Goal: Task Accomplishment & Management: Use online tool/utility

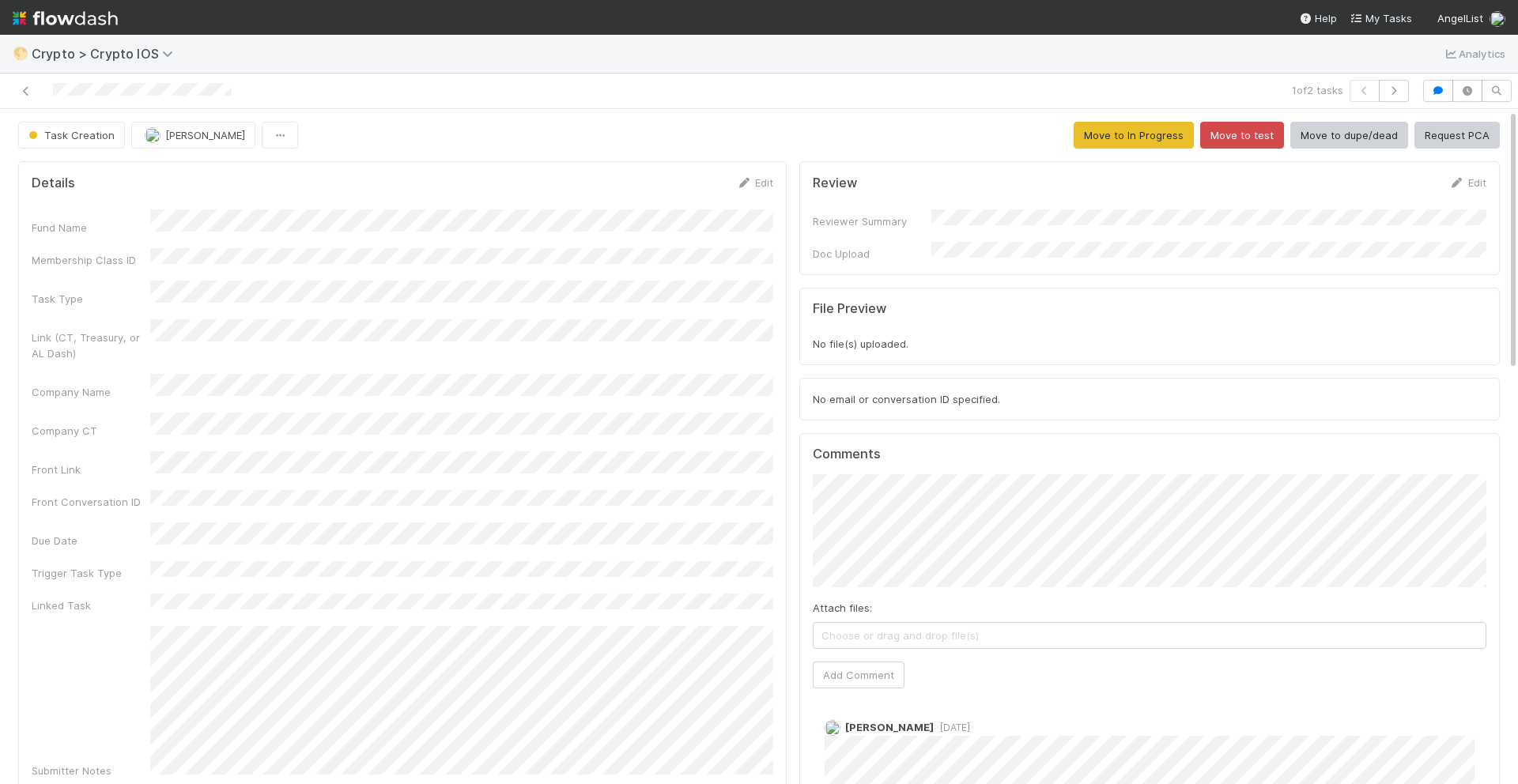
click at [1107, 218] on form "Review Edit Reviewer Summary Doc Upload" at bounding box center [1149, 218] width 673 height 87
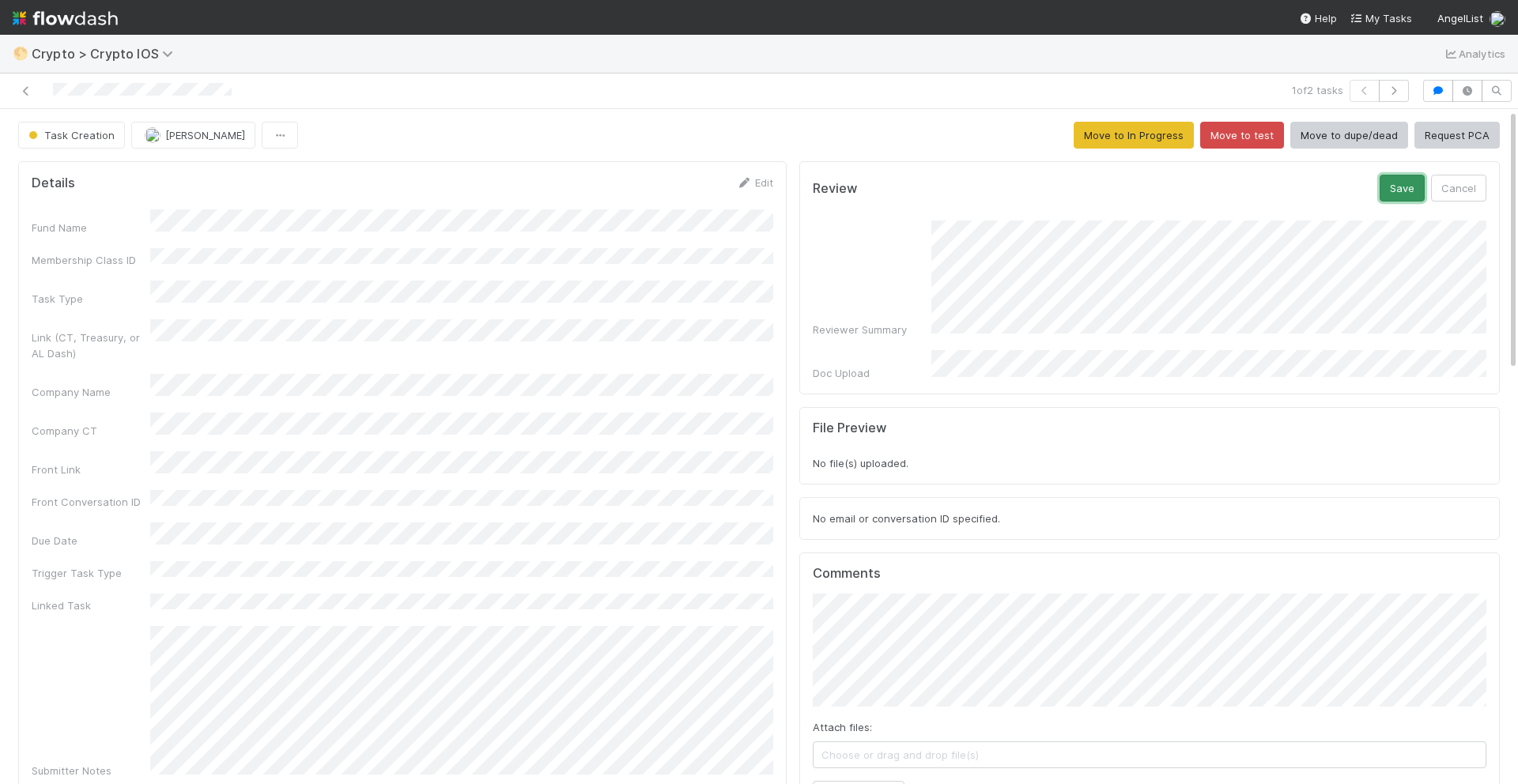
click at [1406, 186] on button "Save" at bounding box center [1401, 188] width 45 height 26
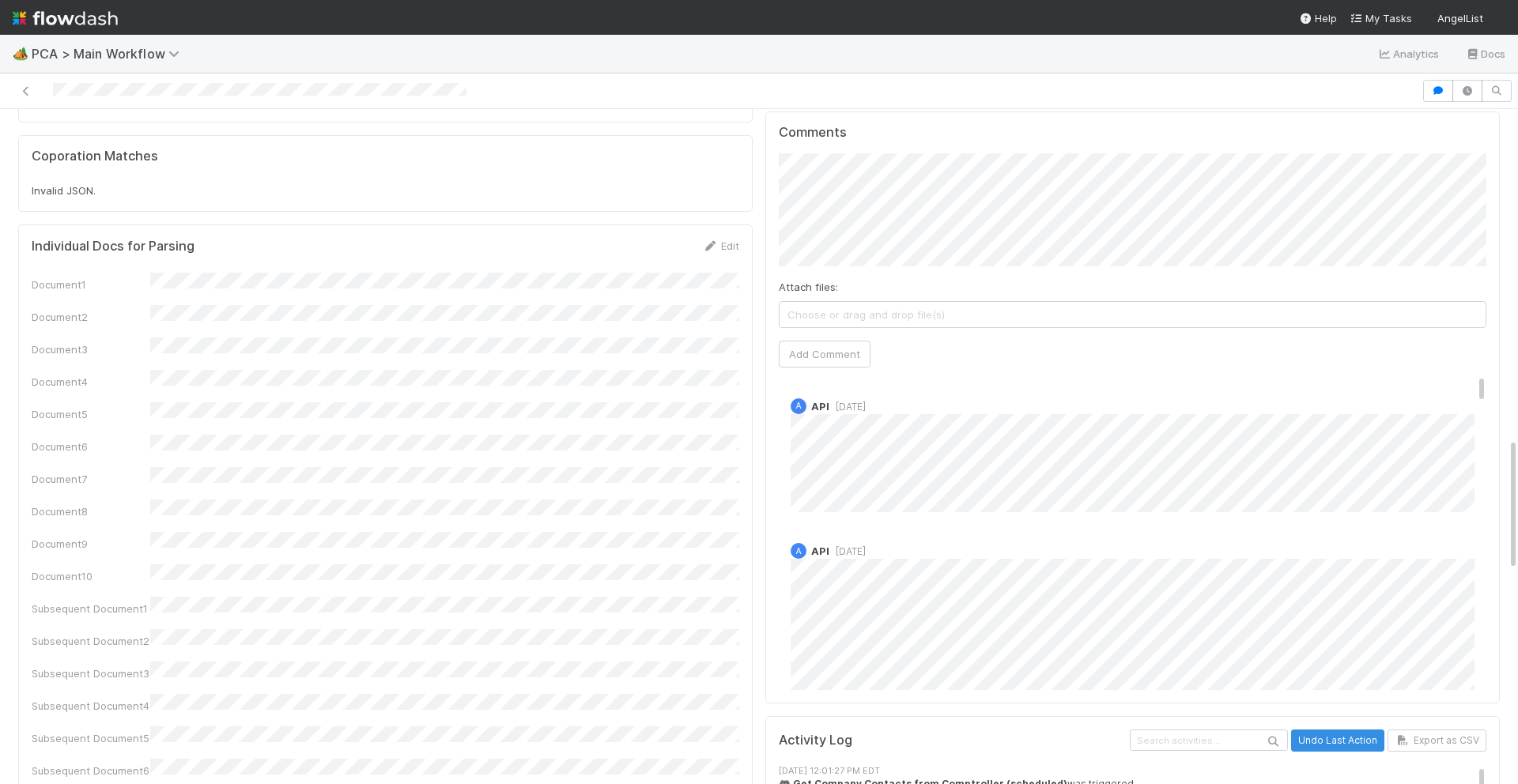
scroll to position [1677, 0]
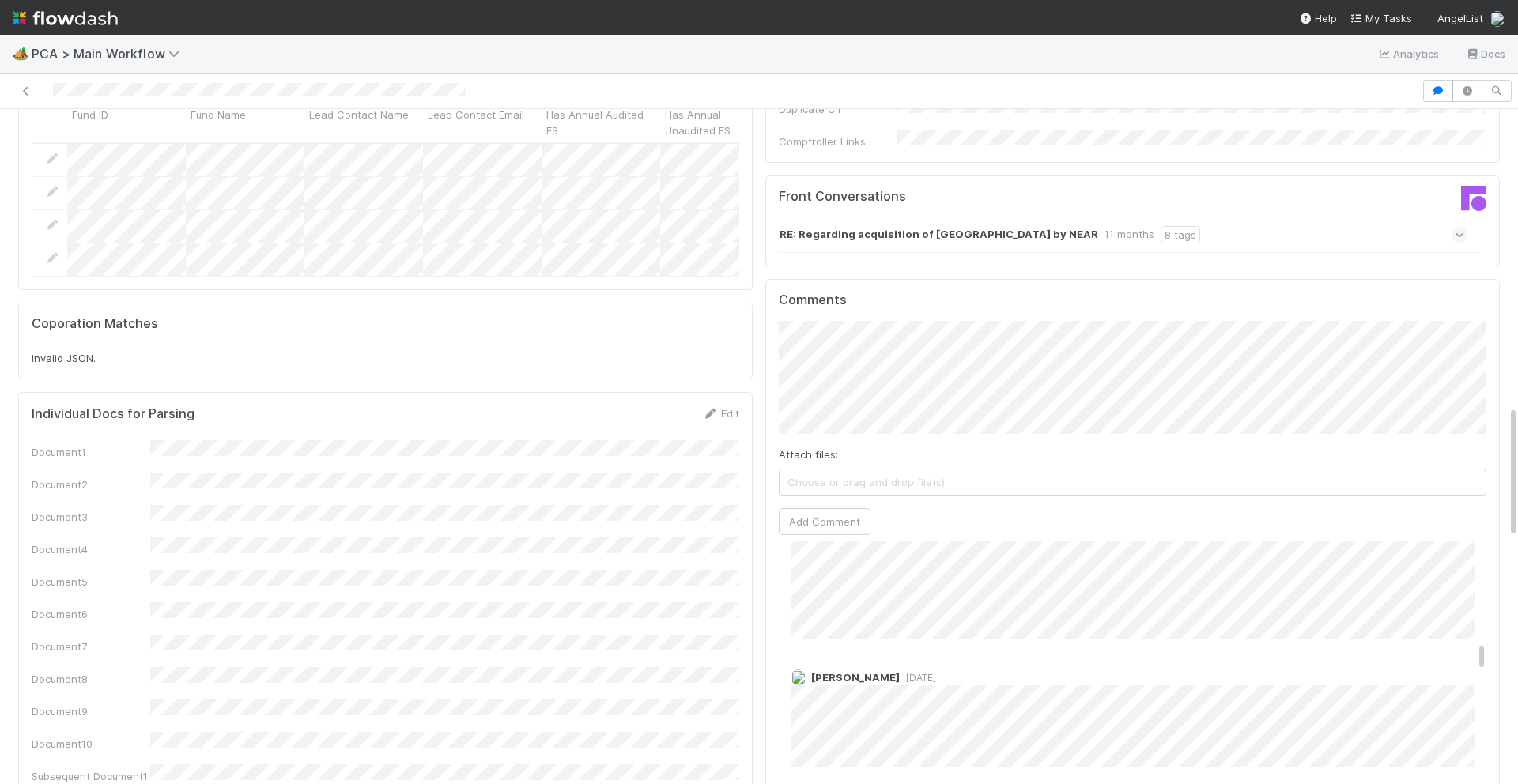
scroll to position [2817, 0]
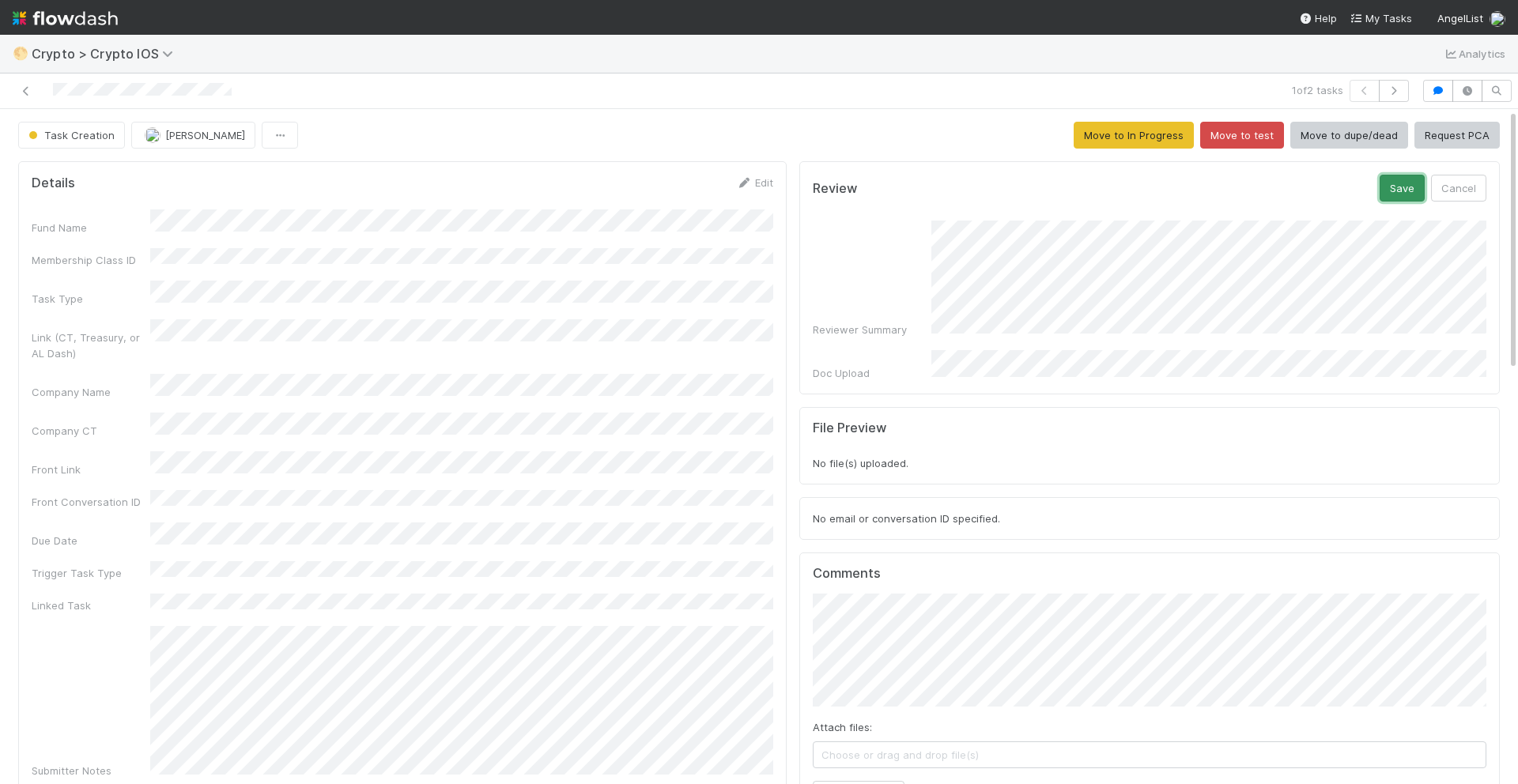
click at [948, 184] on button "Save" at bounding box center [1401, 188] width 45 height 26
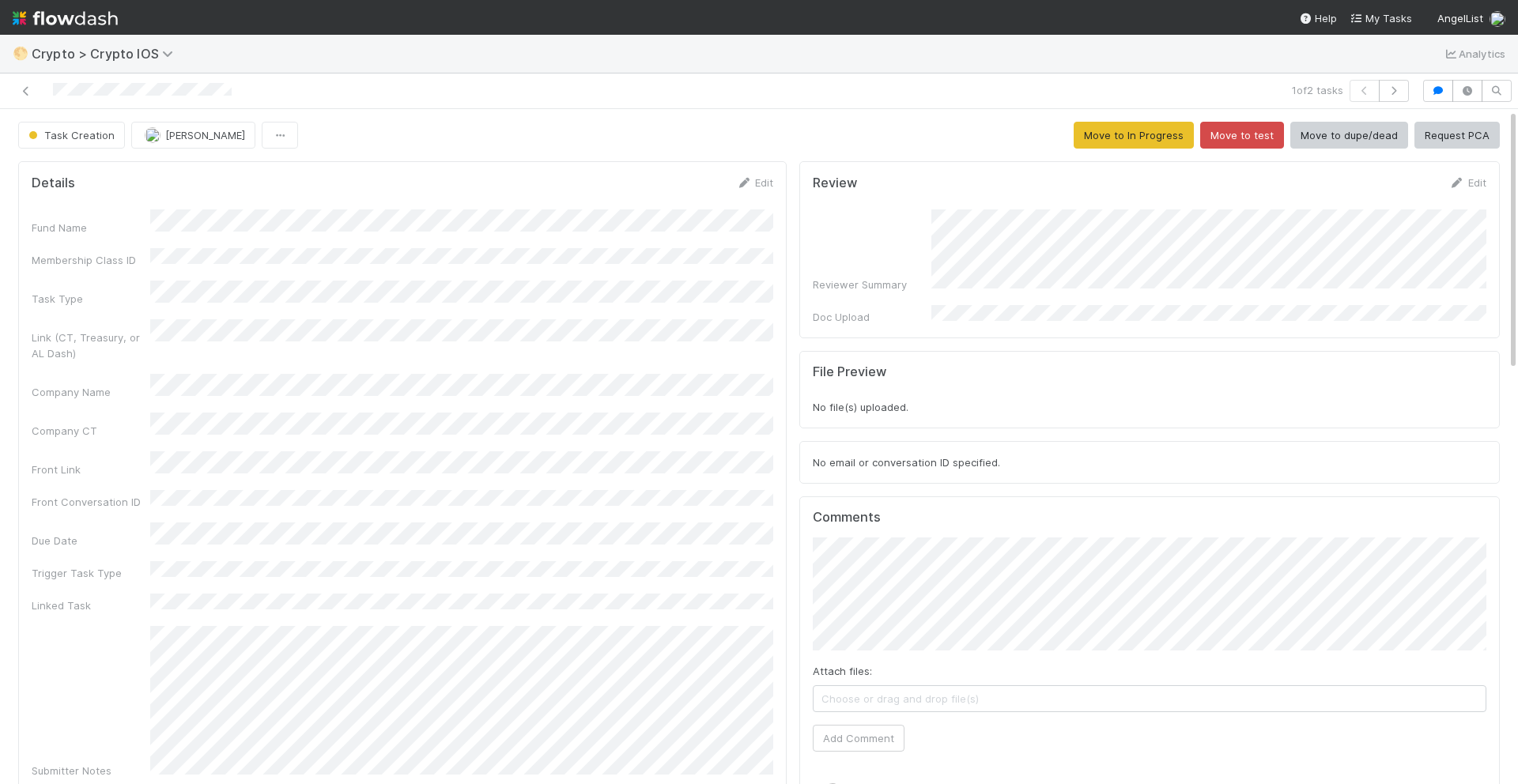
click at [948, 313] on div "Reviewer Summary Doc Upload" at bounding box center [1149, 267] width 673 height 116
click at [948, 289] on div "Reviewer Summary Doc Upload" at bounding box center [1149, 267] width 673 height 116
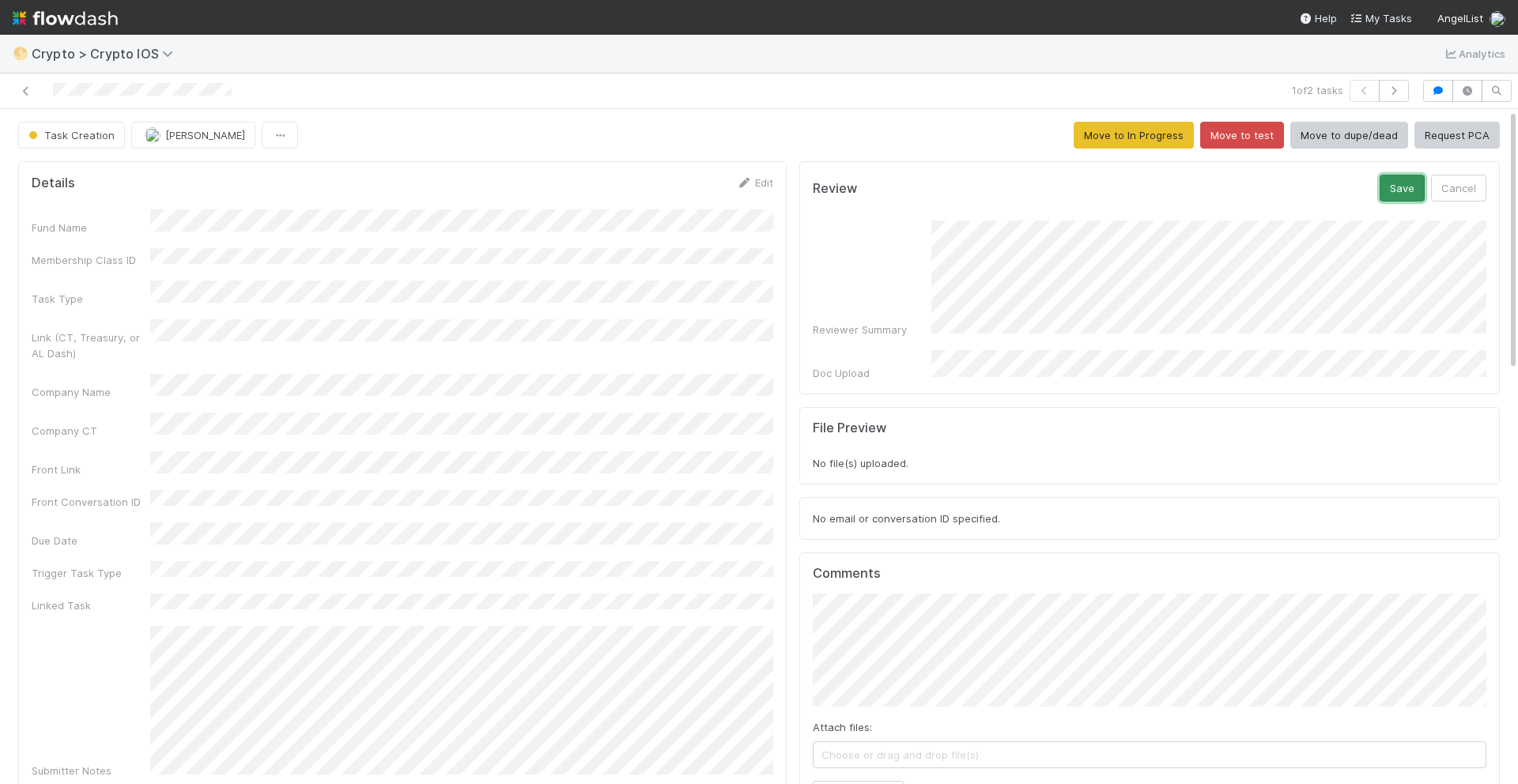
click at [948, 188] on button "Save" at bounding box center [1401, 188] width 45 height 26
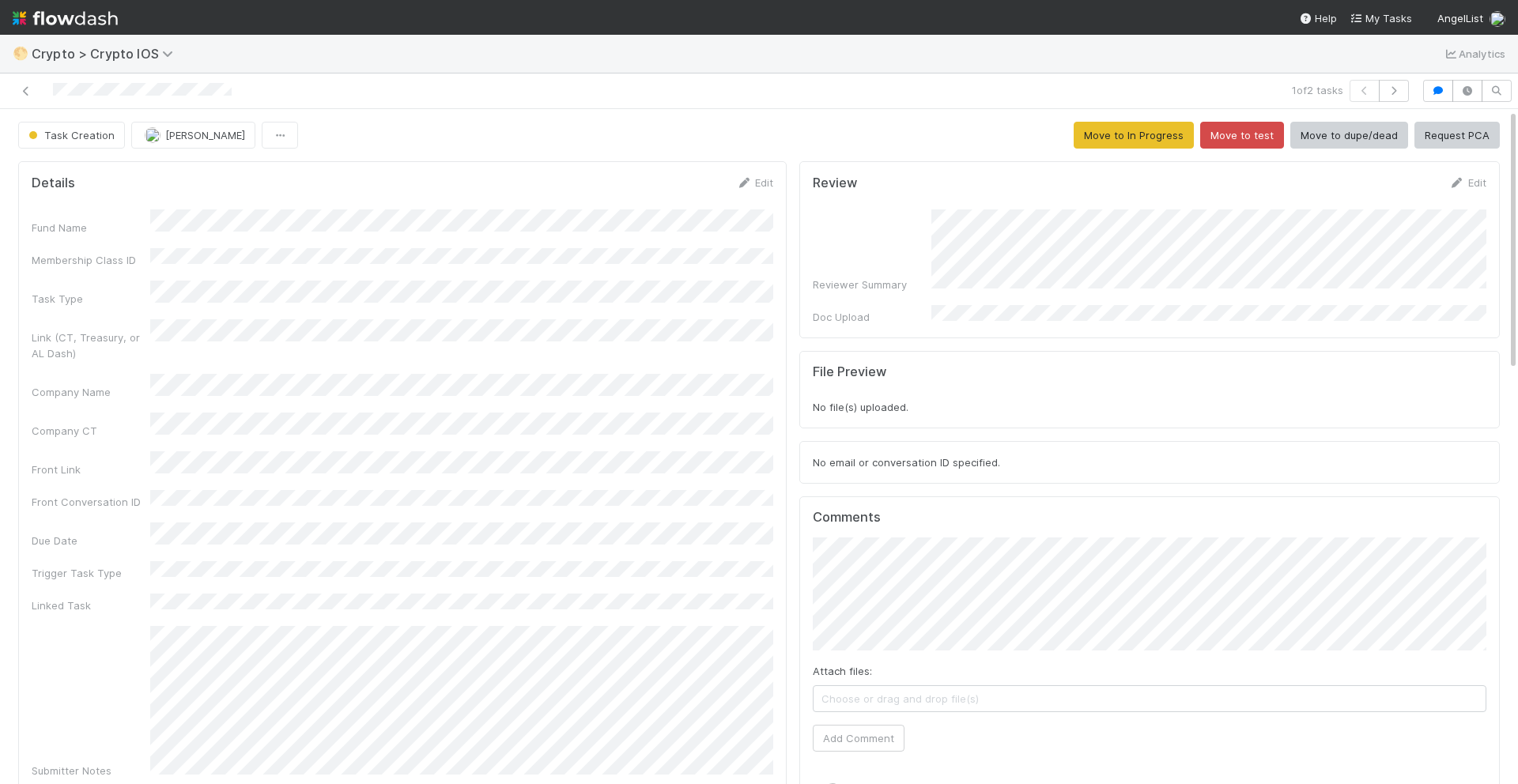
click at [17, 86] on div at bounding box center [360, 91] width 707 height 22
click at [22, 90] on icon at bounding box center [26, 91] width 16 height 10
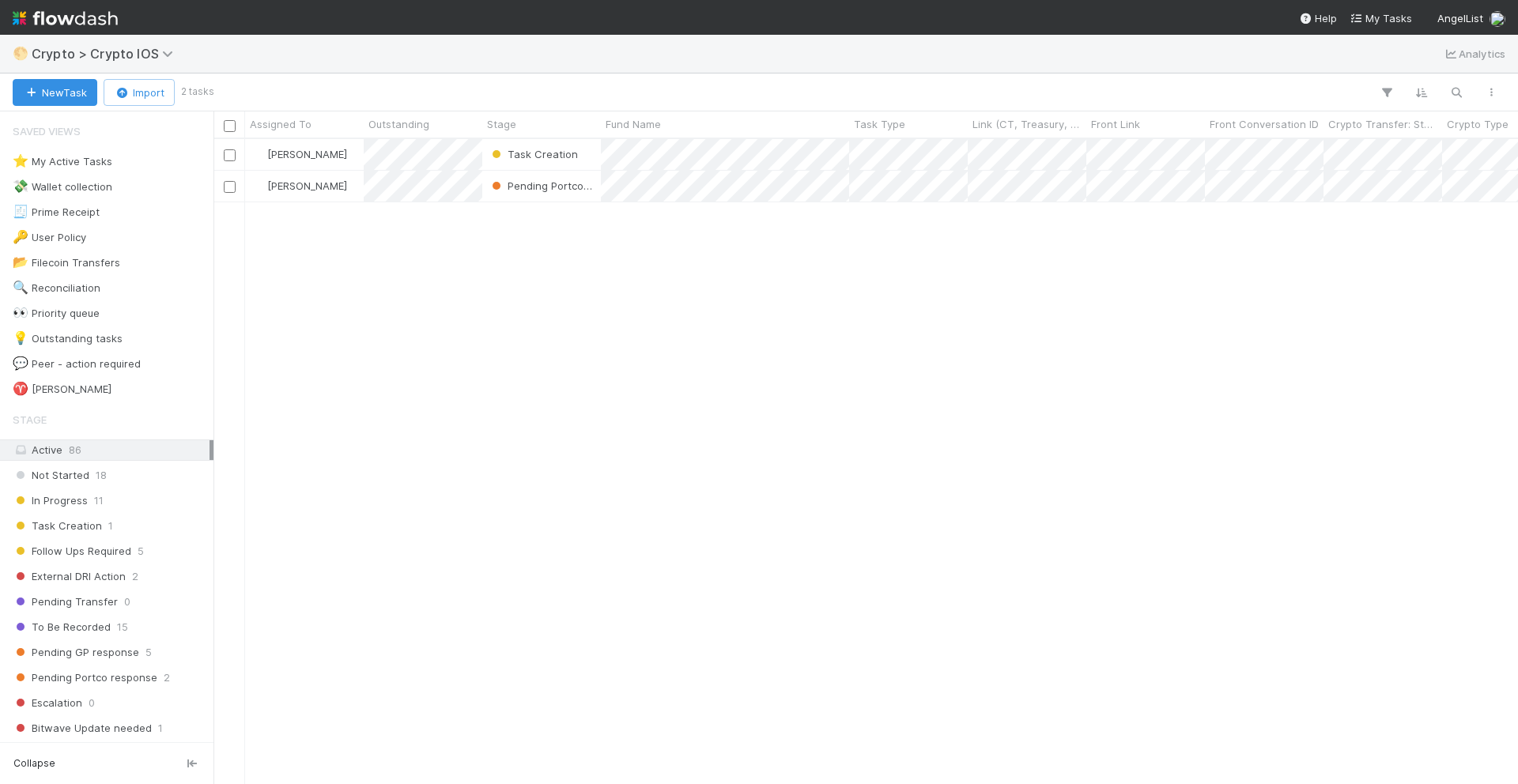
scroll to position [645, 1305]
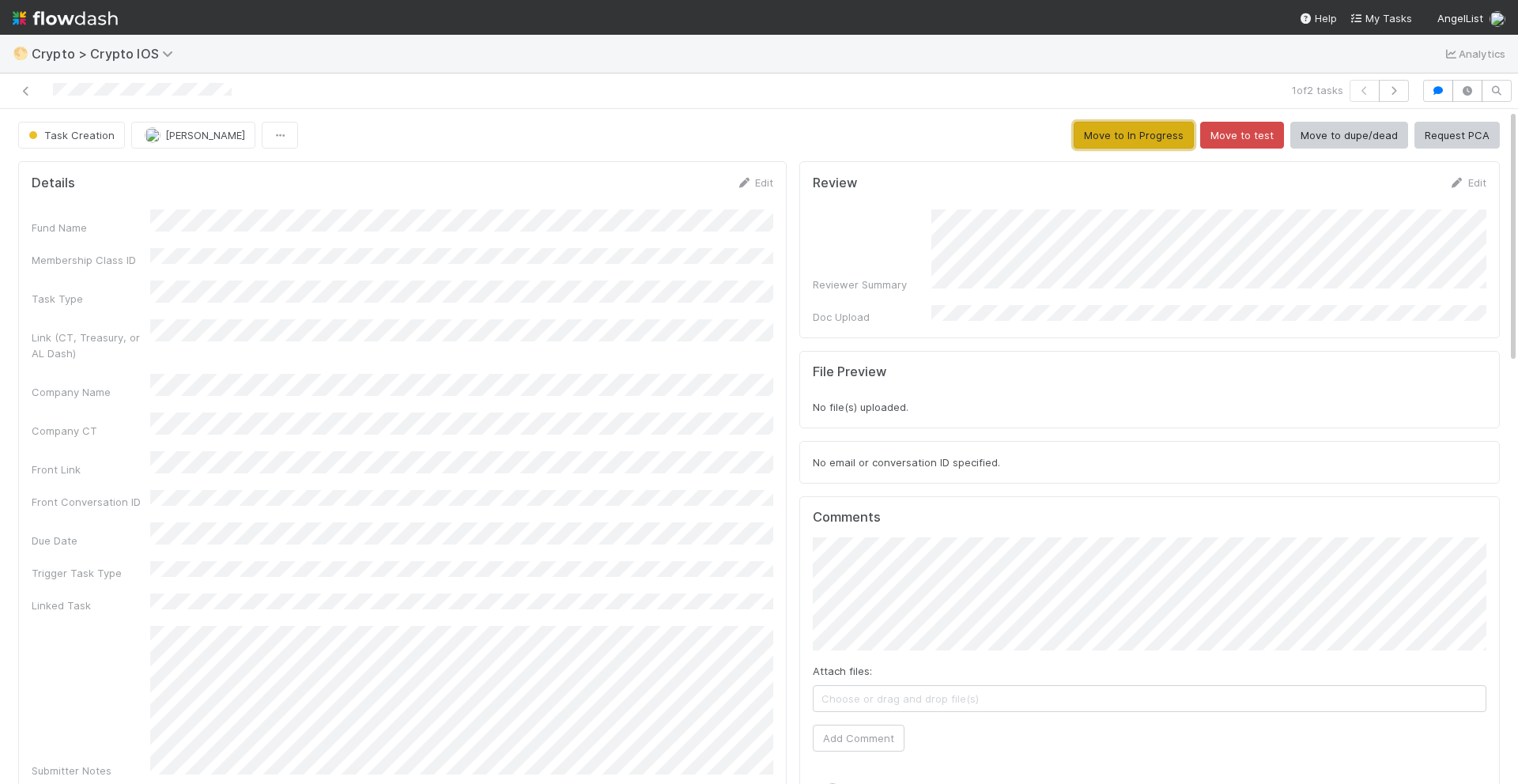
click at [948, 138] on button "Move to In Progress" at bounding box center [1133, 135] width 120 height 26
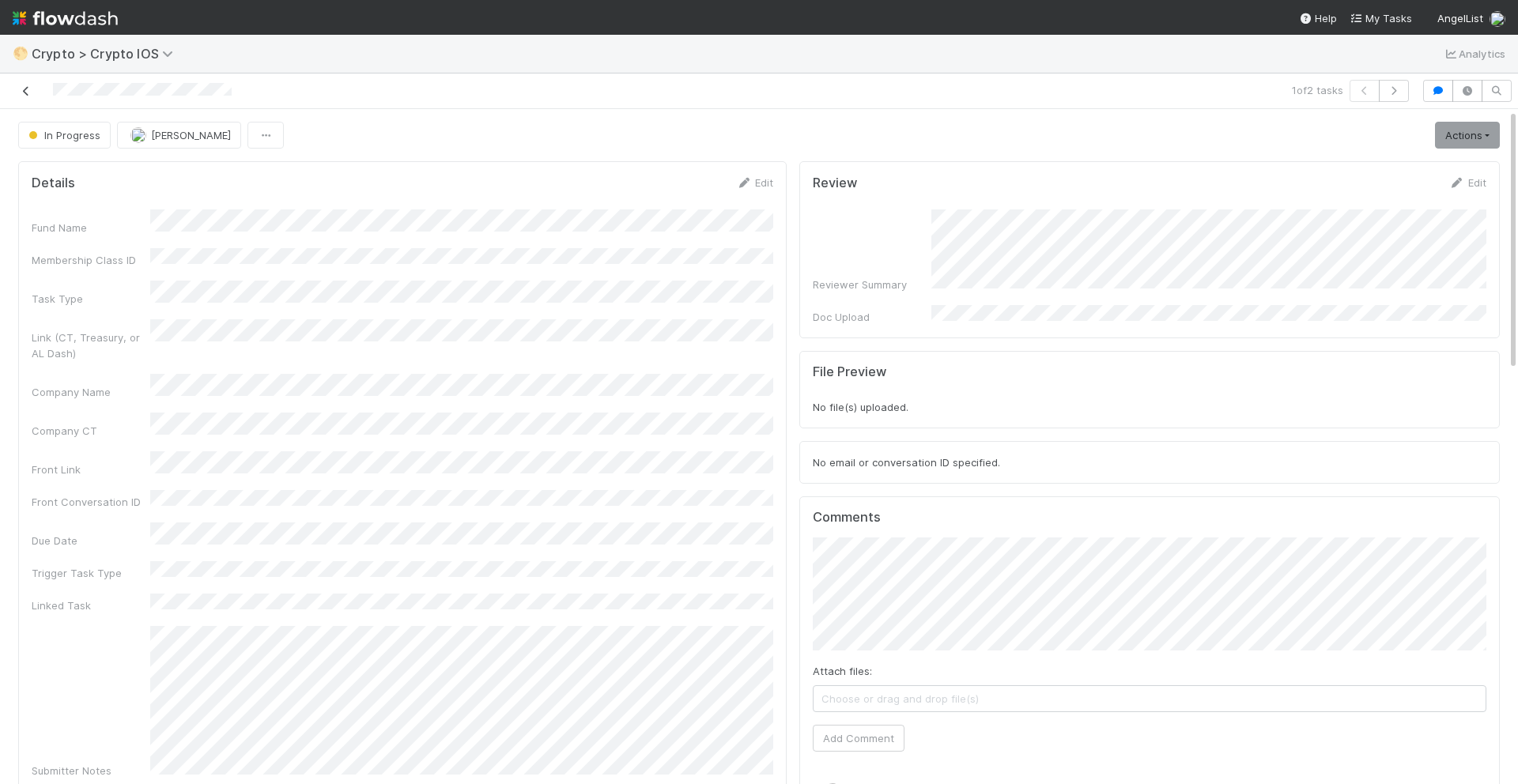
click at [24, 88] on icon at bounding box center [26, 91] width 16 height 10
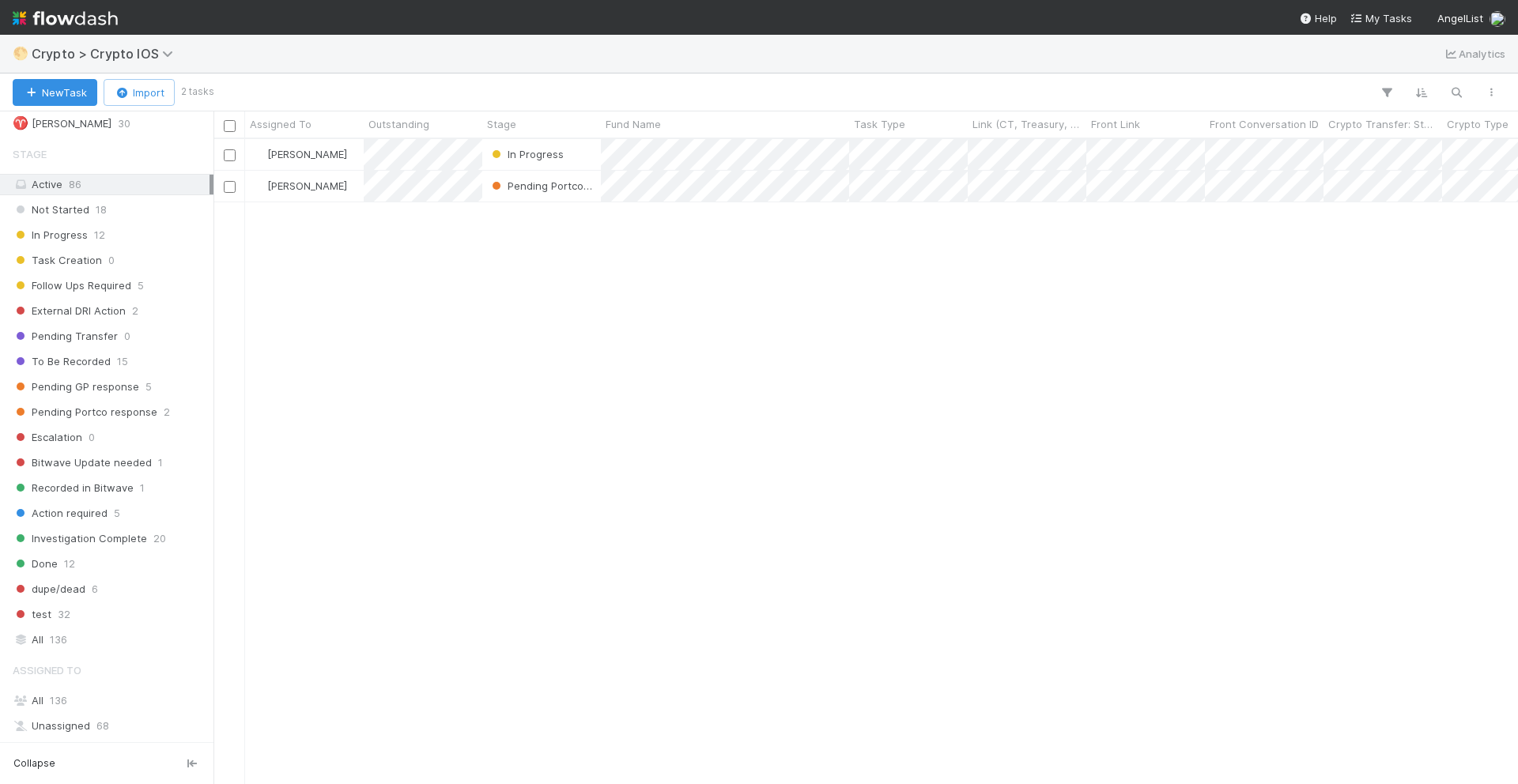
scroll to position [390, 0]
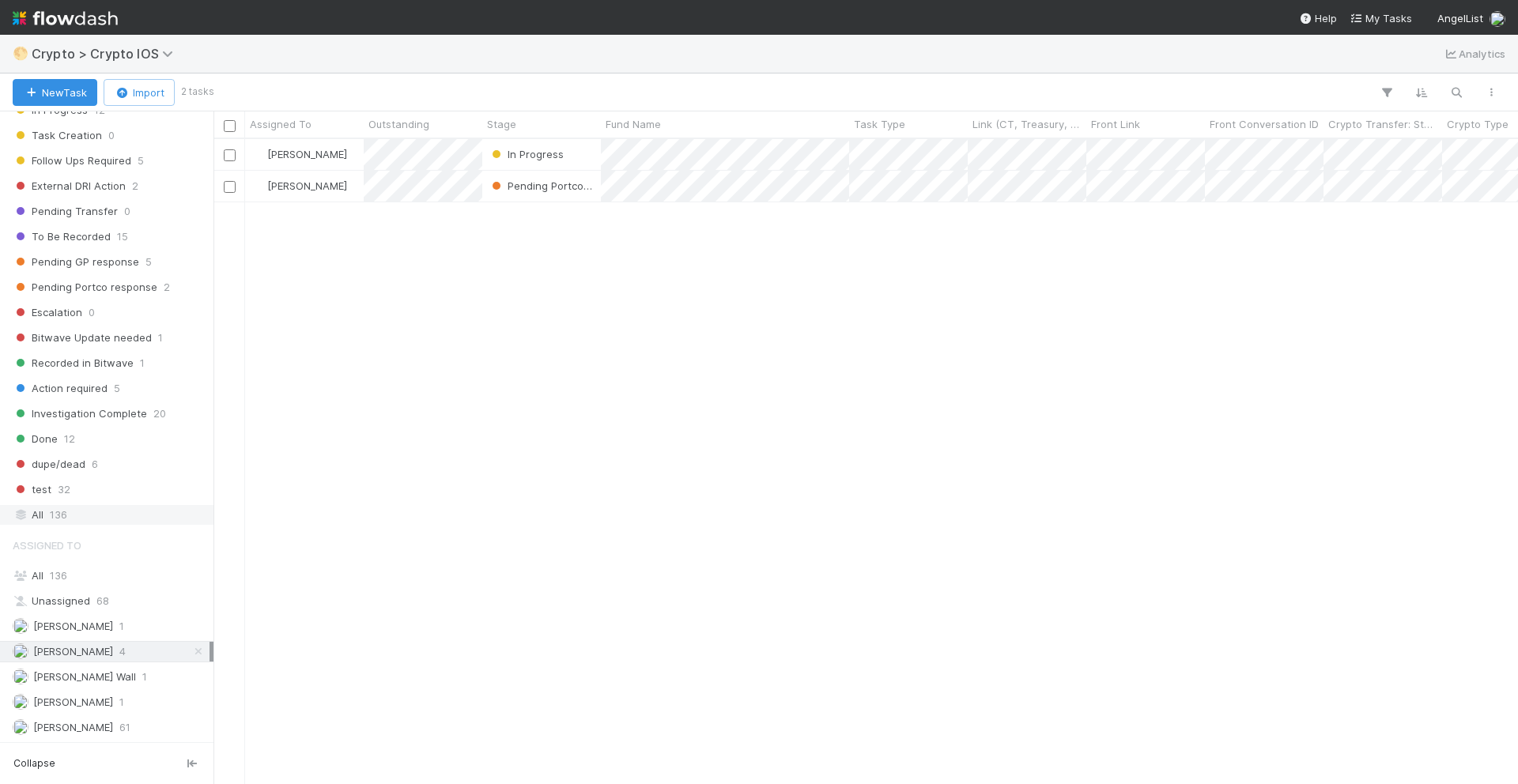
click at [59, 510] on span "136" at bounding box center [58, 515] width 17 height 20
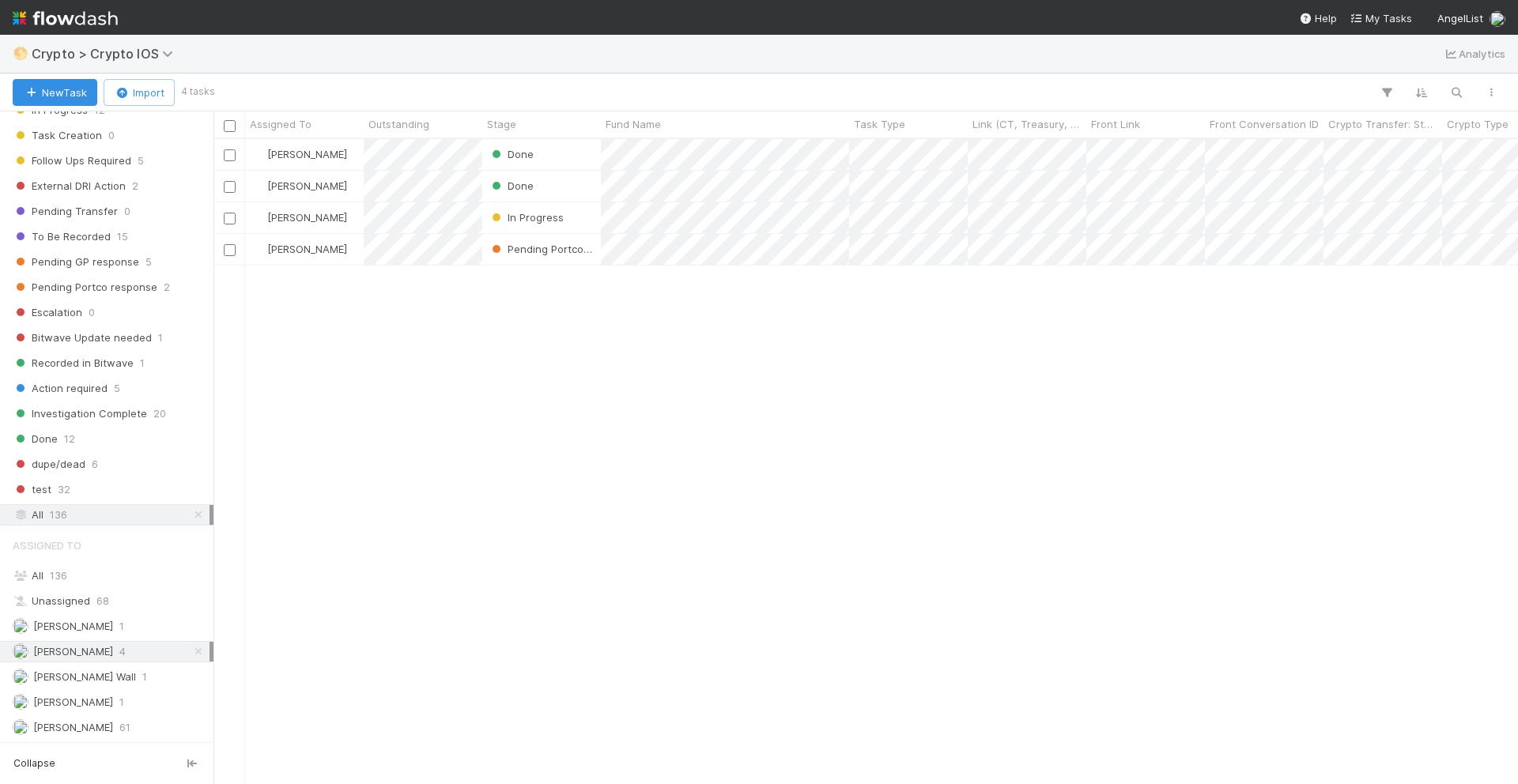
scroll to position [645, 1305]
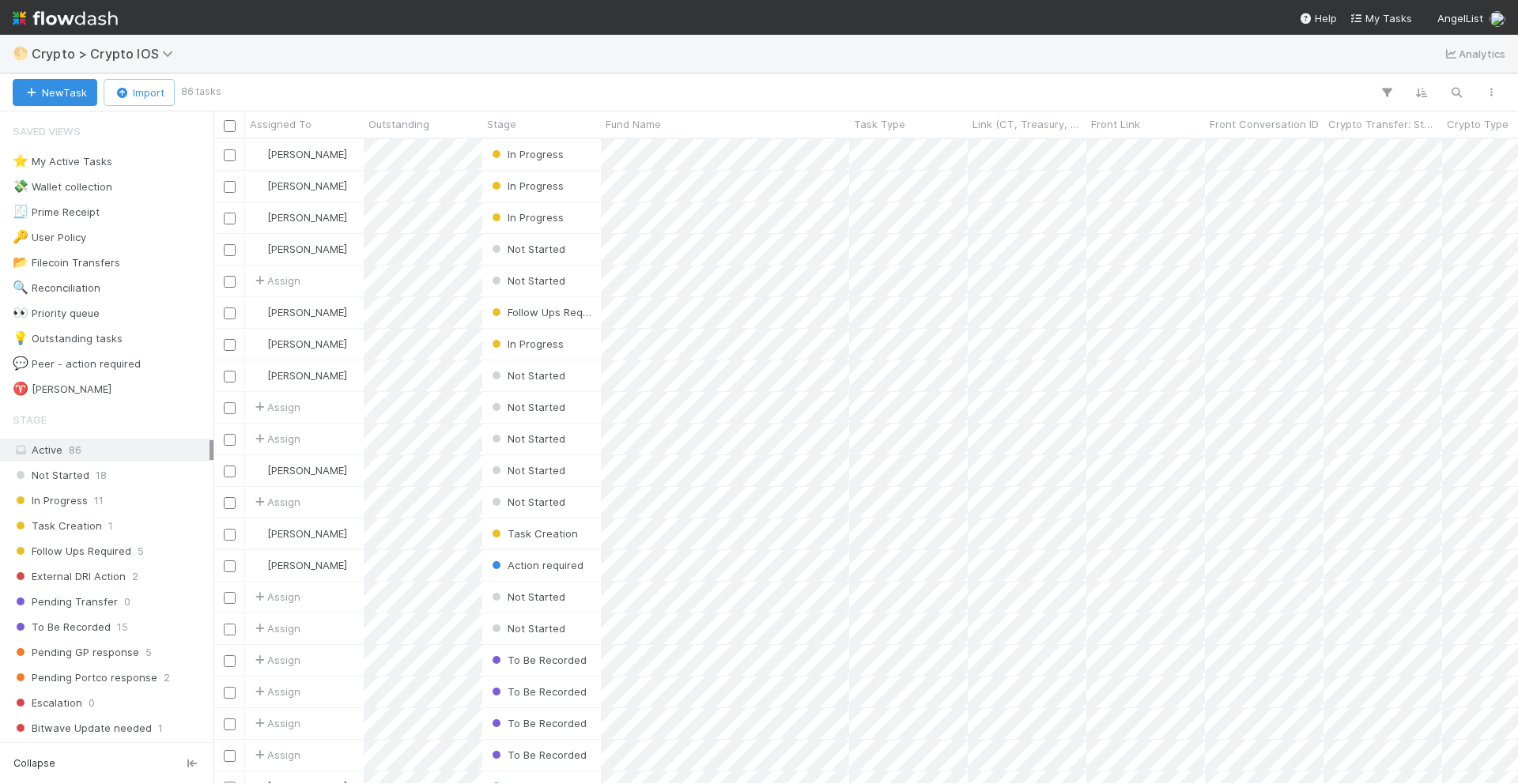
scroll to position [1, 1]
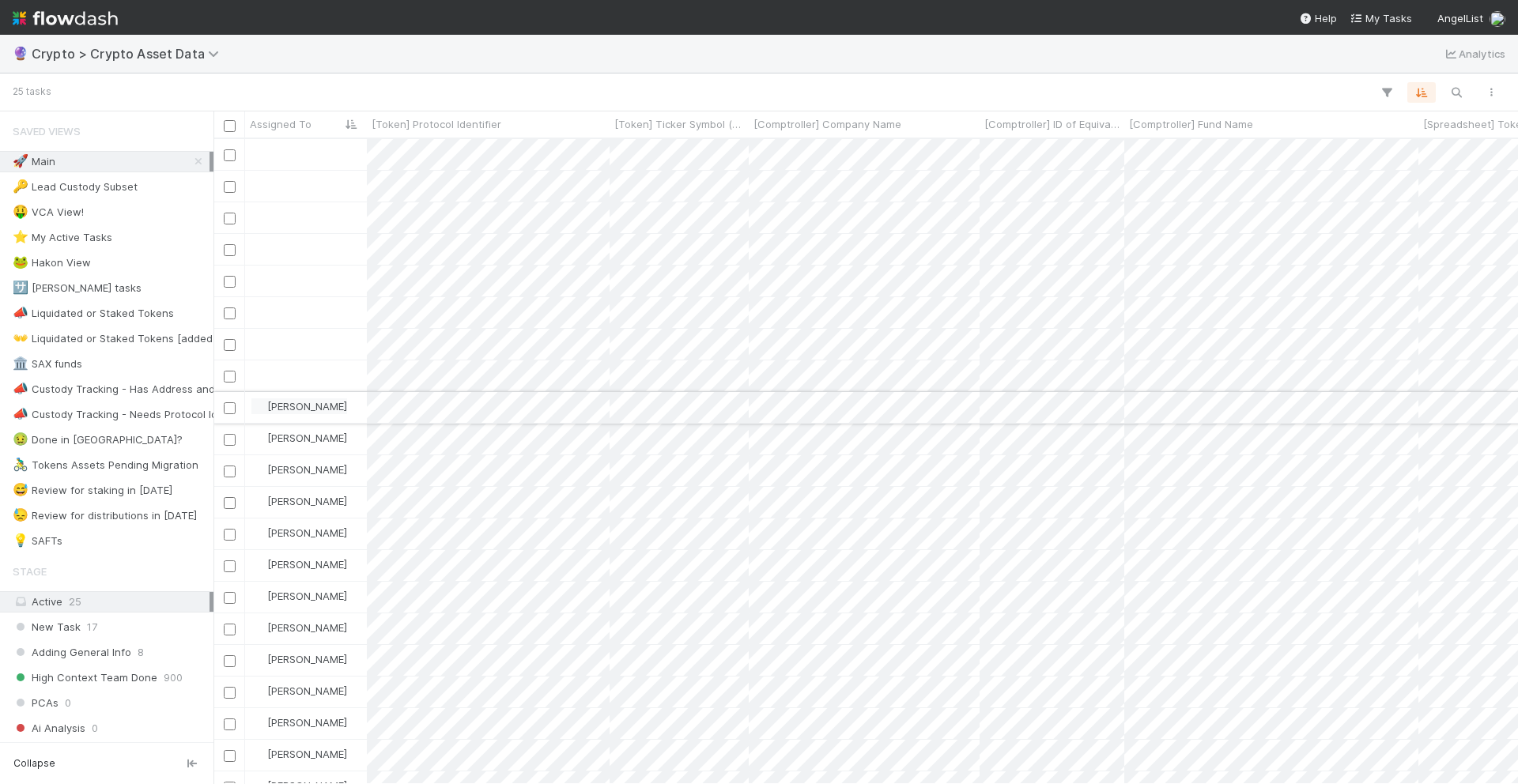
scroll to position [645, 1305]
click at [1458, 95] on icon "button" at bounding box center [1456, 92] width 16 height 14
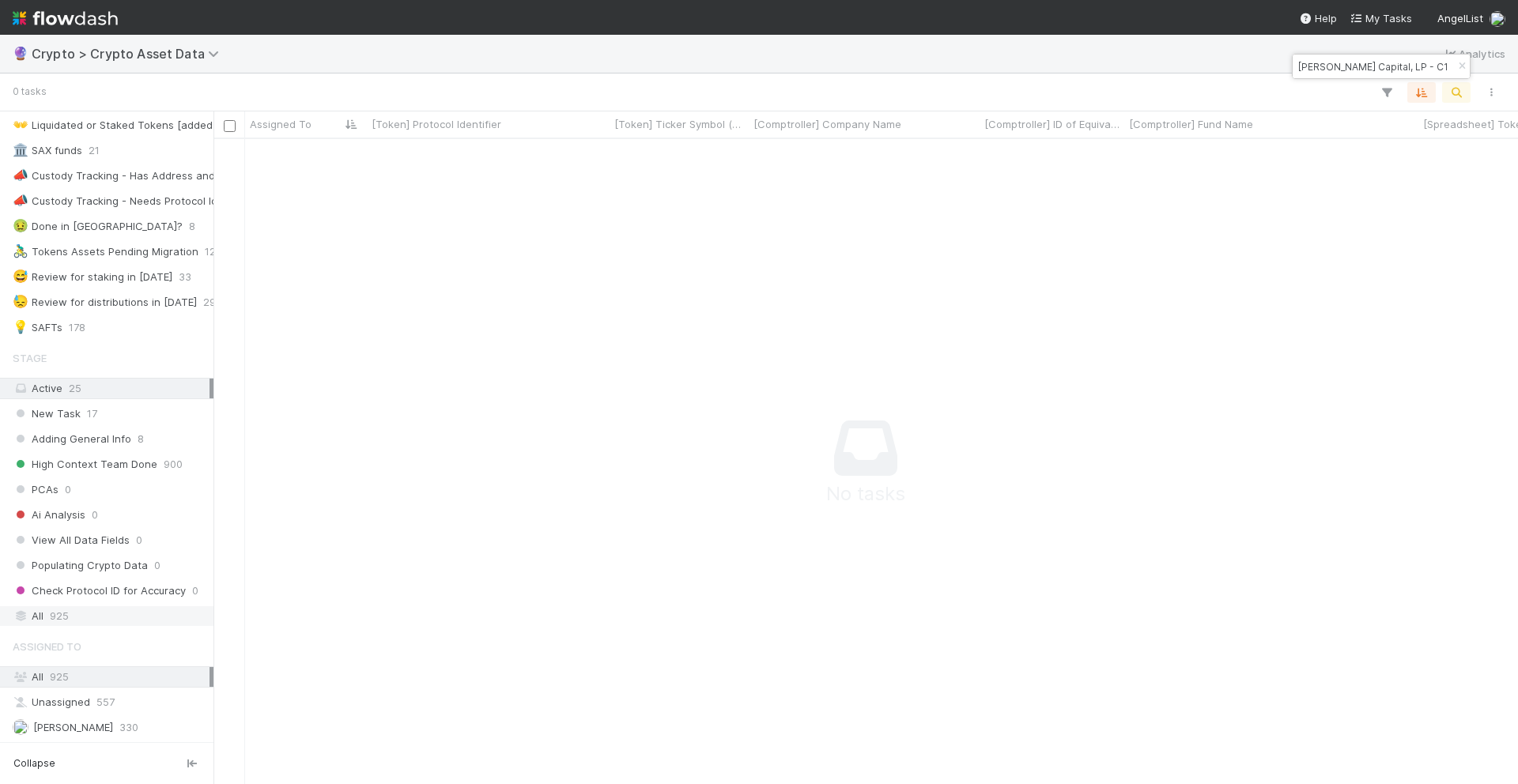
scroll to position [0, 0]
click at [59, 614] on span "925" at bounding box center [59, 616] width 19 height 20
click at [1395, 69] on input "[PERSON_NAME] Capital, LP - C1" at bounding box center [1373, 66] width 158 height 19
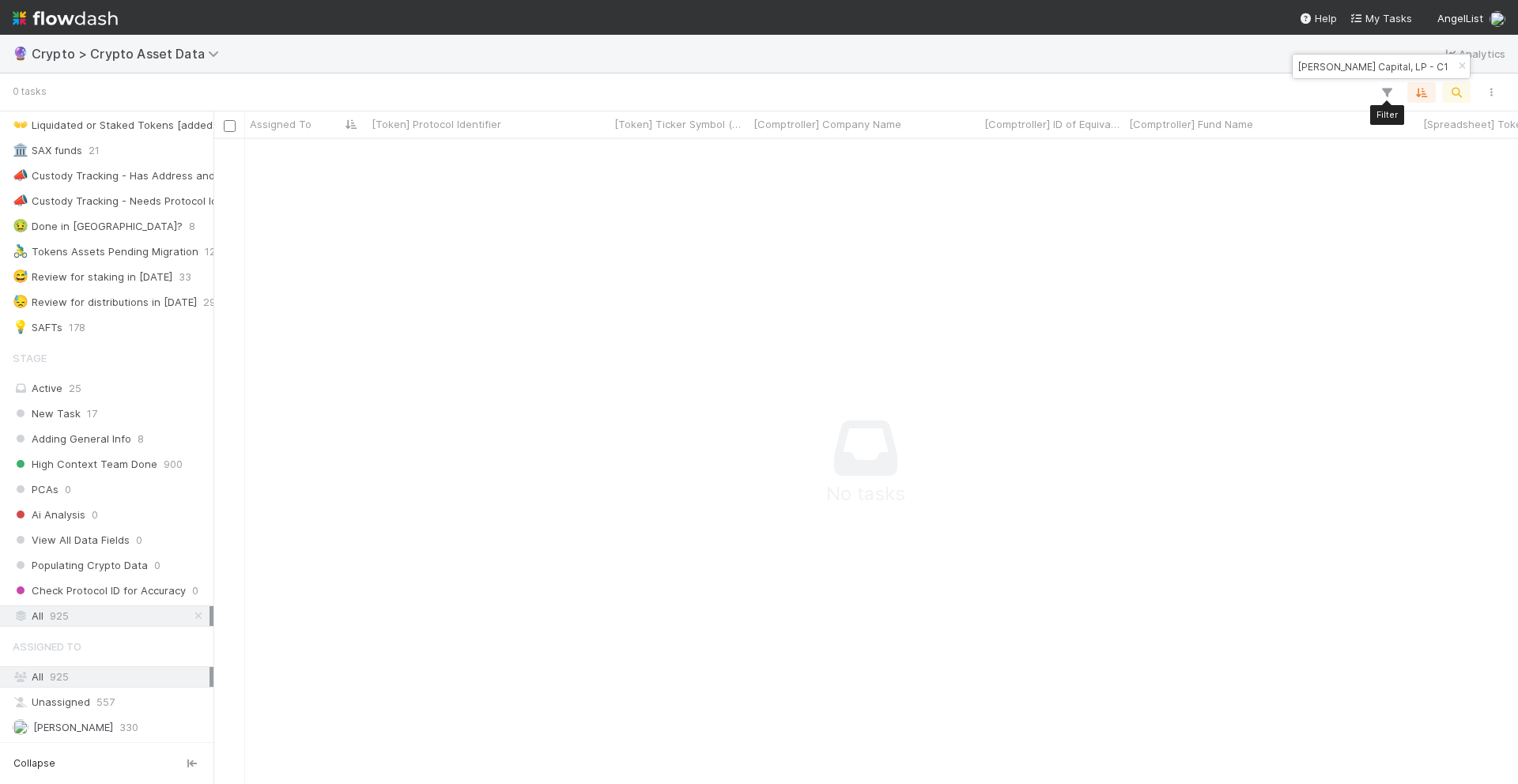
drag, startPoint x: 1348, startPoint y: 65, endPoint x: 1411, endPoint y: 97, distance: 70.7
click at [1411, 97] on body "🔮 Crypto > Crypto Asset Data Analytics 0 tasks Filter Filter Filter Assigned To…" at bounding box center [759, 392] width 1518 height 784
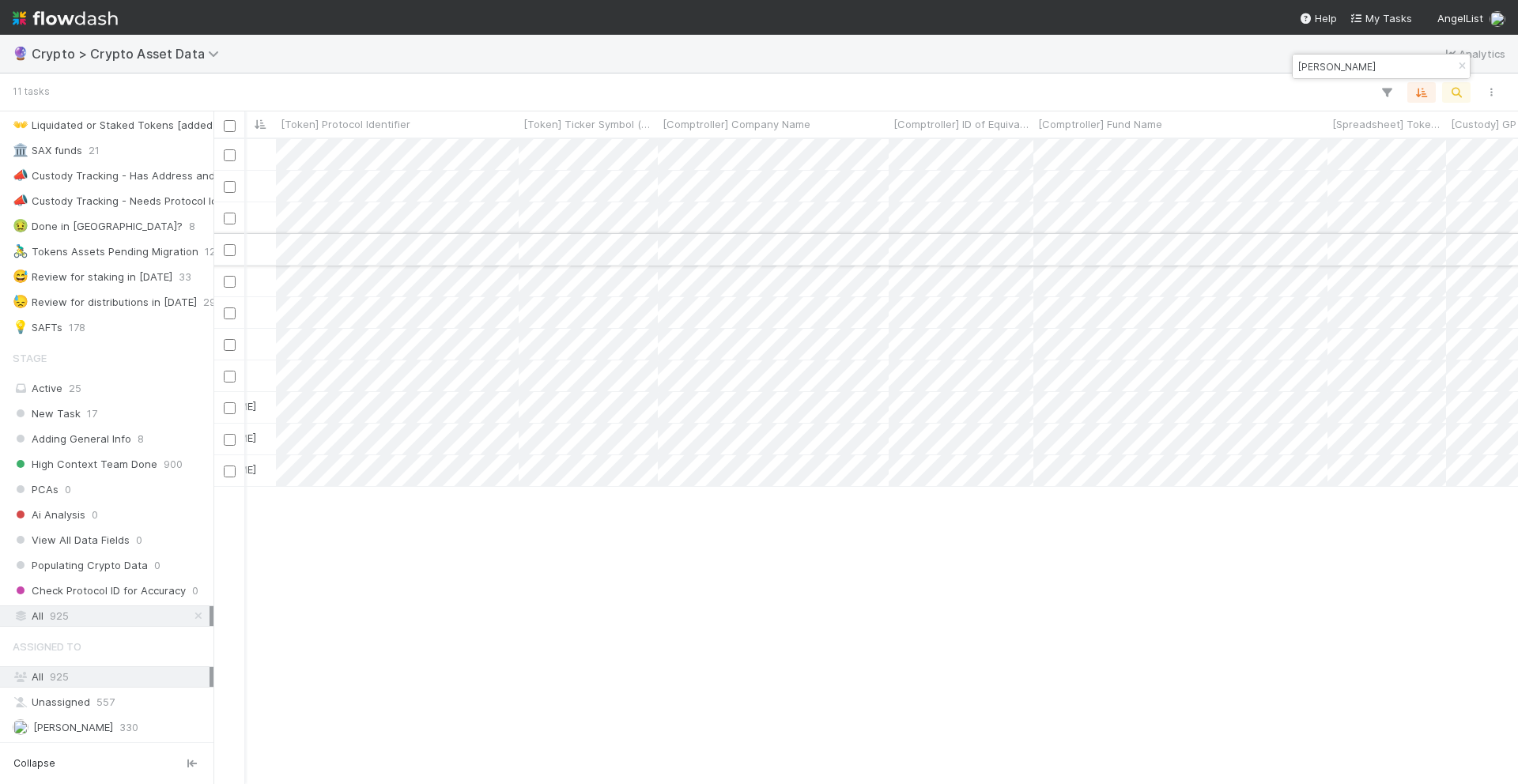
scroll to position [0, 92]
type input "Kamal Ravikant"
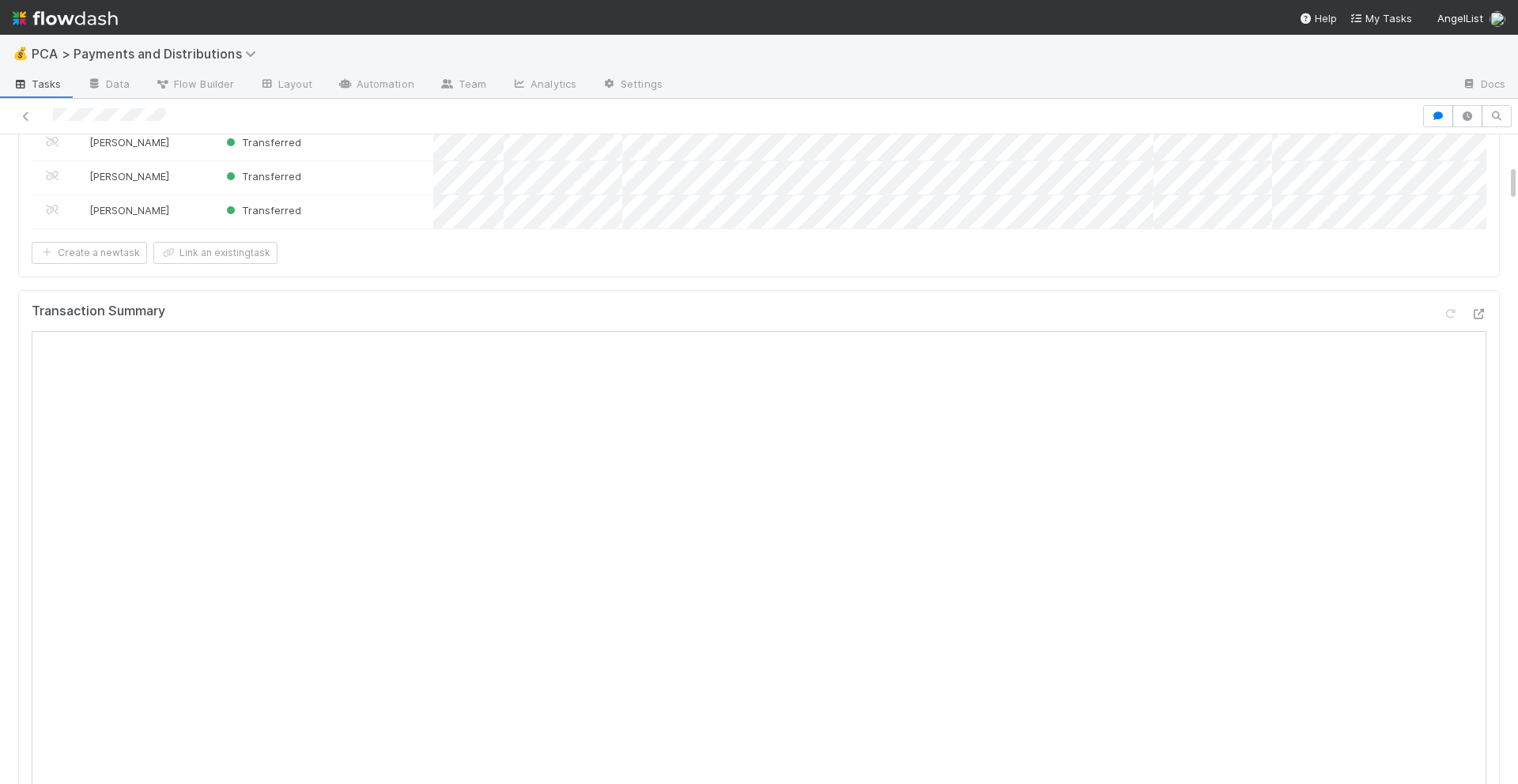
scroll to position [573, 0]
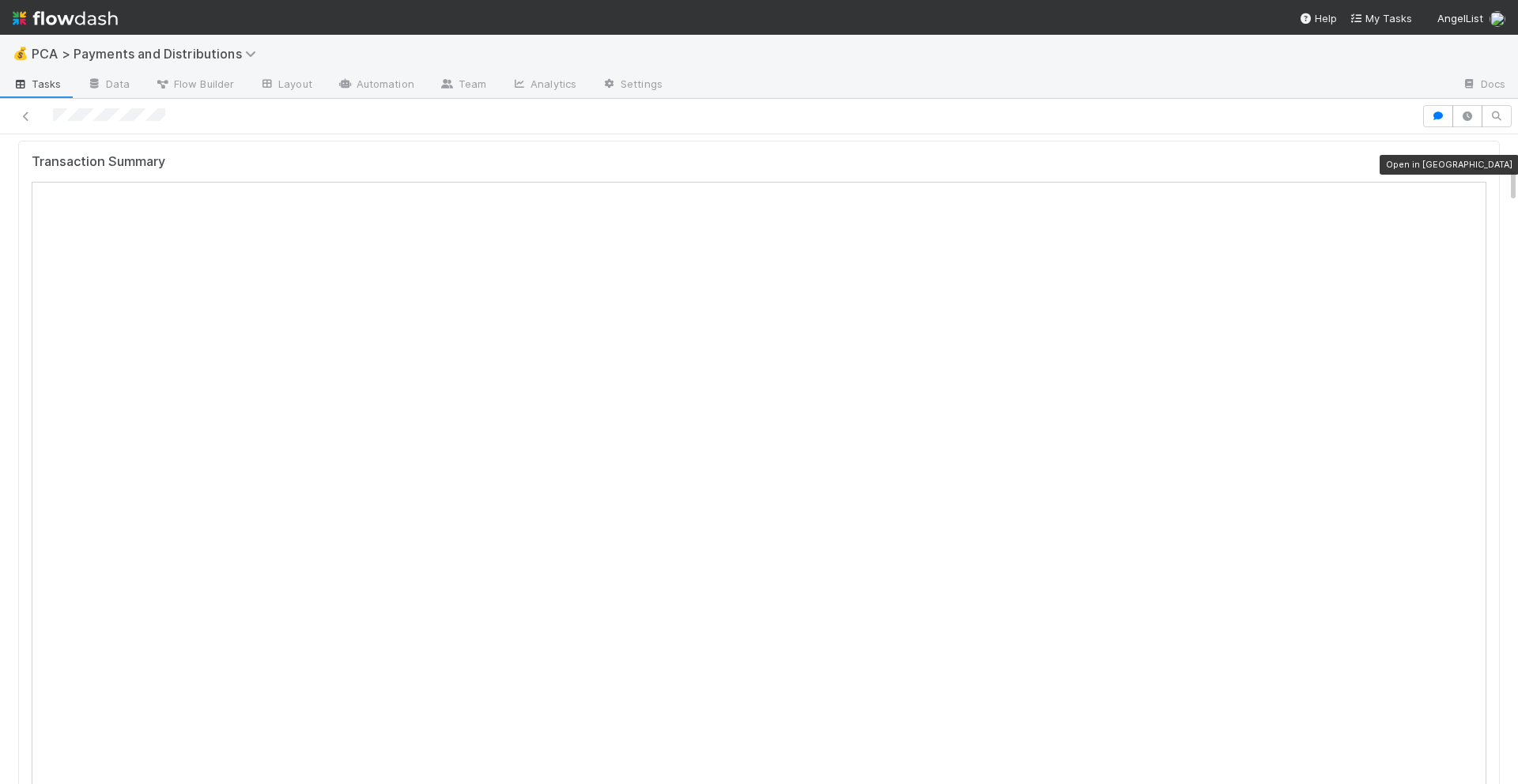
click at [1476, 162] on icon at bounding box center [1477, 165] width 16 height 10
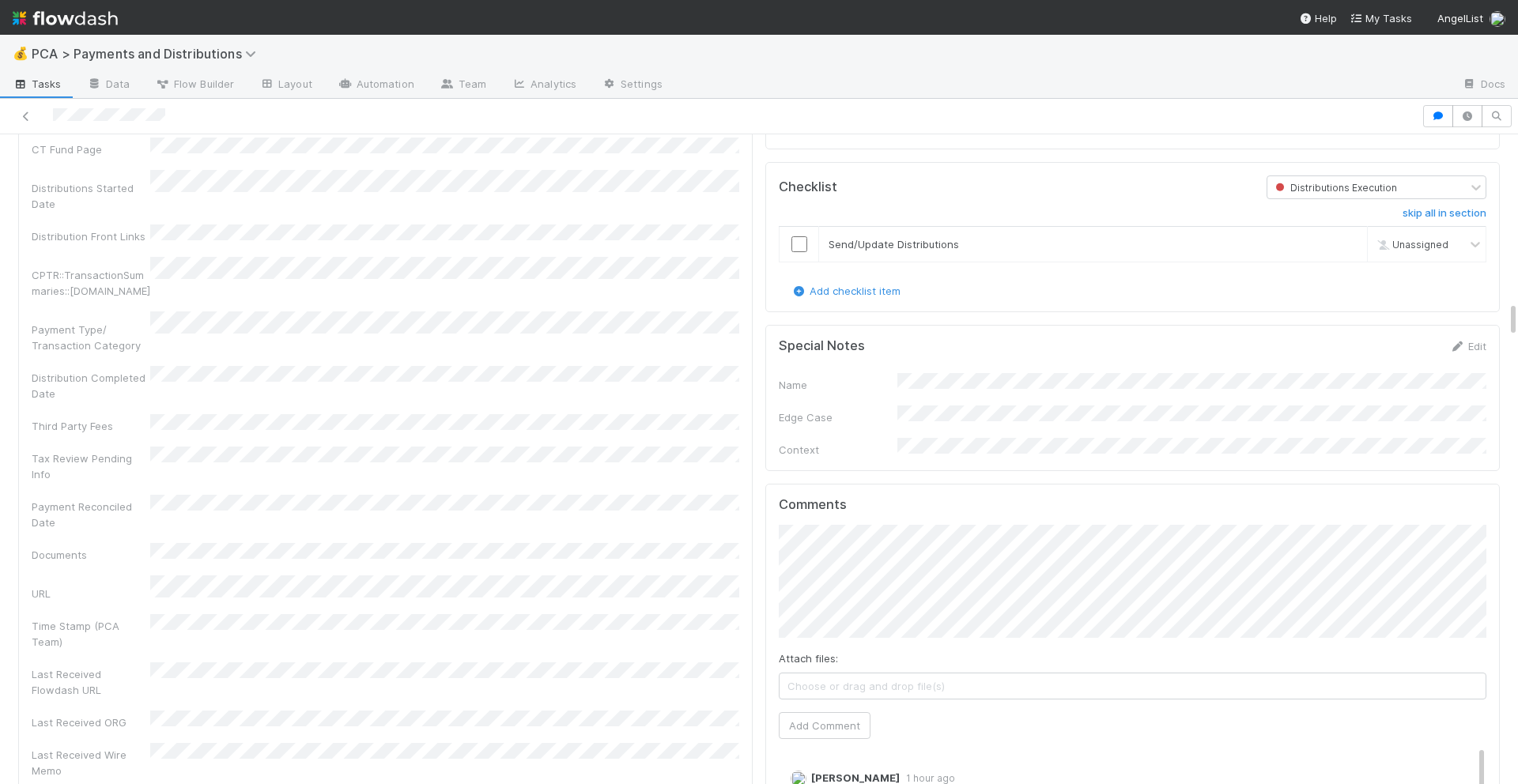
scroll to position [3335, 0]
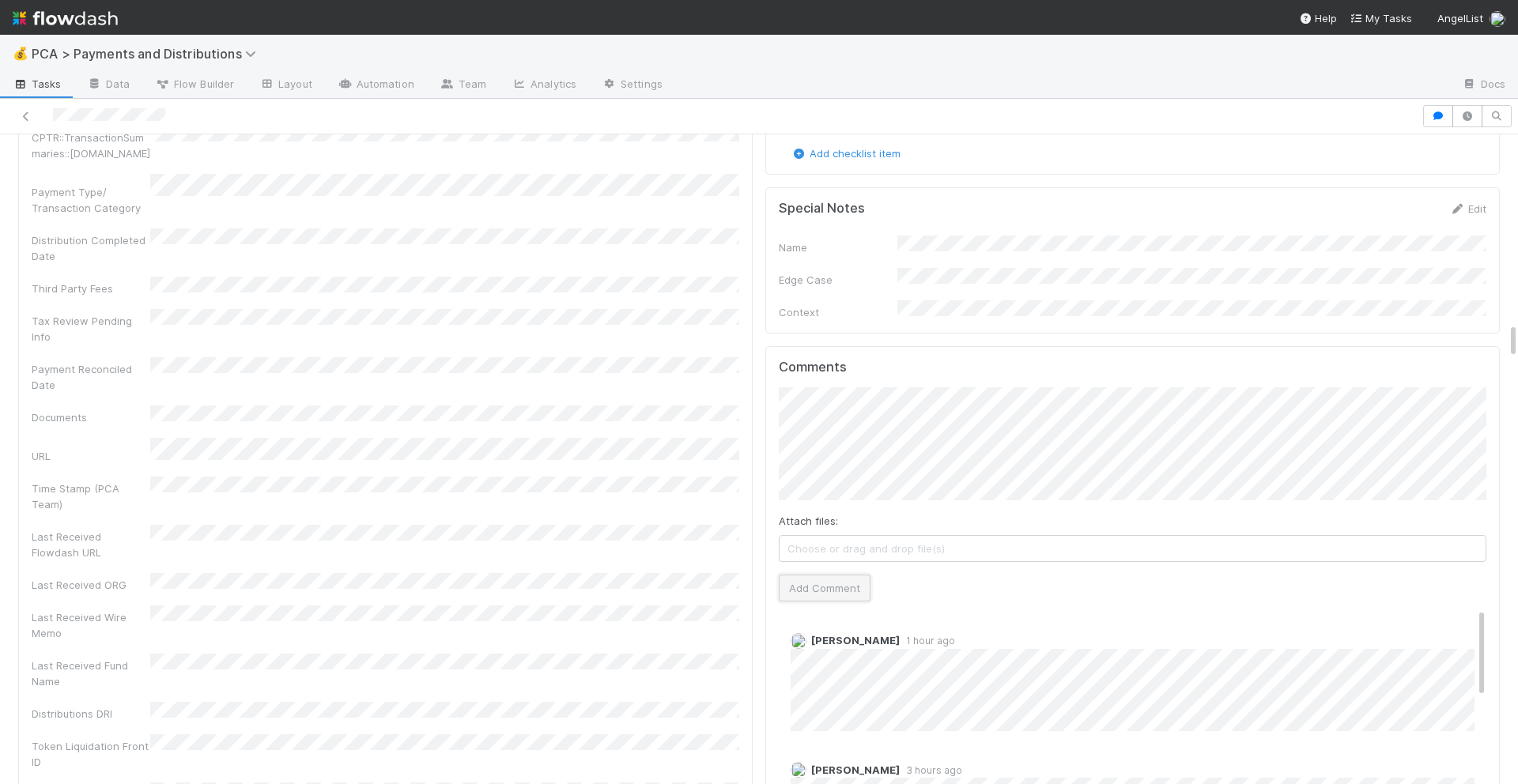
click at [858, 575] on button "Add Comment" at bounding box center [824, 588] width 92 height 26
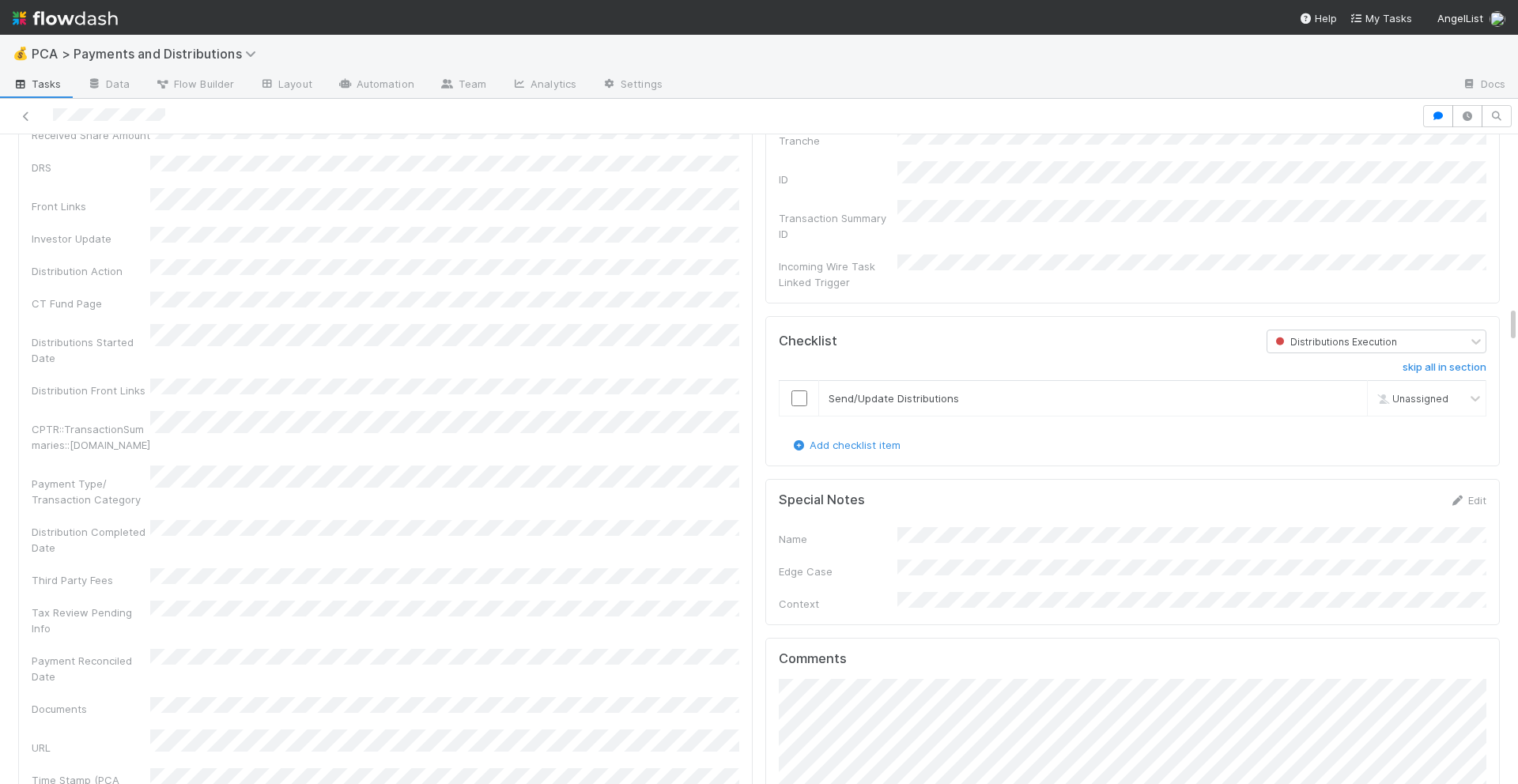
scroll to position [3007, 0]
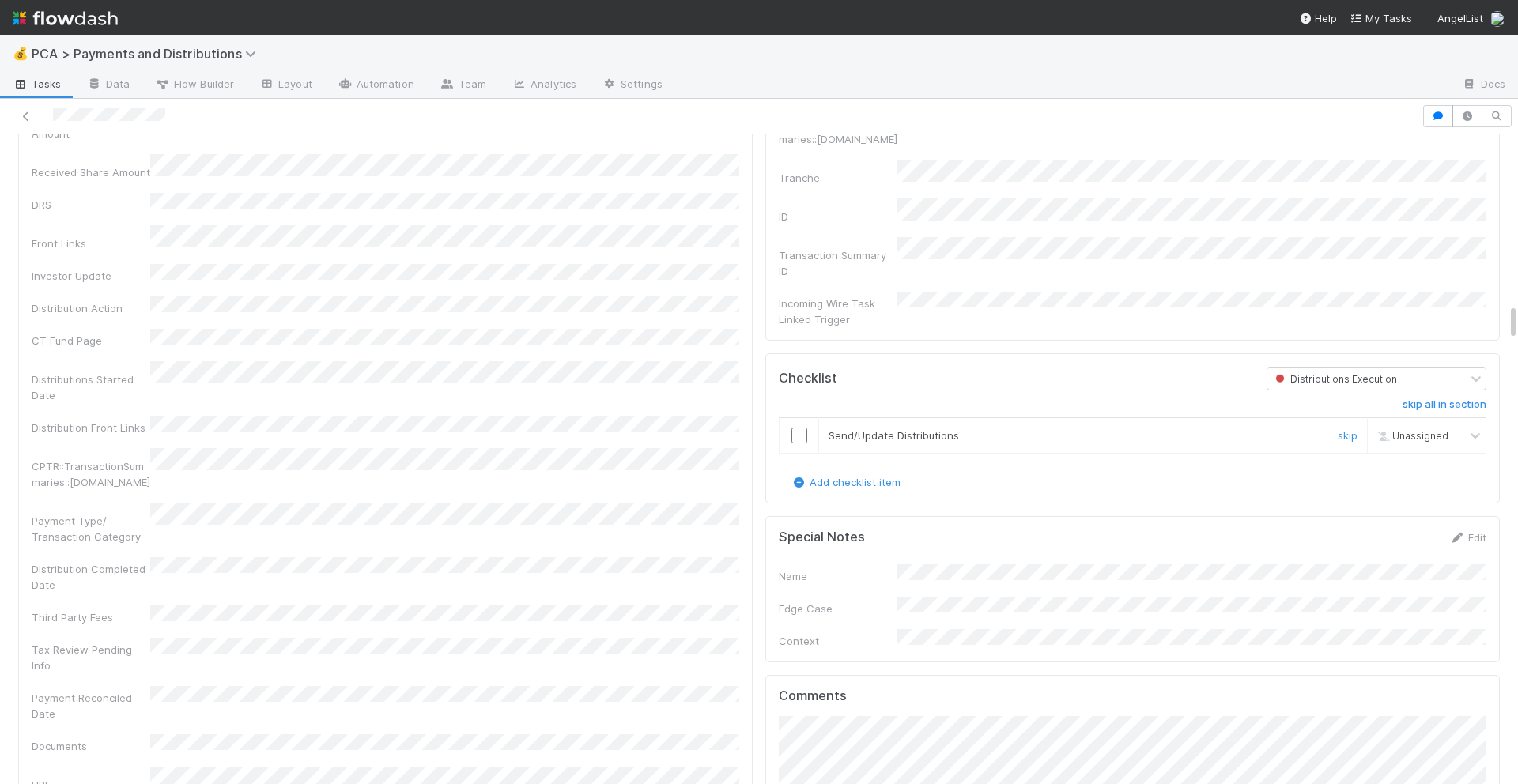
click at [799, 428] on input "checkbox" at bounding box center [798, 435] width 16 height 16
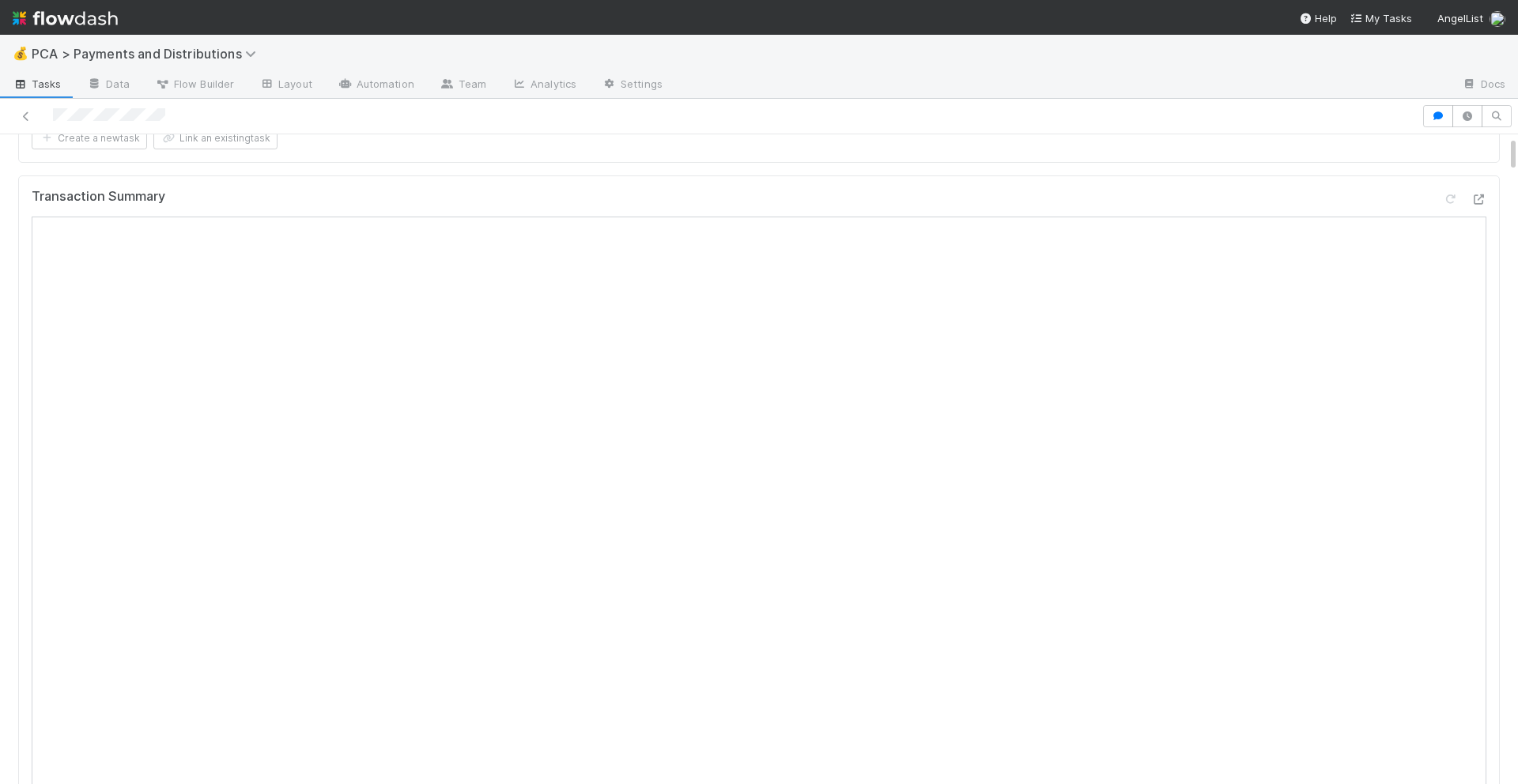
scroll to position [0, 0]
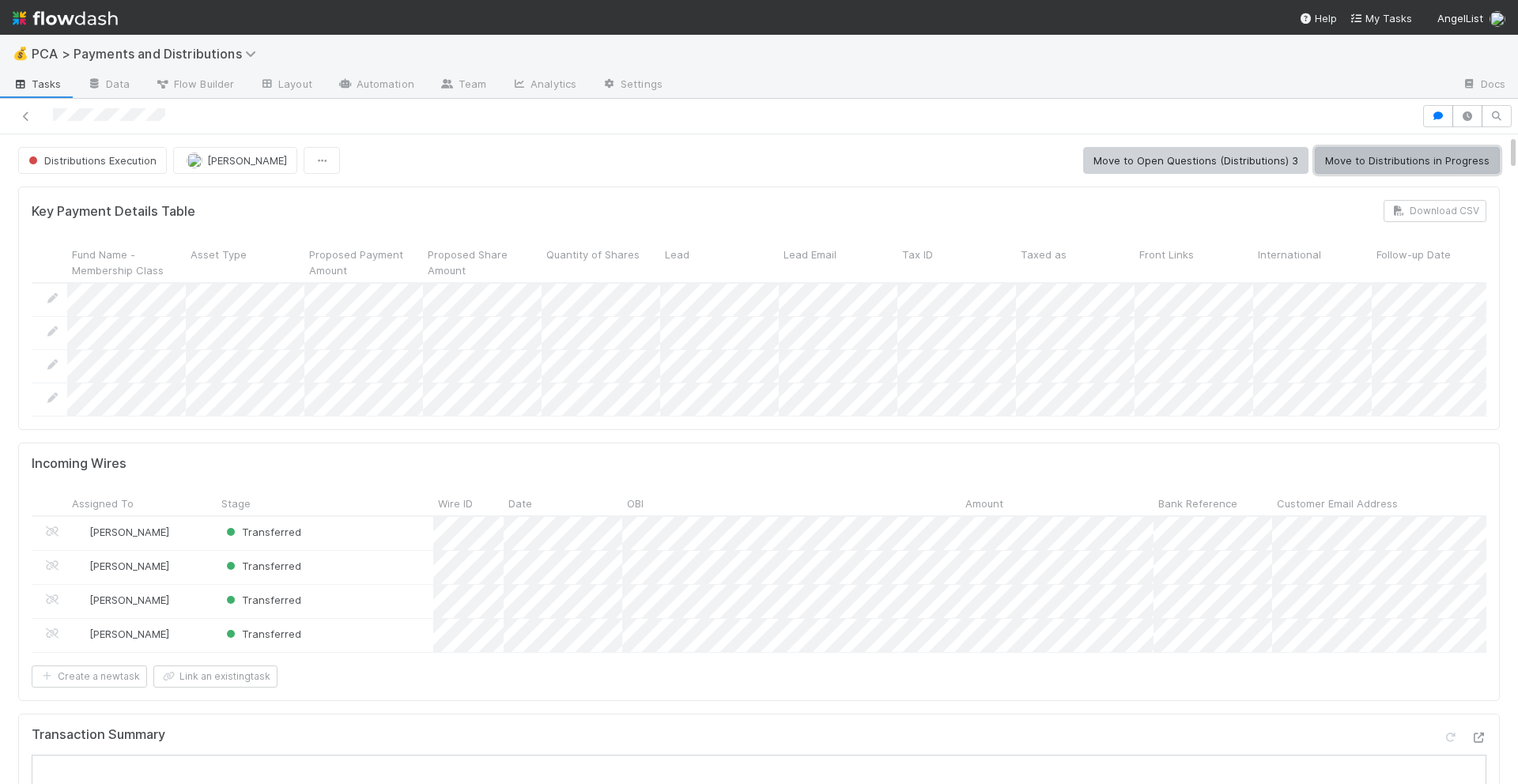
click at [1465, 158] on button "Move to Distributions in Progress" at bounding box center [1407, 160] width 185 height 26
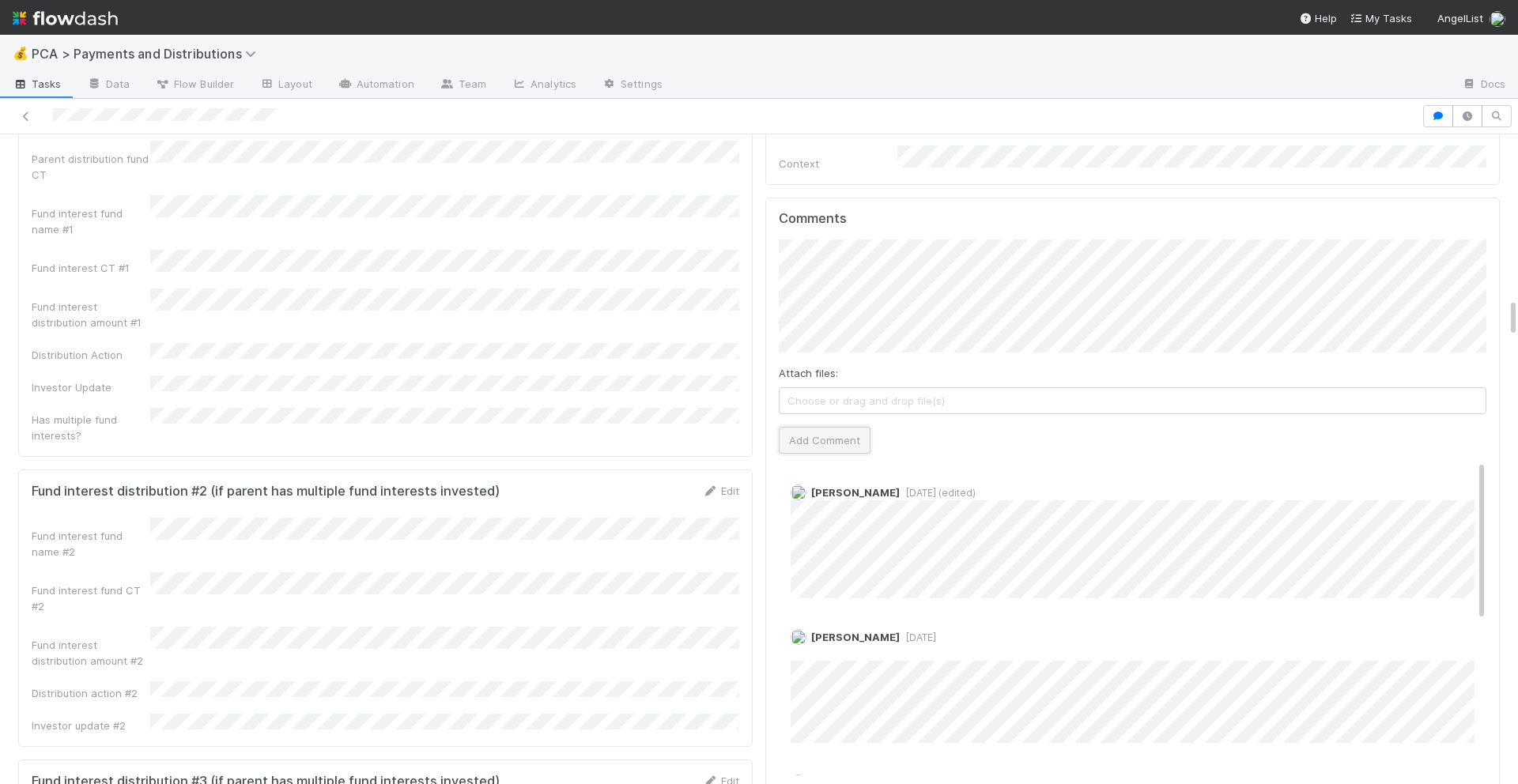
click at [802, 427] on button "Add Comment" at bounding box center [824, 440] width 92 height 26
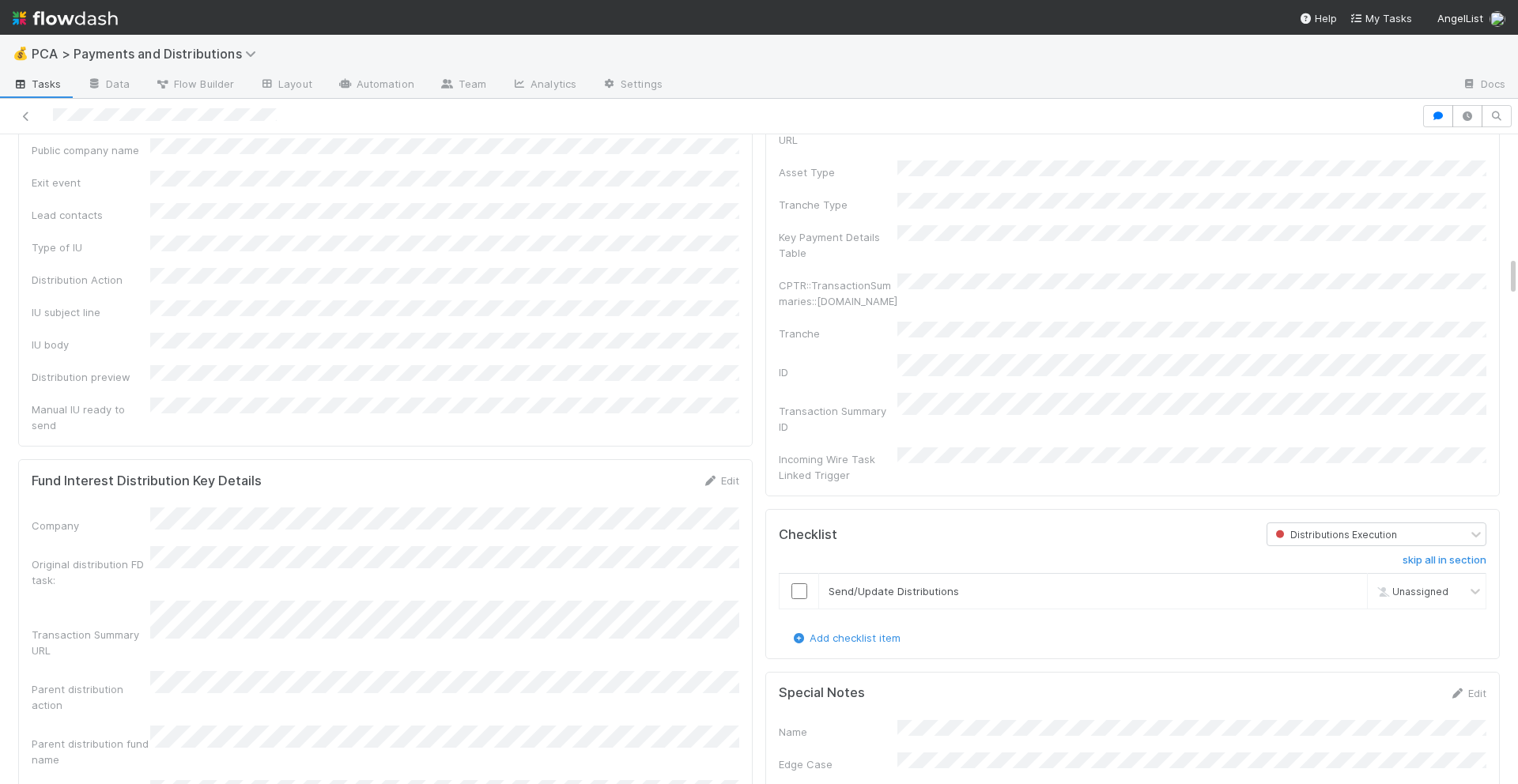
scroll to position [1934, 0]
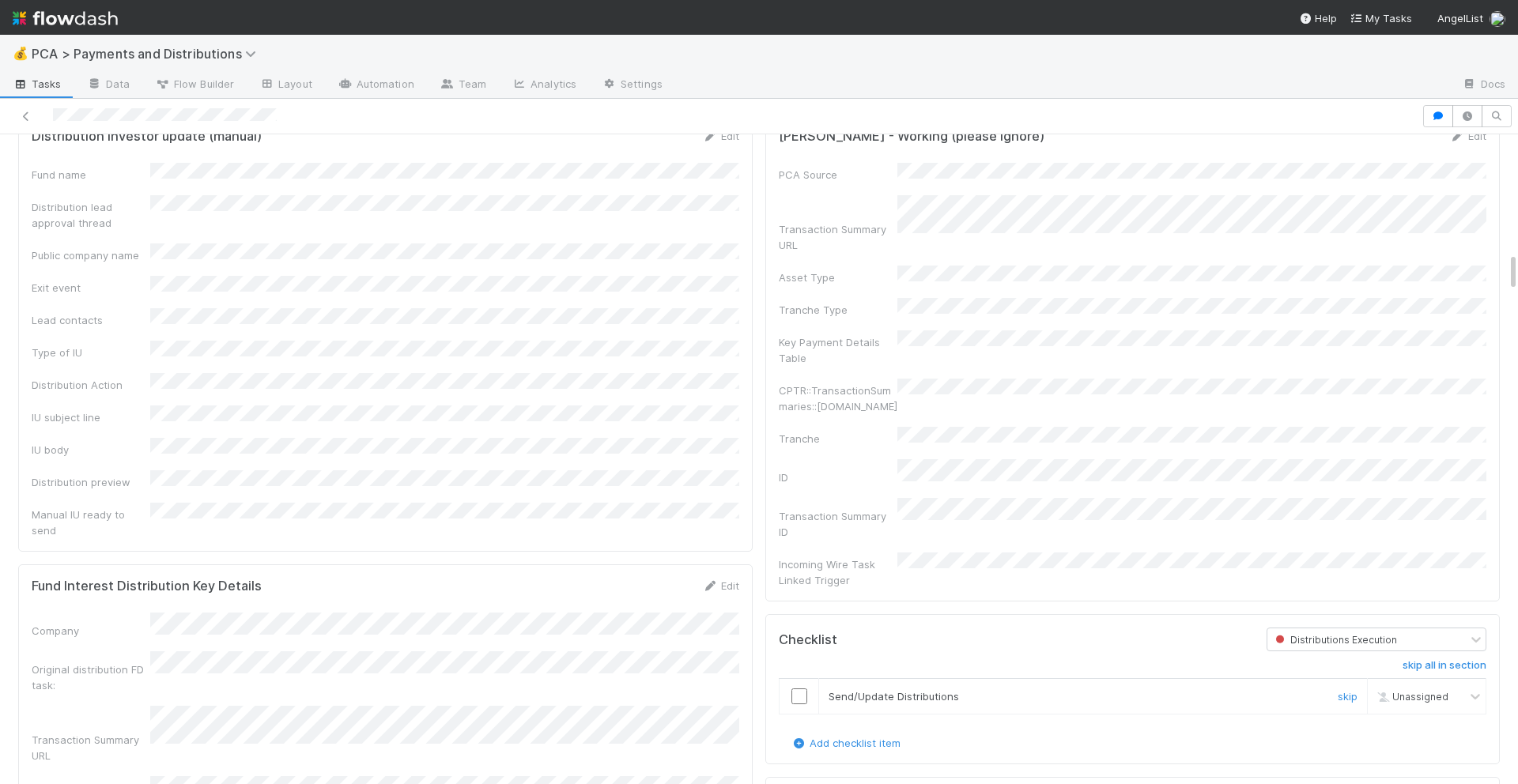
click at [803, 679] on td at bounding box center [799, 696] width 40 height 36
click at [801, 688] on input "checkbox" at bounding box center [798, 696] width 16 height 16
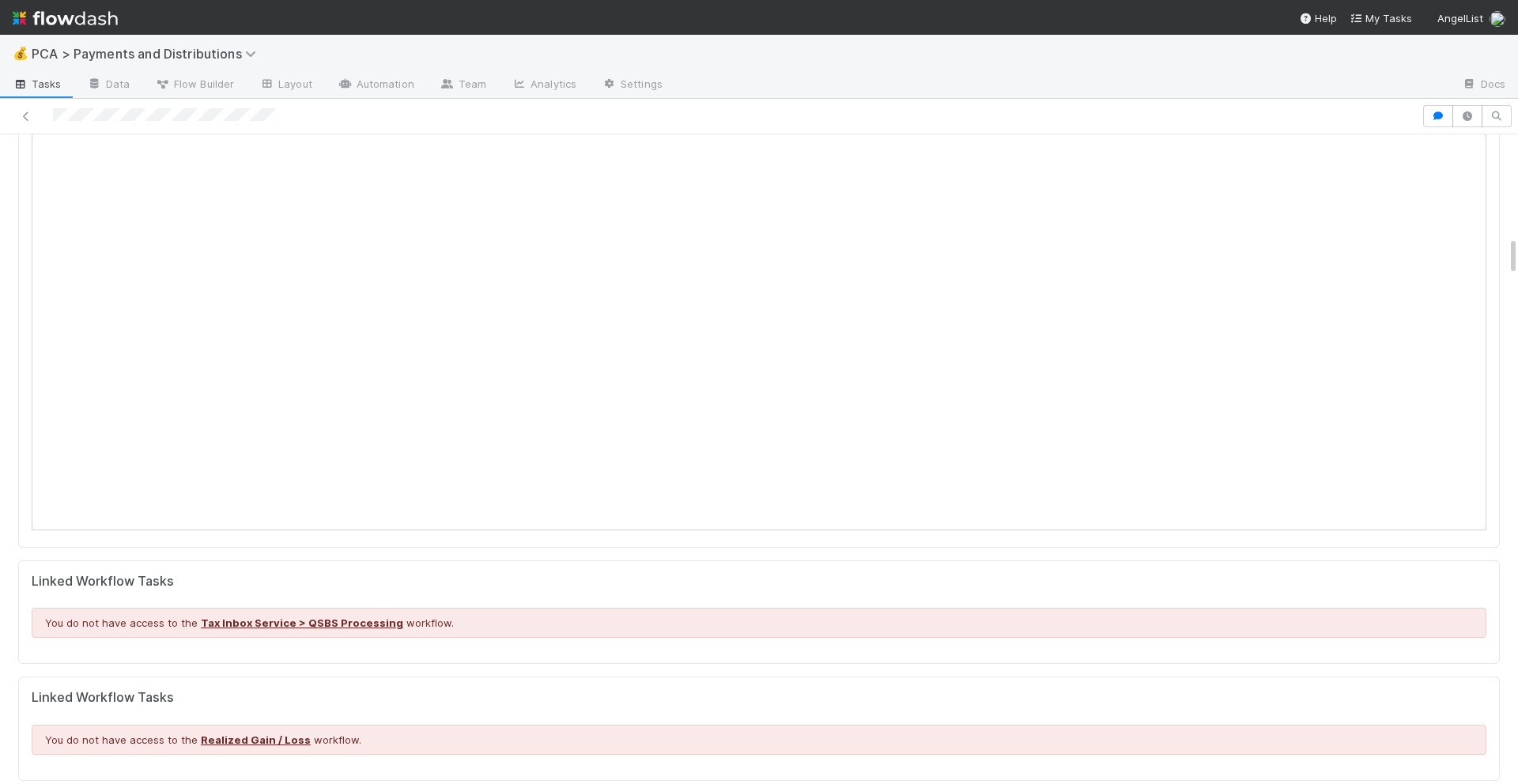
scroll to position [0, 0]
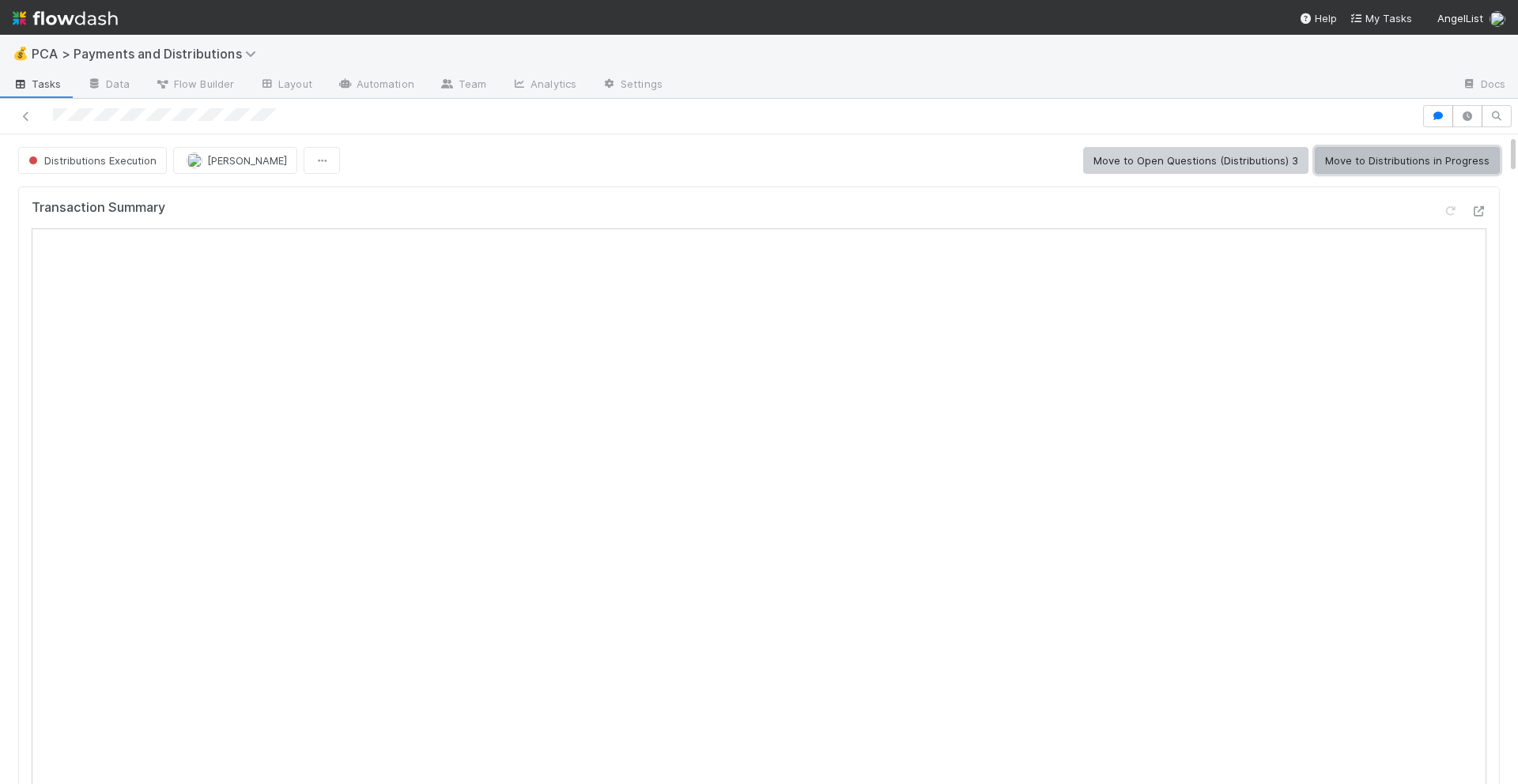
click at [1457, 149] on button "Move to Distributions in Progress" at bounding box center [1407, 160] width 185 height 26
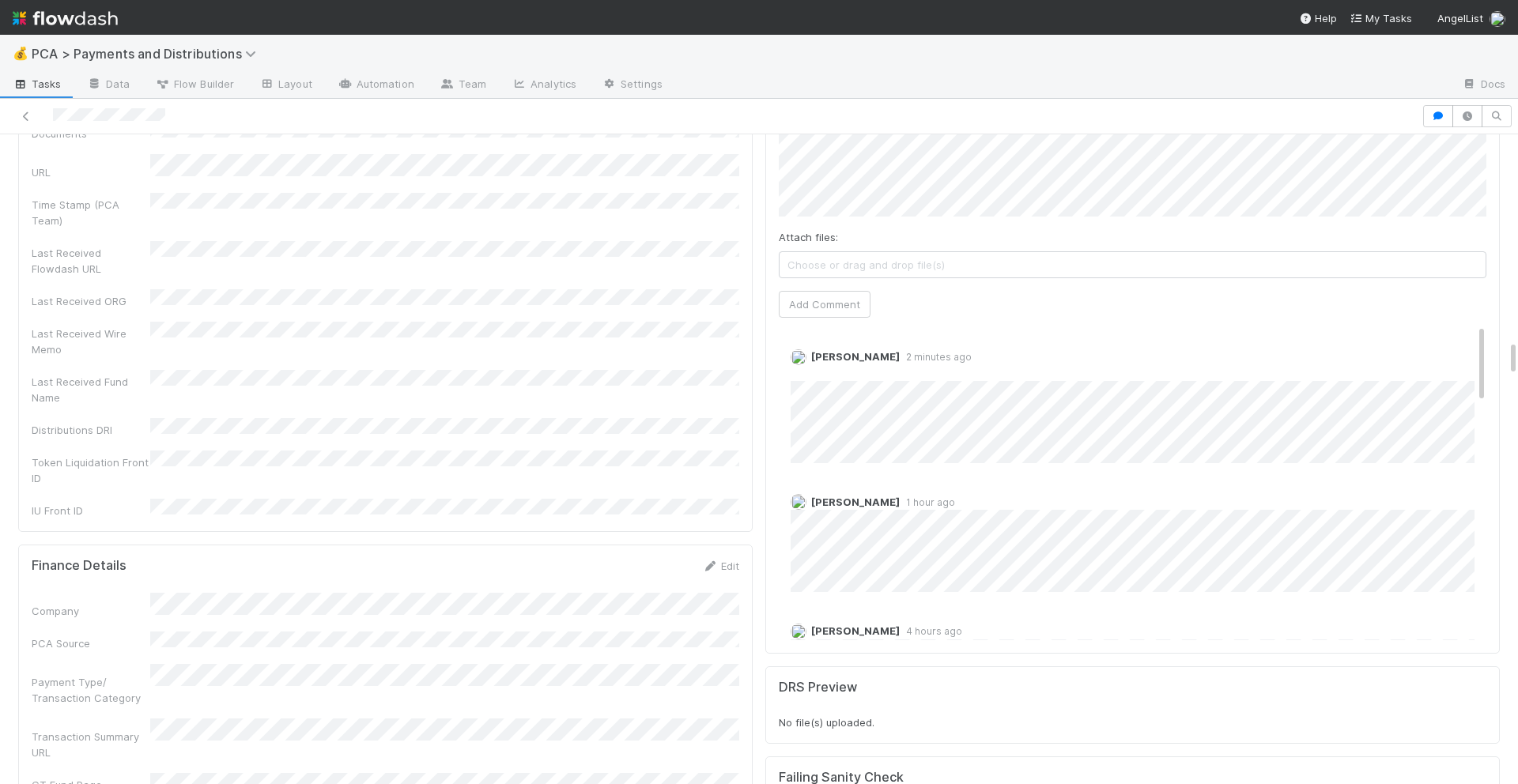
scroll to position [3604, 0]
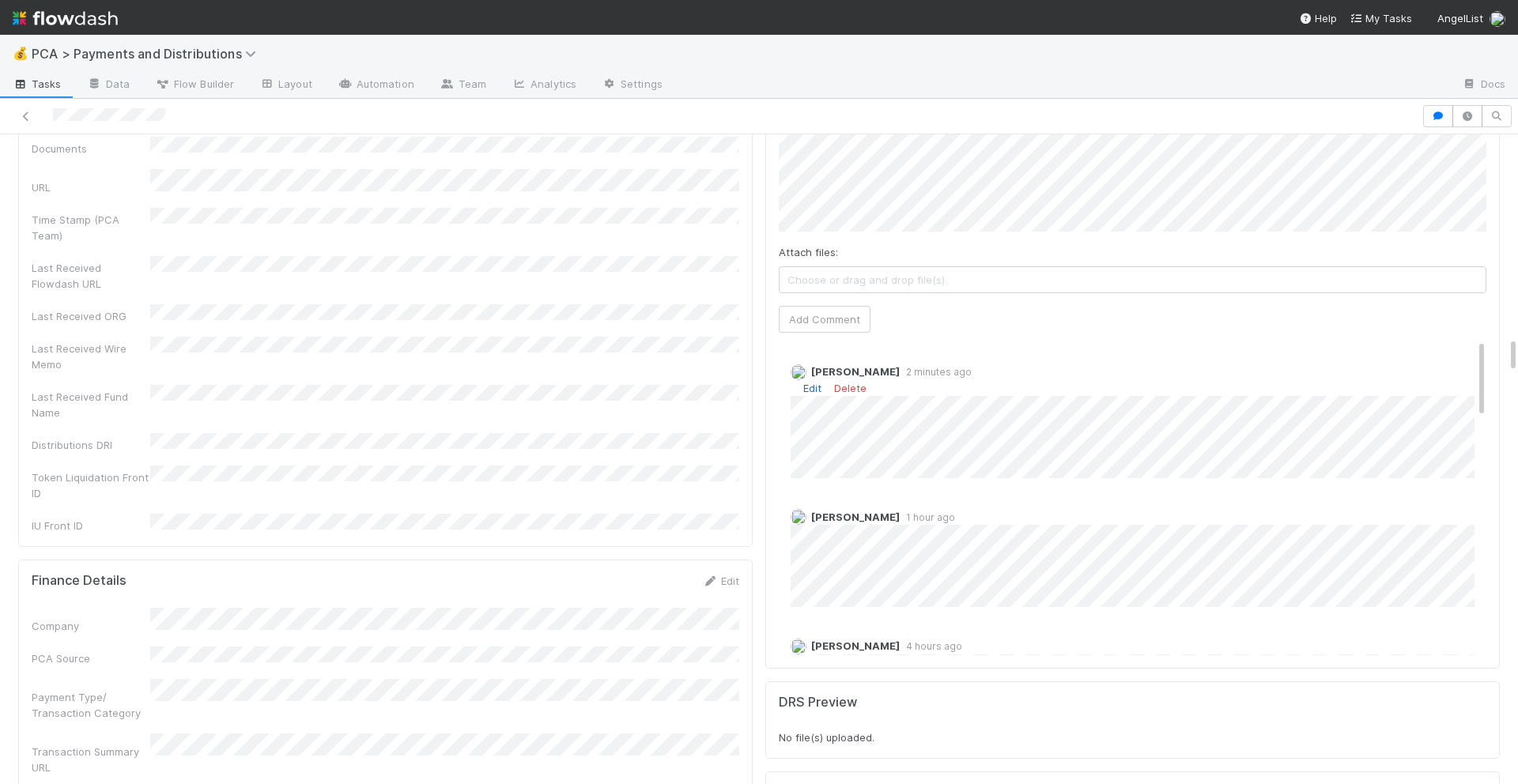
click at [813, 382] on link "Edit" at bounding box center [812, 388] width 18 height 12
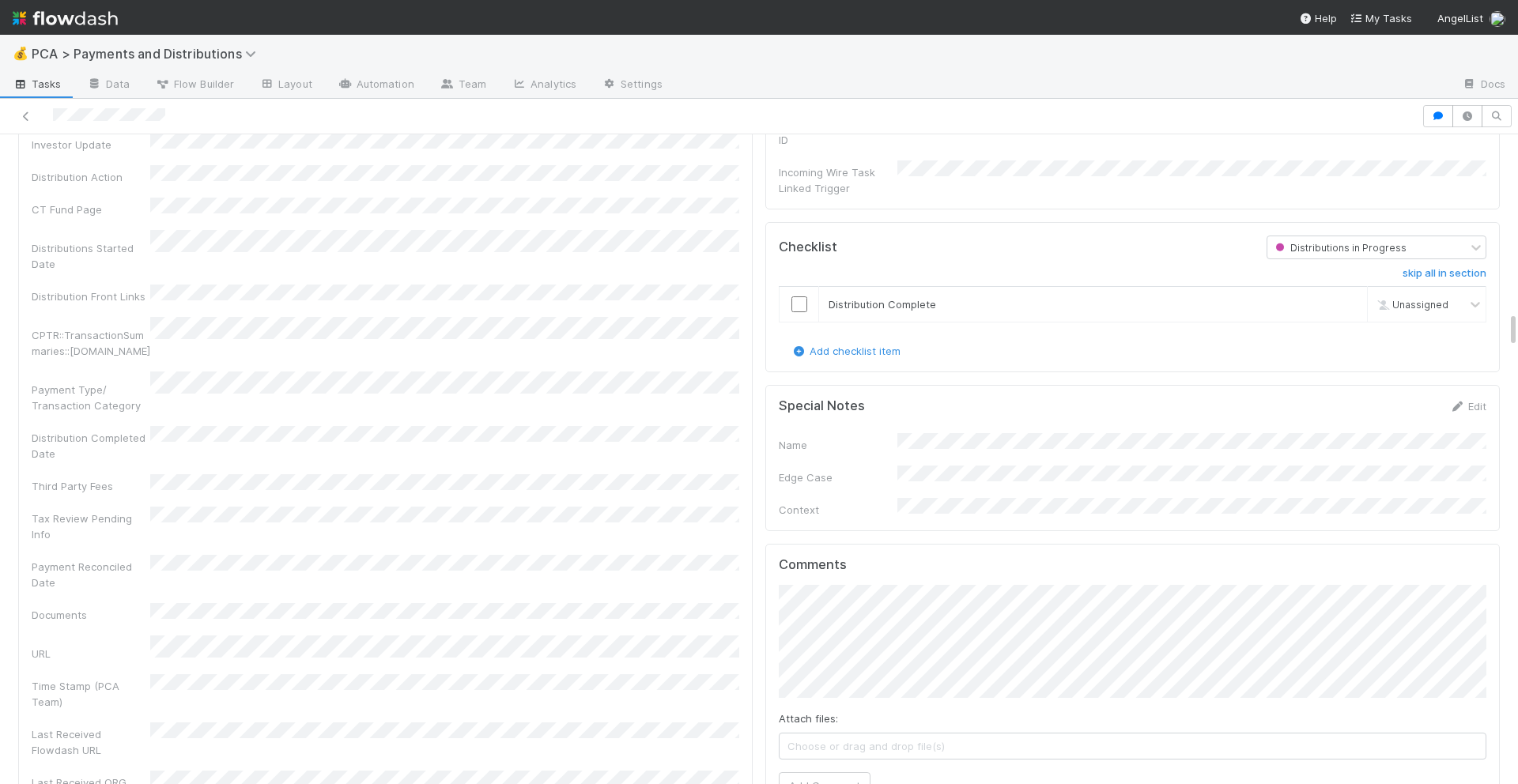
scroll to position [3117, 0]
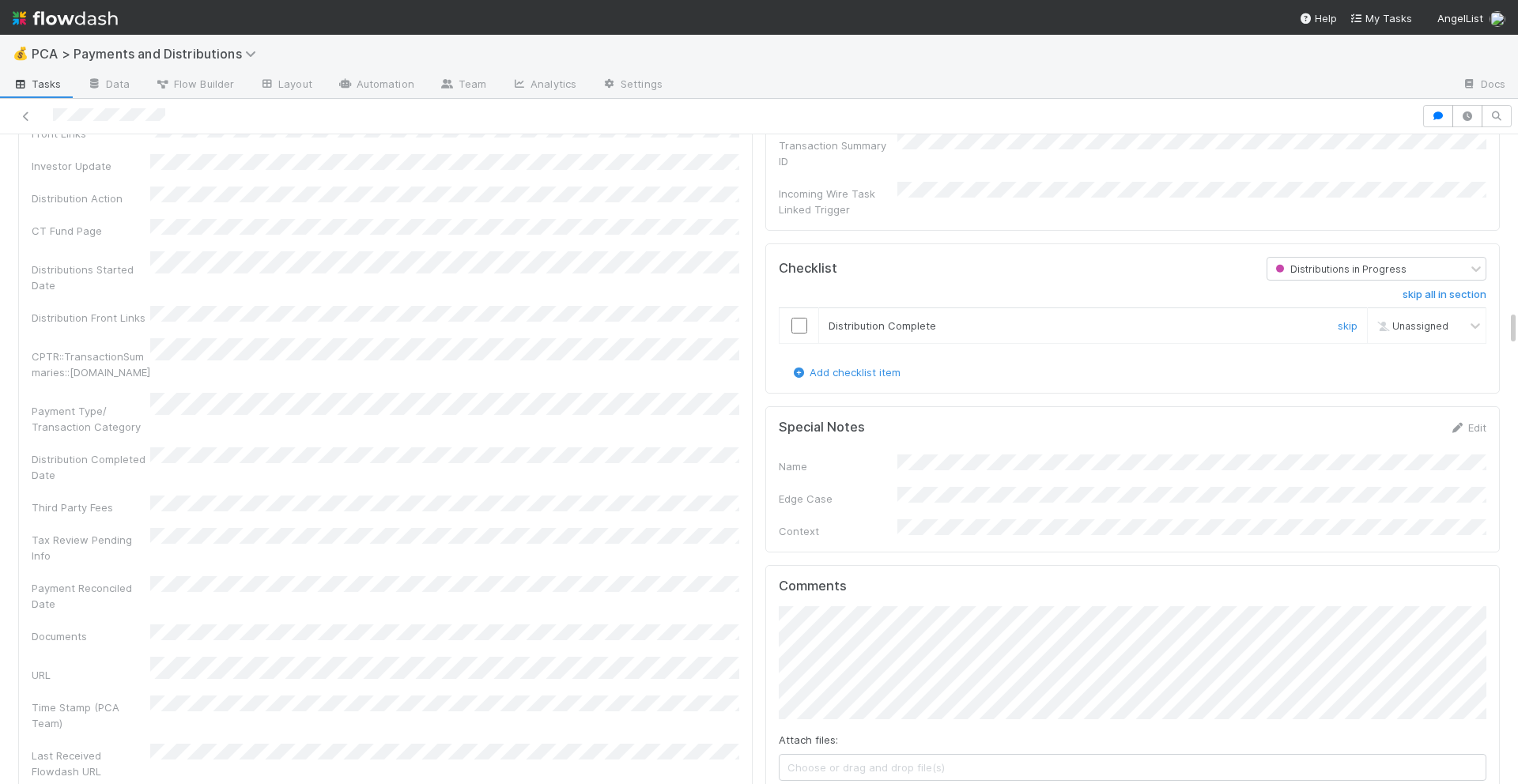
click at [802, 318] on input "checkbox" at bounding box center [798, 325] width 16 height 16
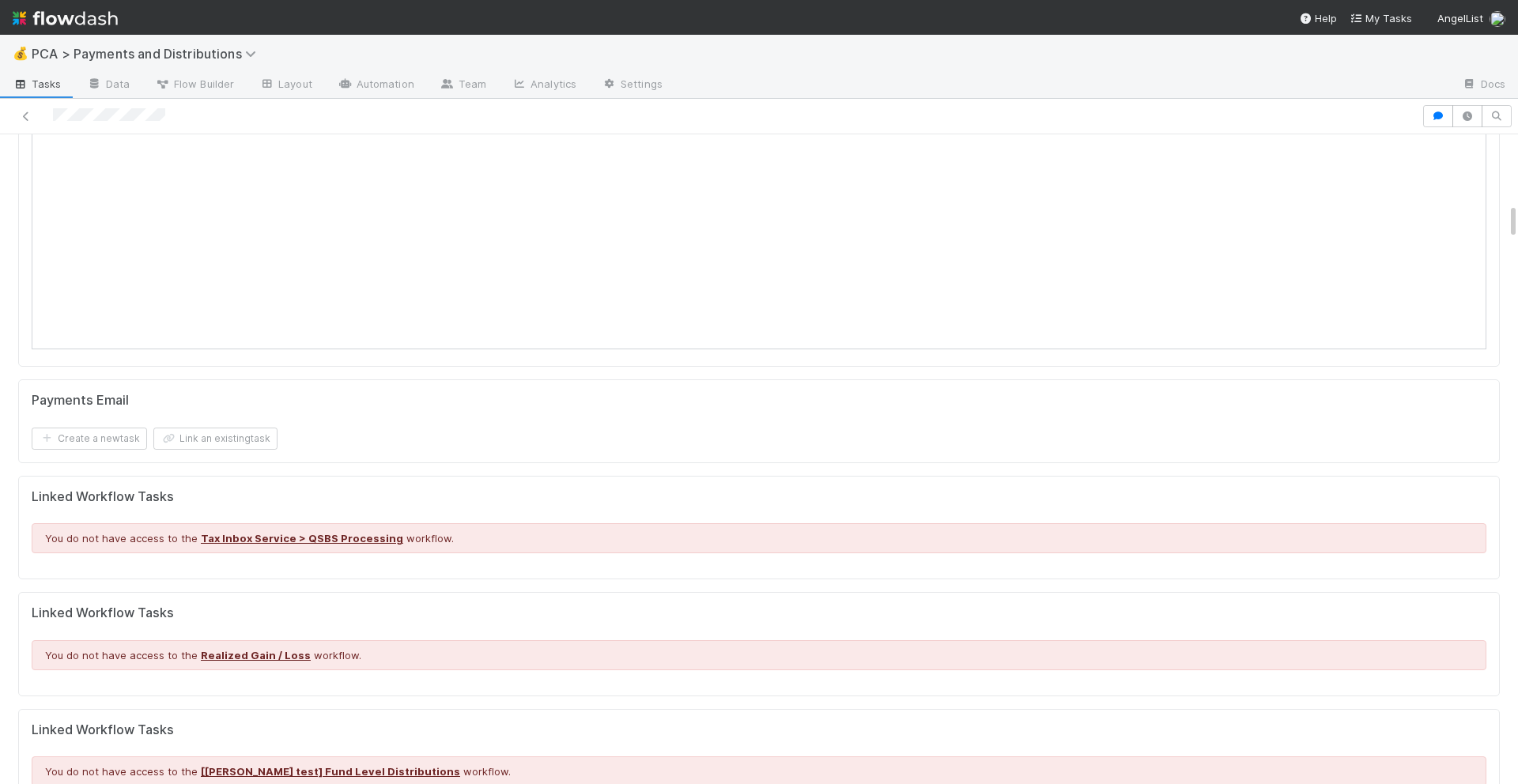
scroll to position [0, 0]
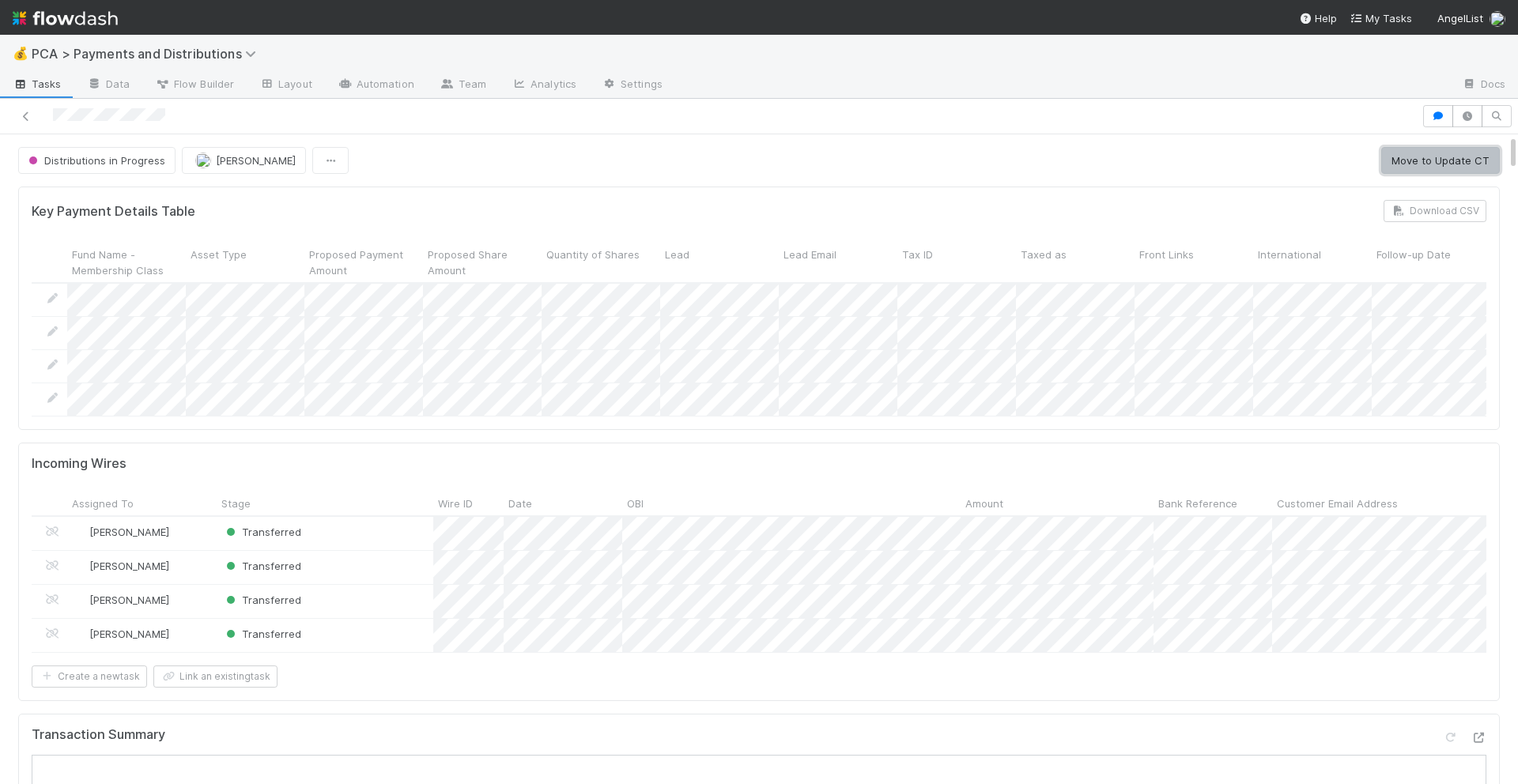
click at [1420, 169] on button "Move to Update CT" at bounding box center [1439, 160] width 118 height 26
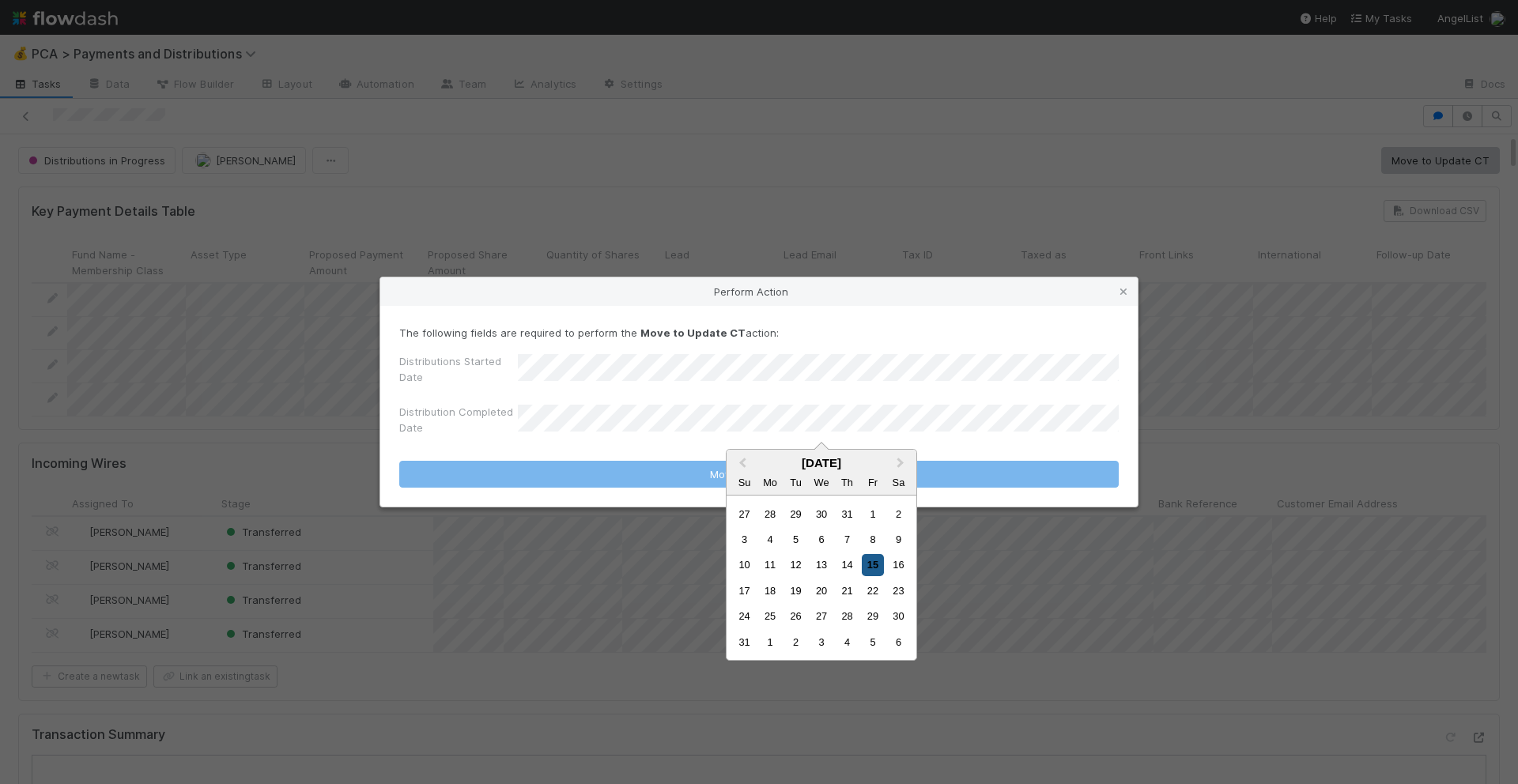
click at [879, 568] on div "15" at bounding box center [873, 565] width 22 height 22
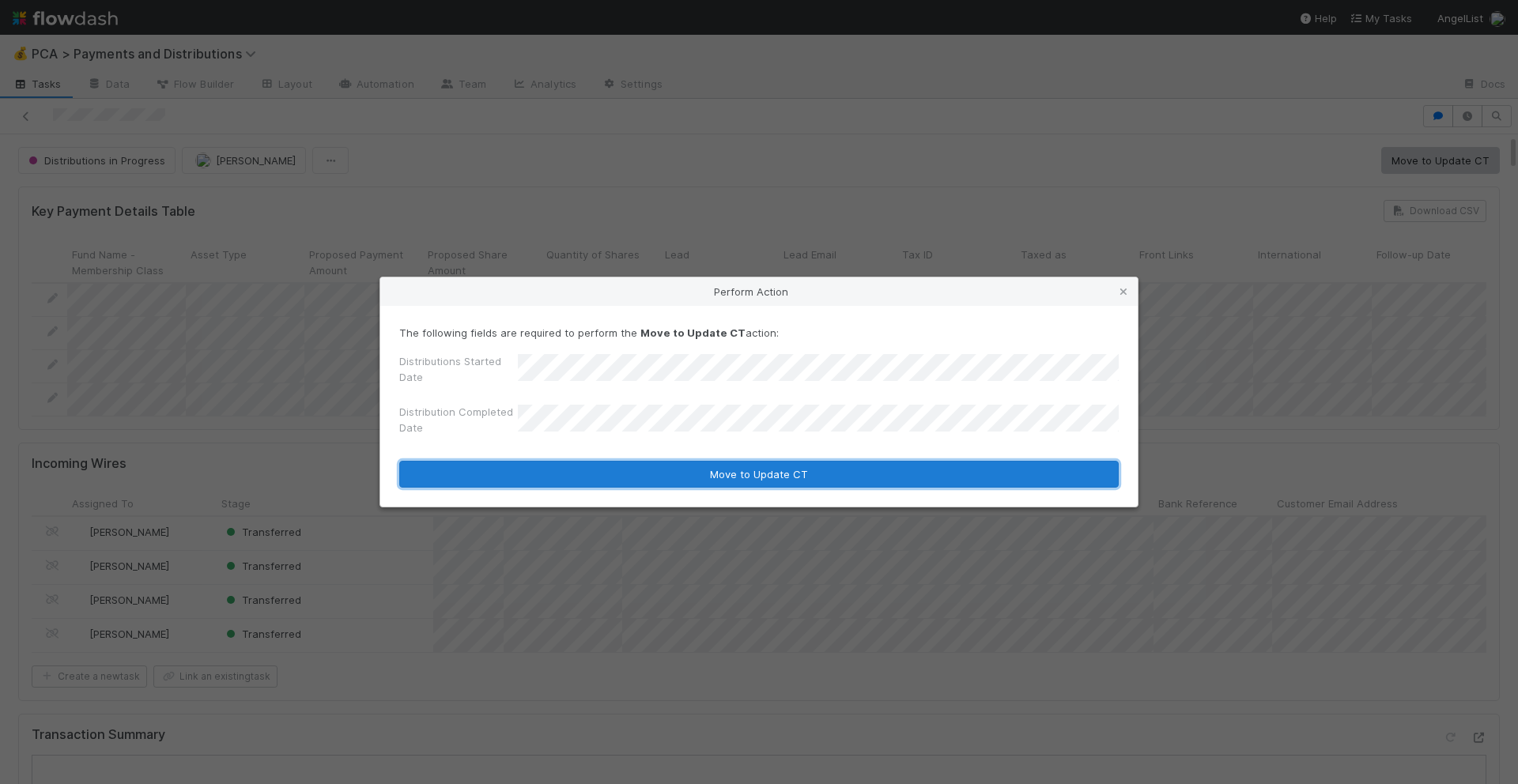
click at [819, 471] on button "Move to Update CT" at bounding box center [759, 474] width 720 height 26
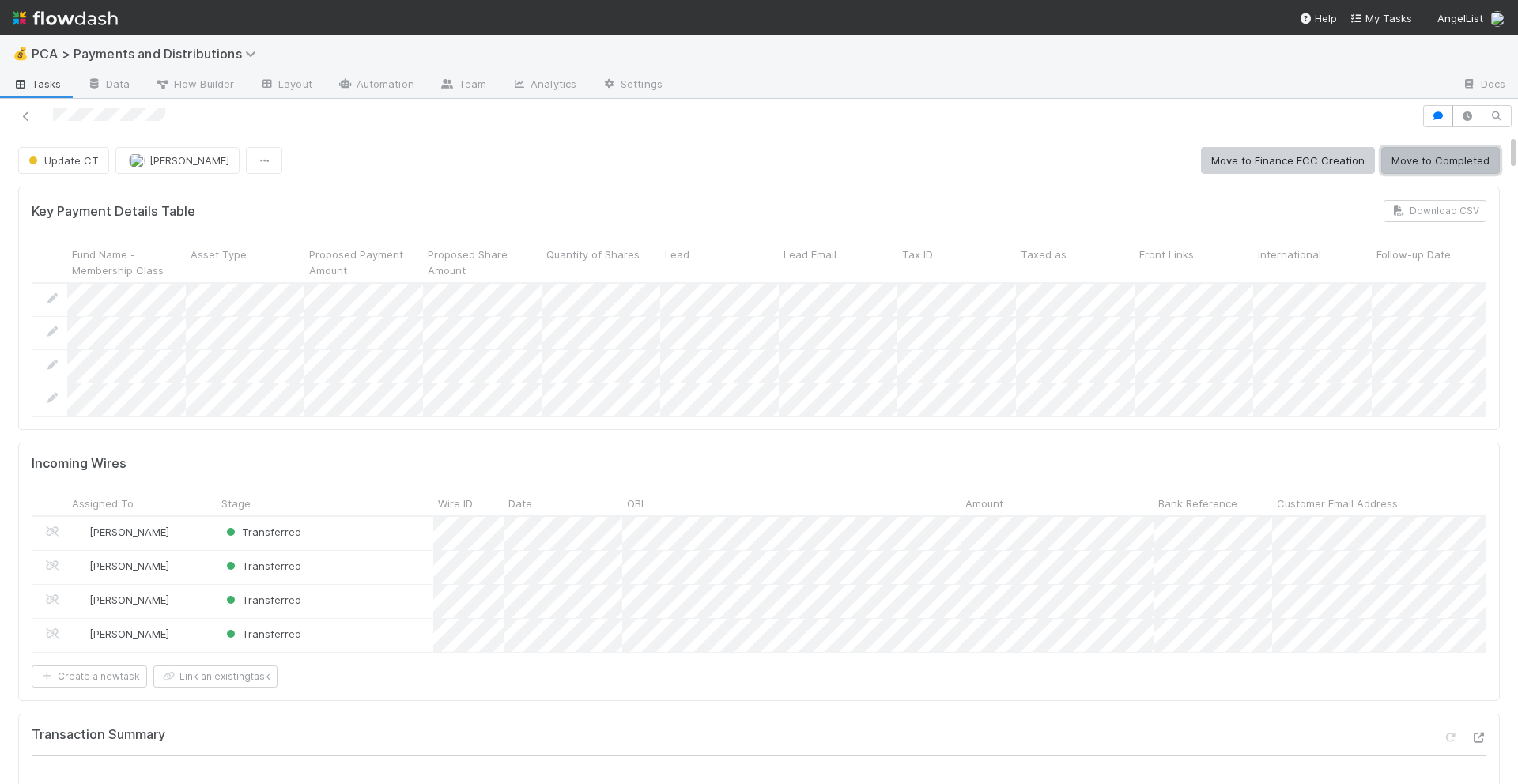
click at [1407, 169] on button "Move to Completed" at bounding box center [1439, 160] width 118 height 26
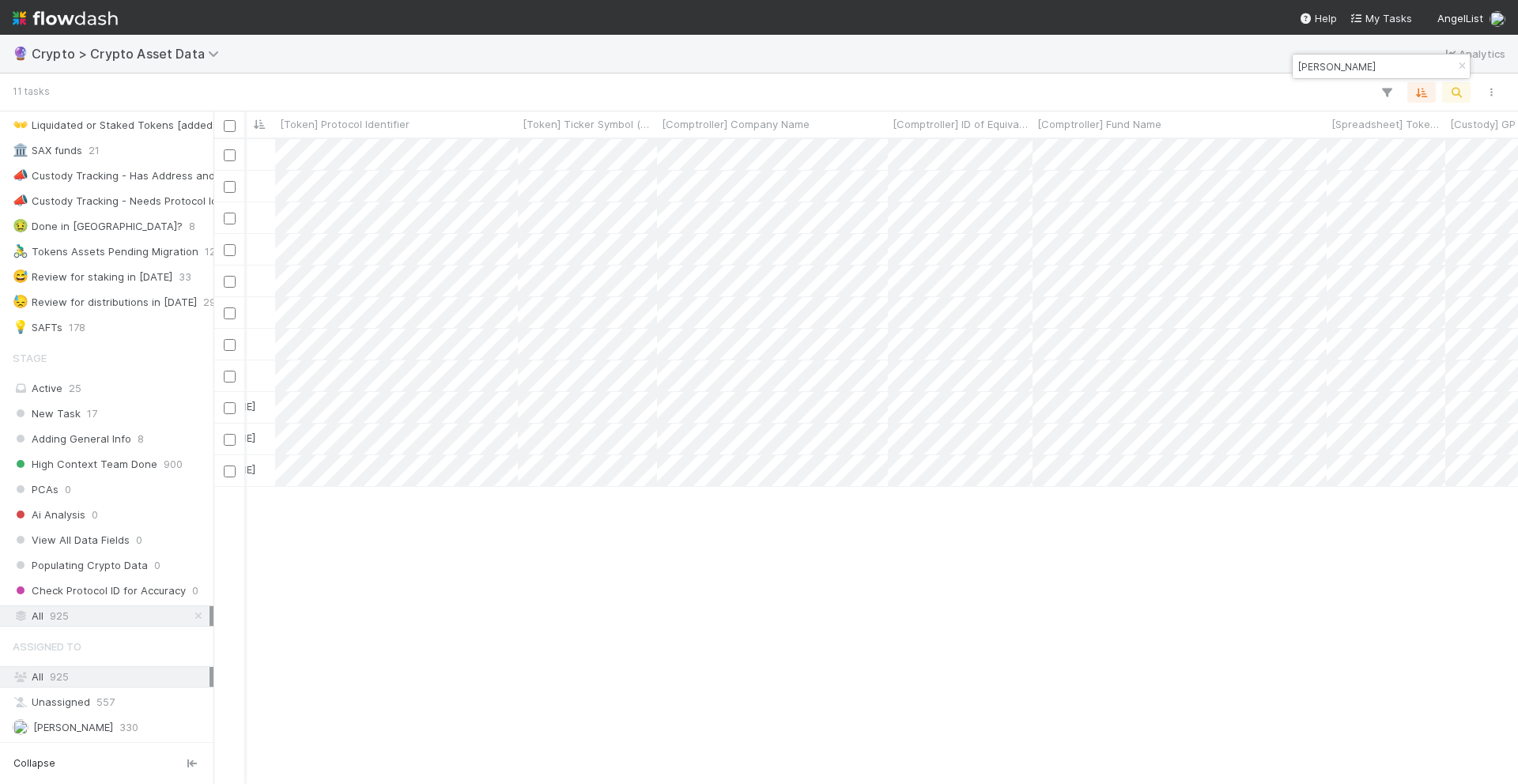
scroll to position [213, 0]
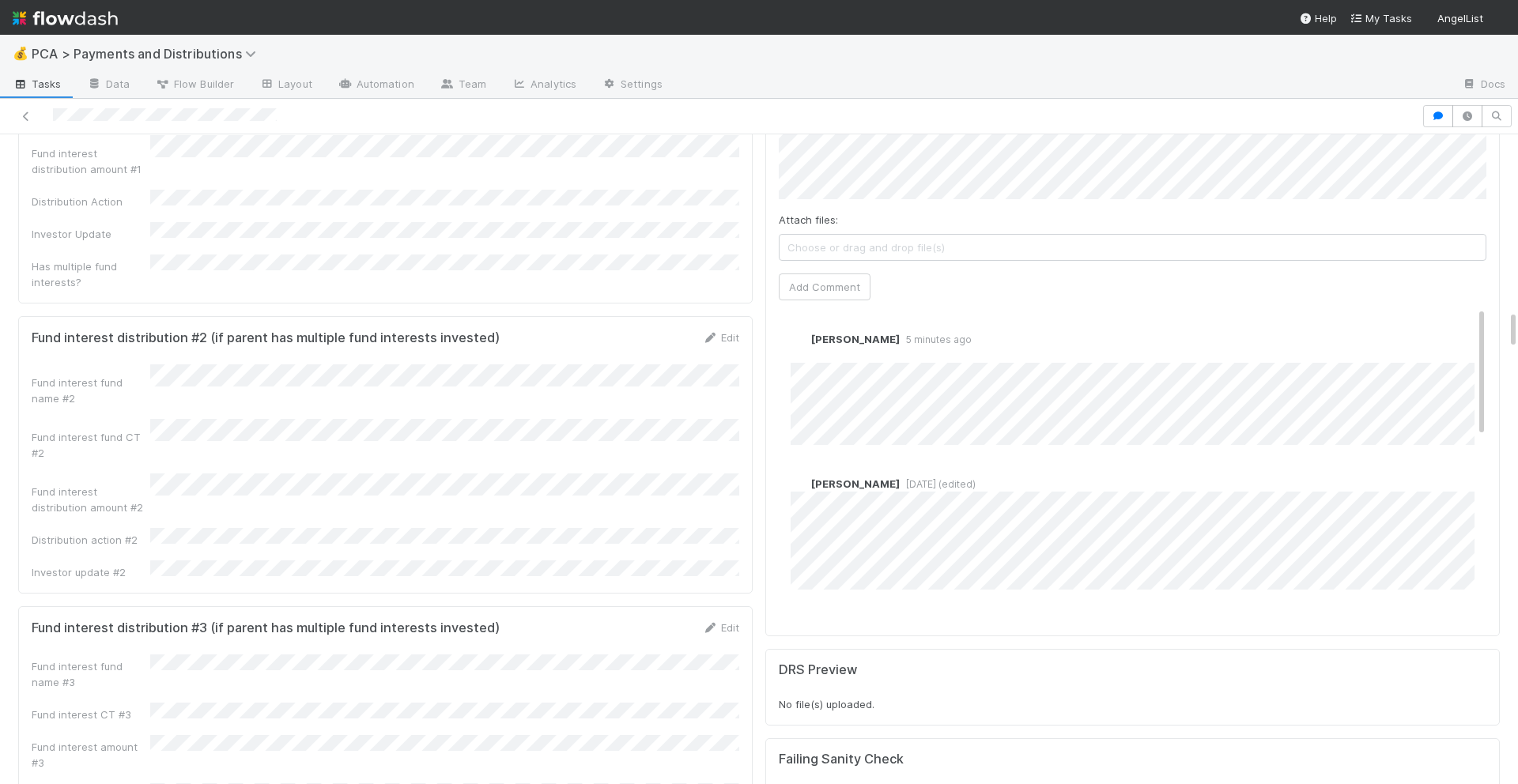
scroll to position [2733, 0]
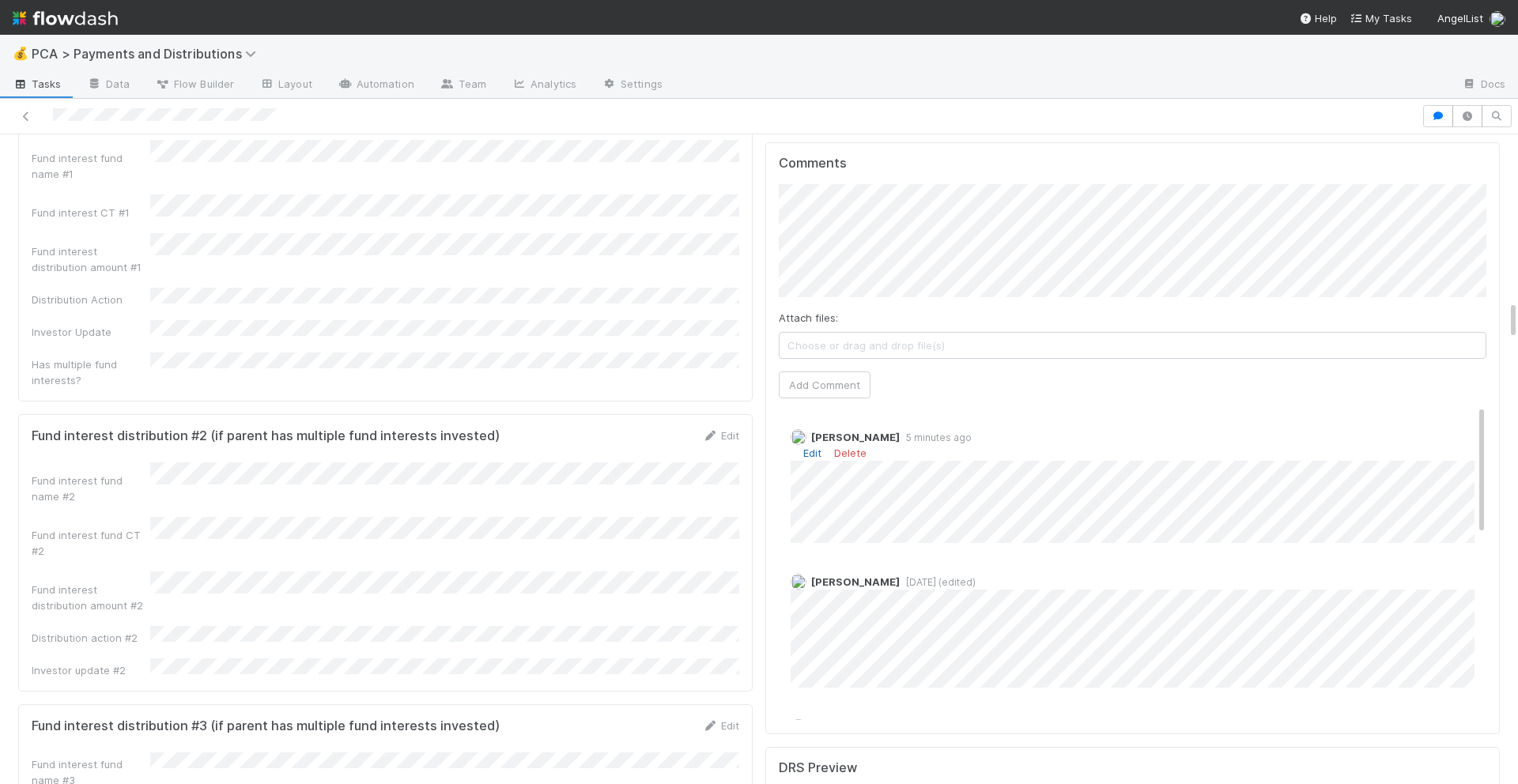
click at [807, 447] on link "Edit" at bounding box center [812, 452] width 18 height 12
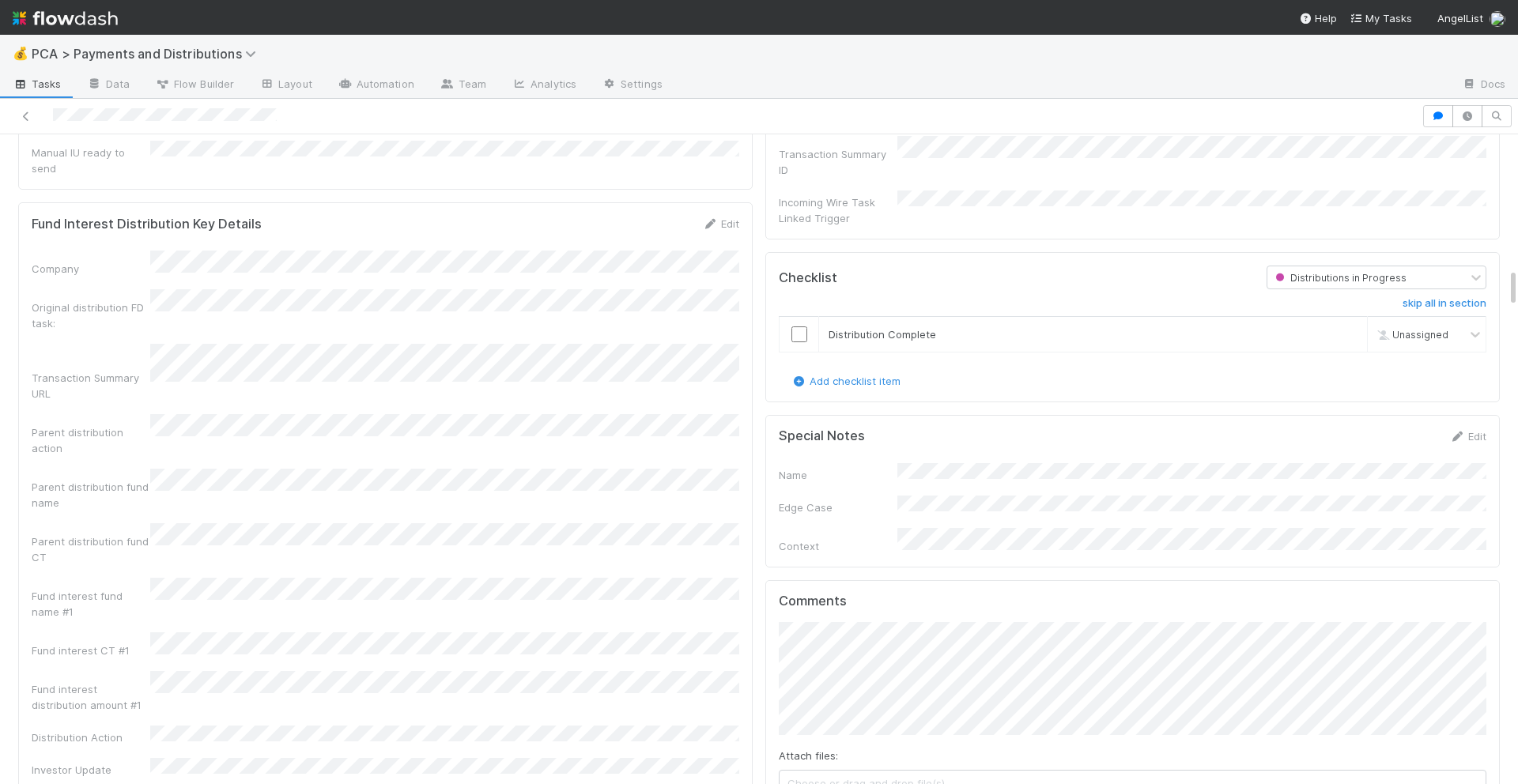
scroll to position [2068, 0]
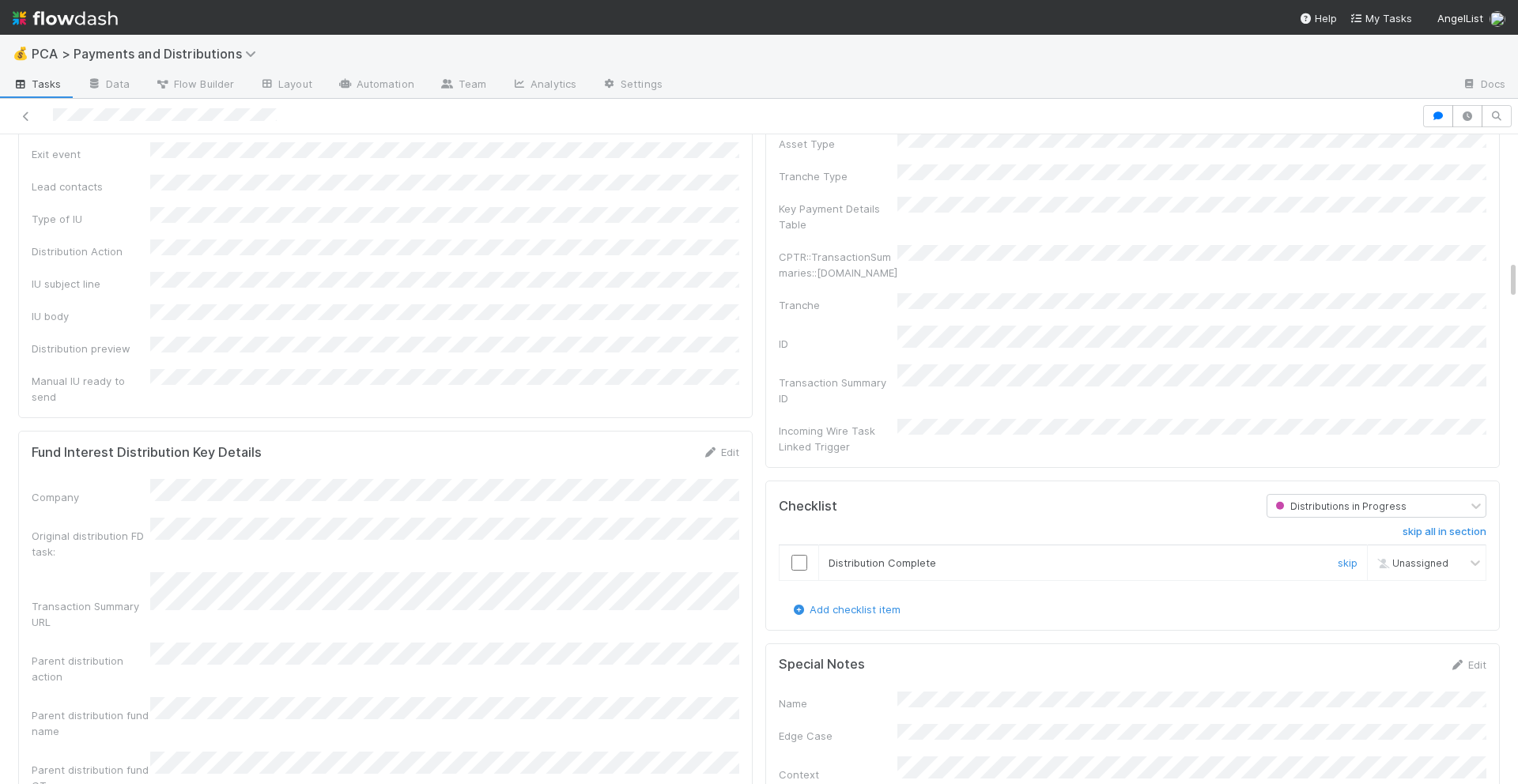
click at [796, 555] on input "checkbox" at bounding box center [798, 562] width 16 height 16
click at [802, 555] on input "checkbox" at bounding box center [798, 562] width 16 height 16
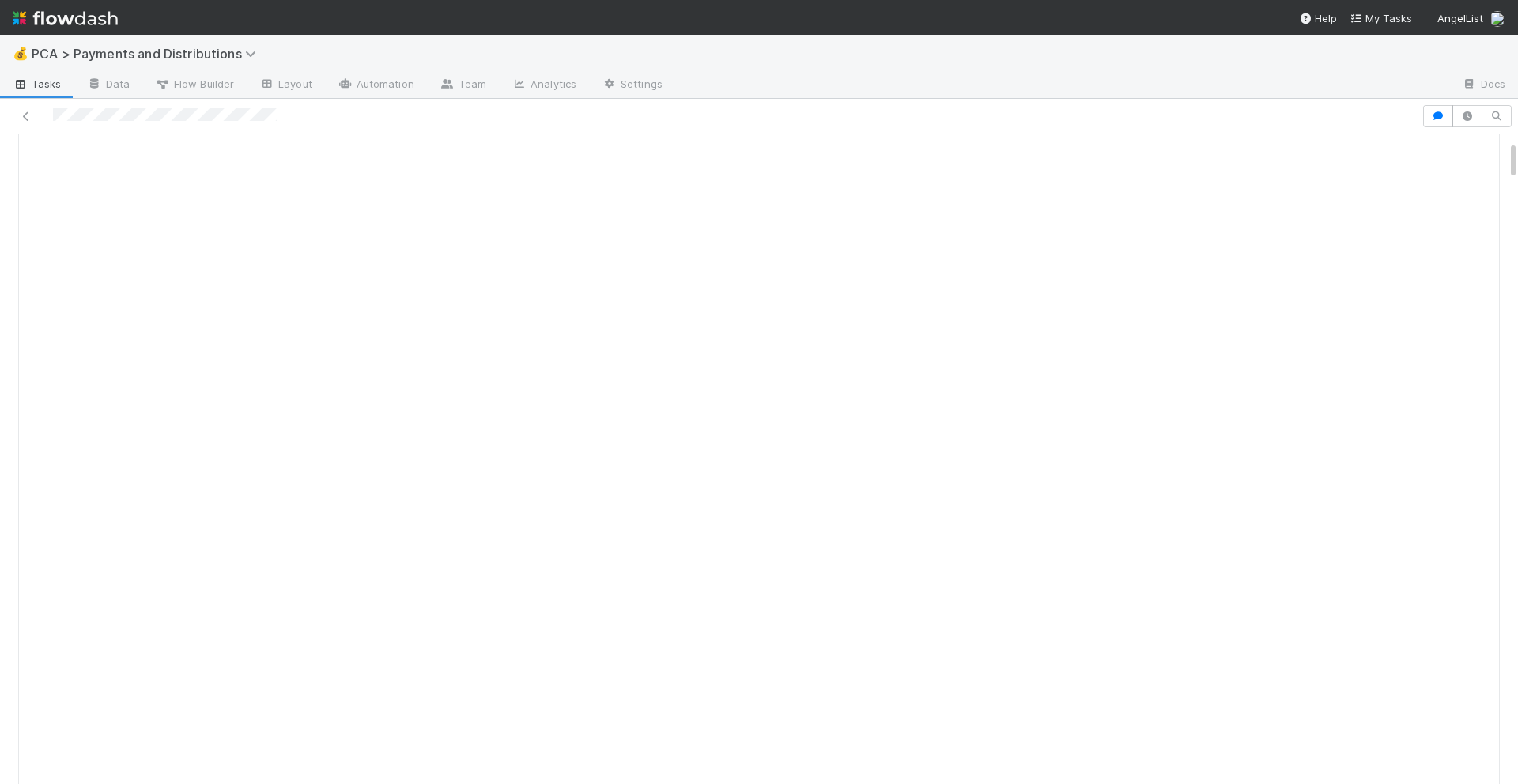
scroll to position [0, 0]
click at [1411, 168] on button "Move to Update CT" at bounding box center [1439, 160] width 118 height 26
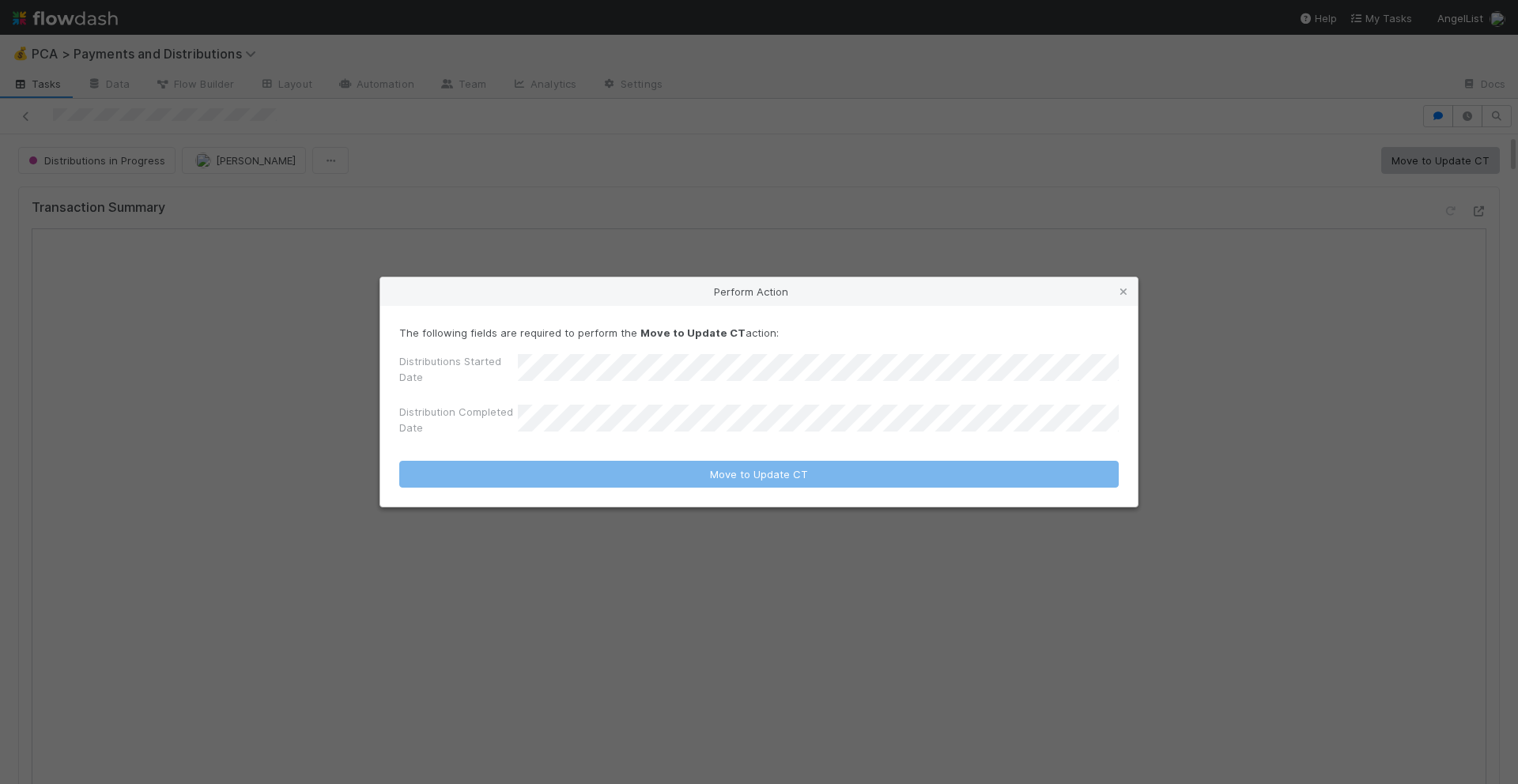
click at [1019, 213] on div "Perform Action The following fields are required to perform the Move to Update …" at bounding box center [759, 392] width 1518 height 784
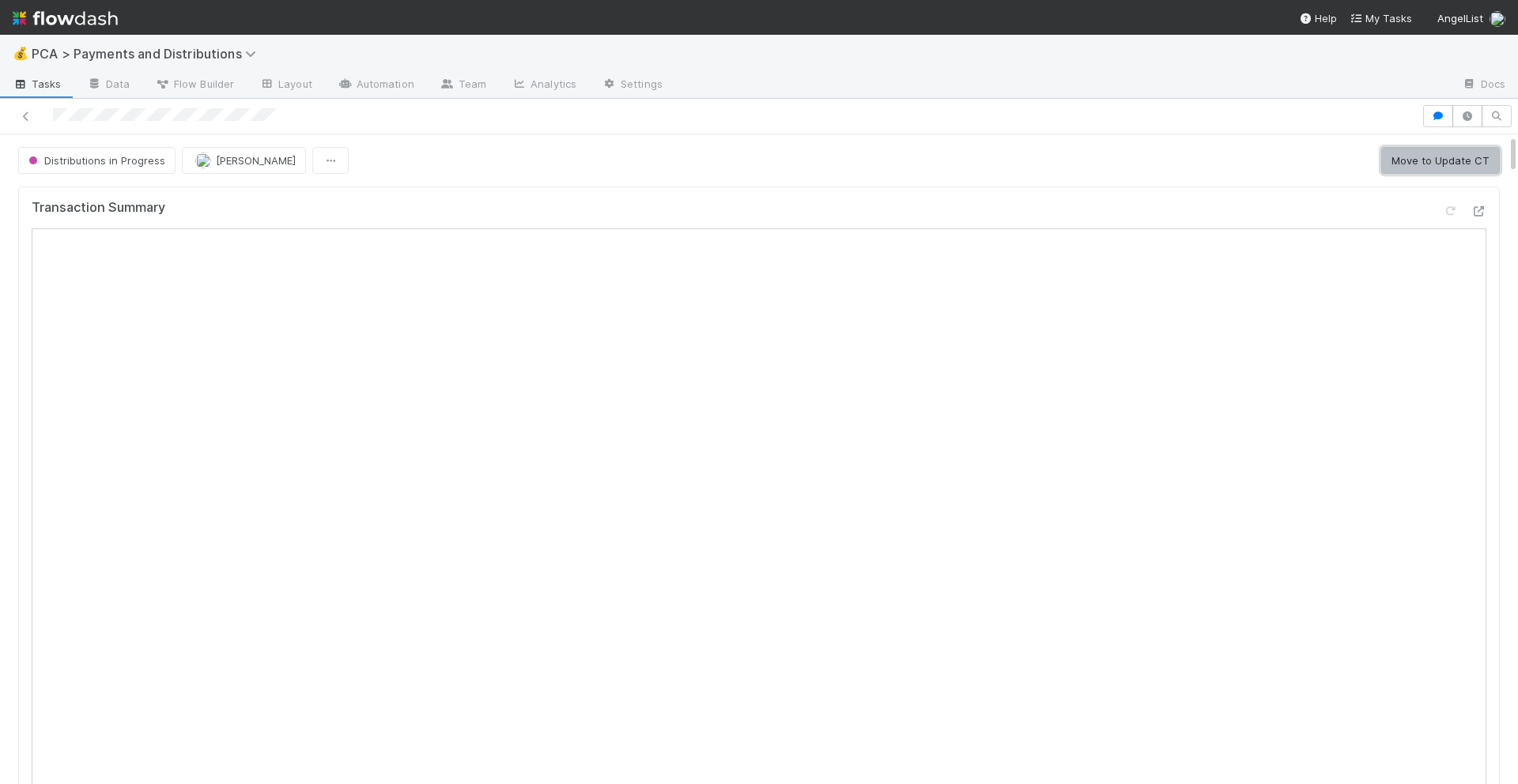
click at [1434, 170] on button "Move to Update CT" at bounding box center [1439, 160] width 118 height 26
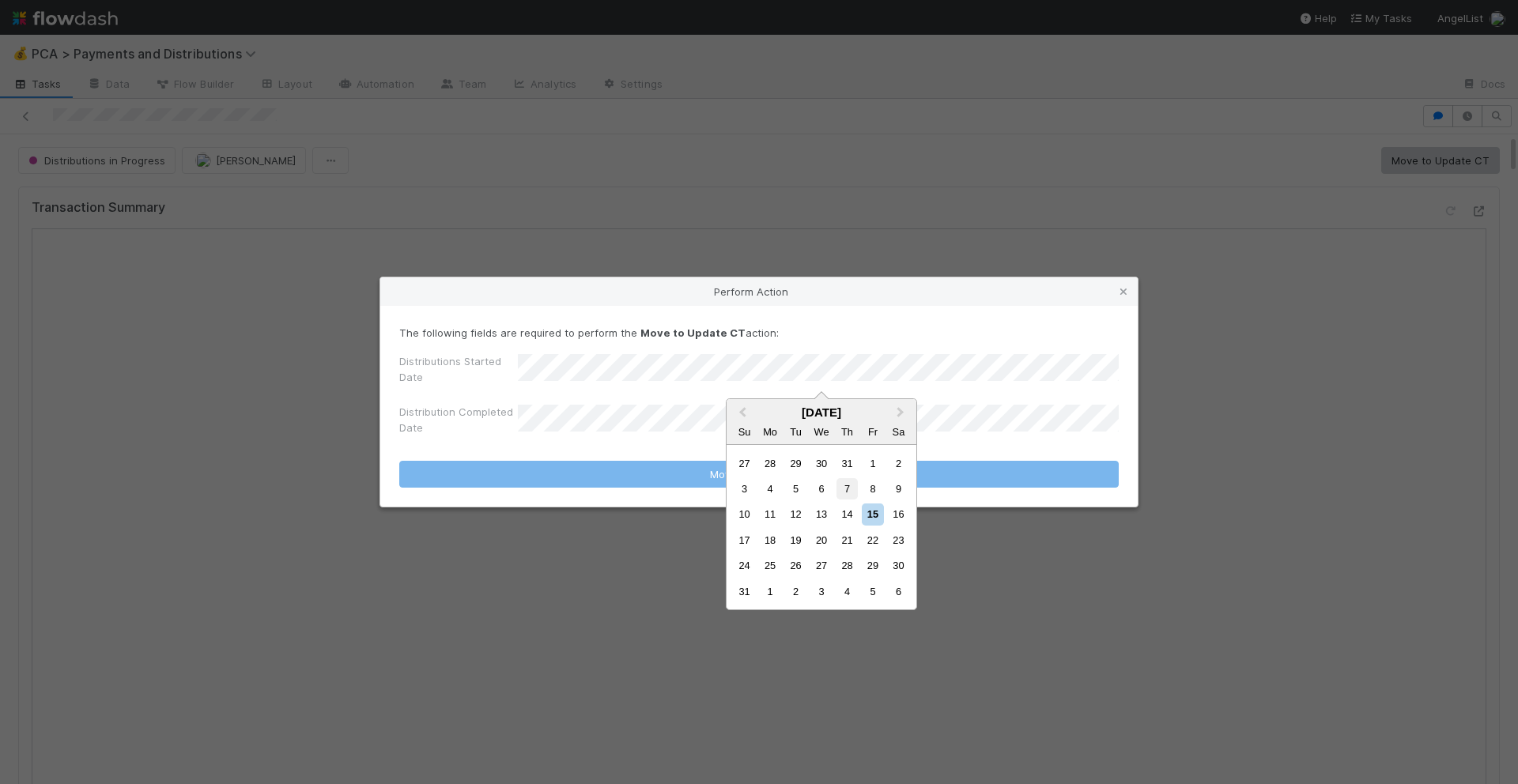
click at [844, 491] on div "7" at bounding box center [847, 489] width 22 height 22
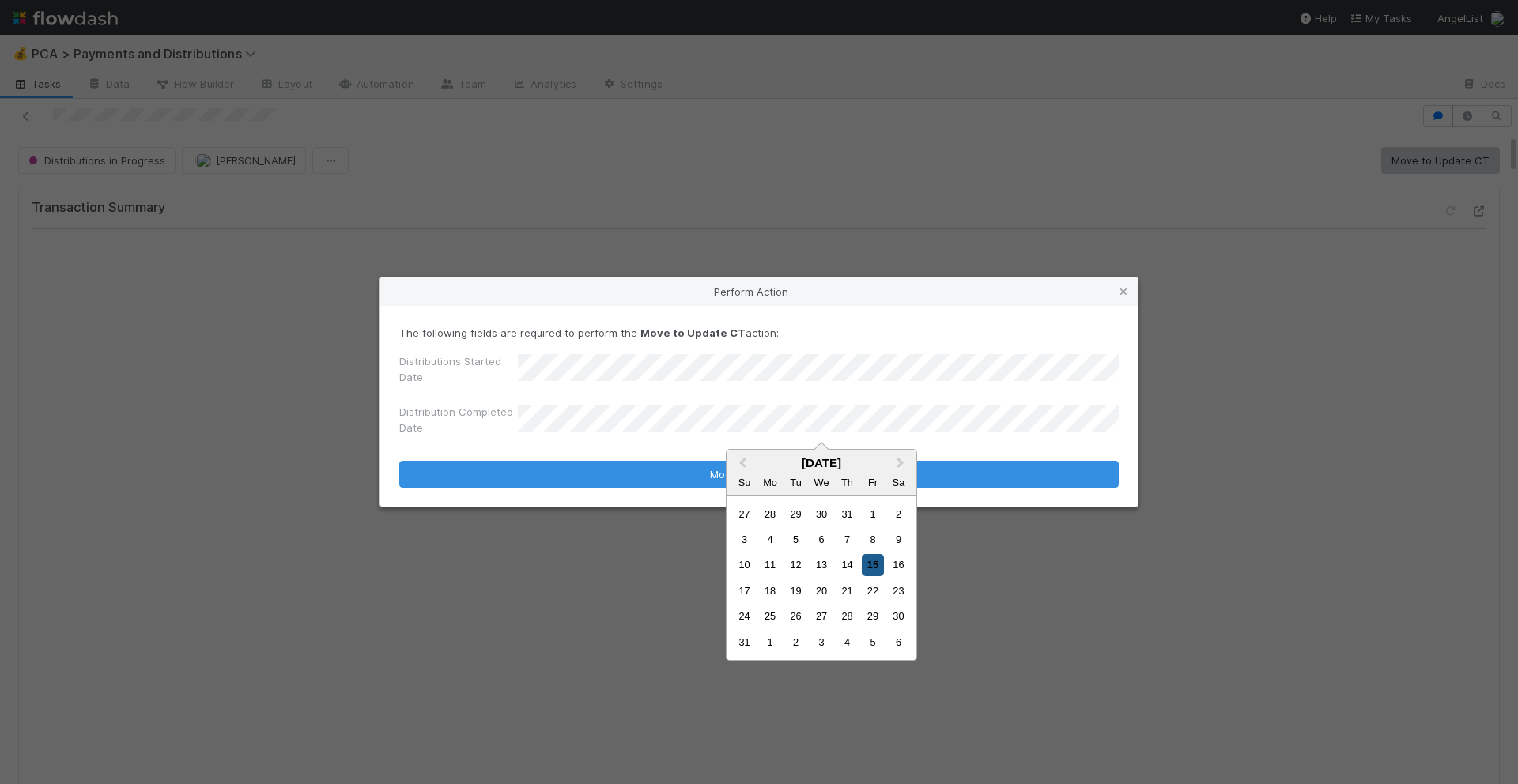
click at [874, 569] on div "15" at bounding box center [873, 565] width 22 height 22
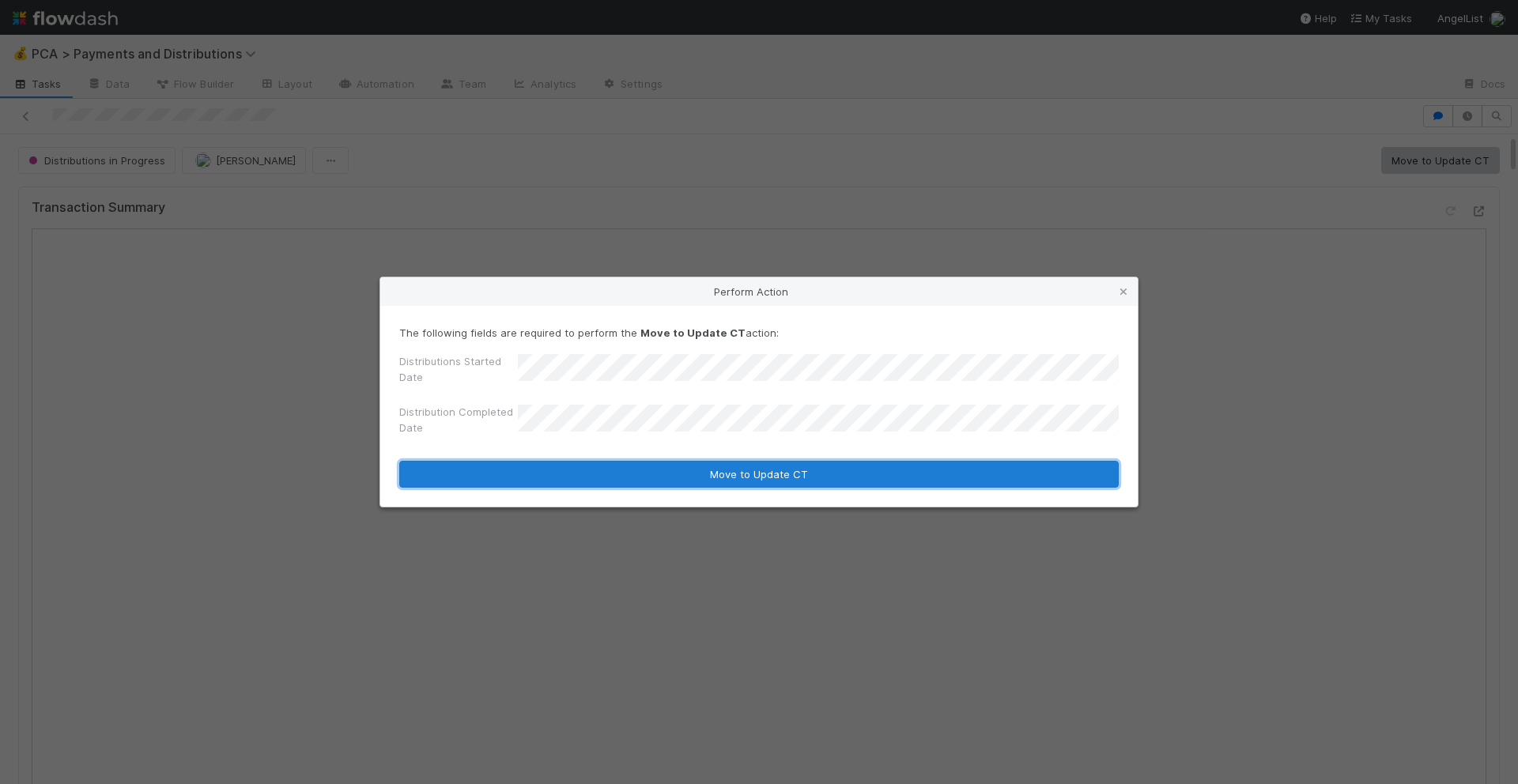
click at [793, 469] on button "Move to Update CT" at bounding box center [759, 474] width 720 height 26
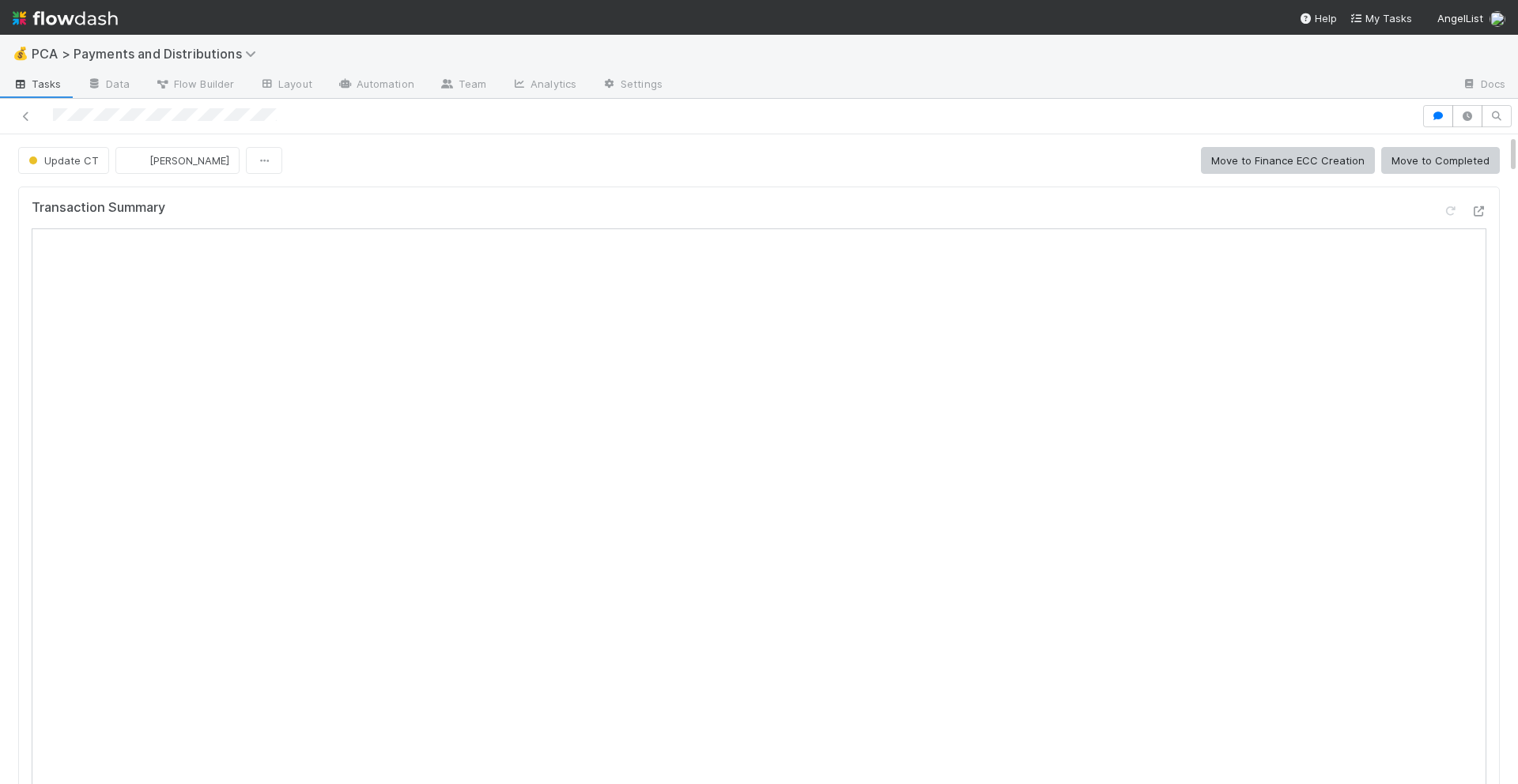
scroll to position [1312, 0]
click at [1460, 168] on button "Move to Completed" at bounding box center [1439, 160] width 118 height 26
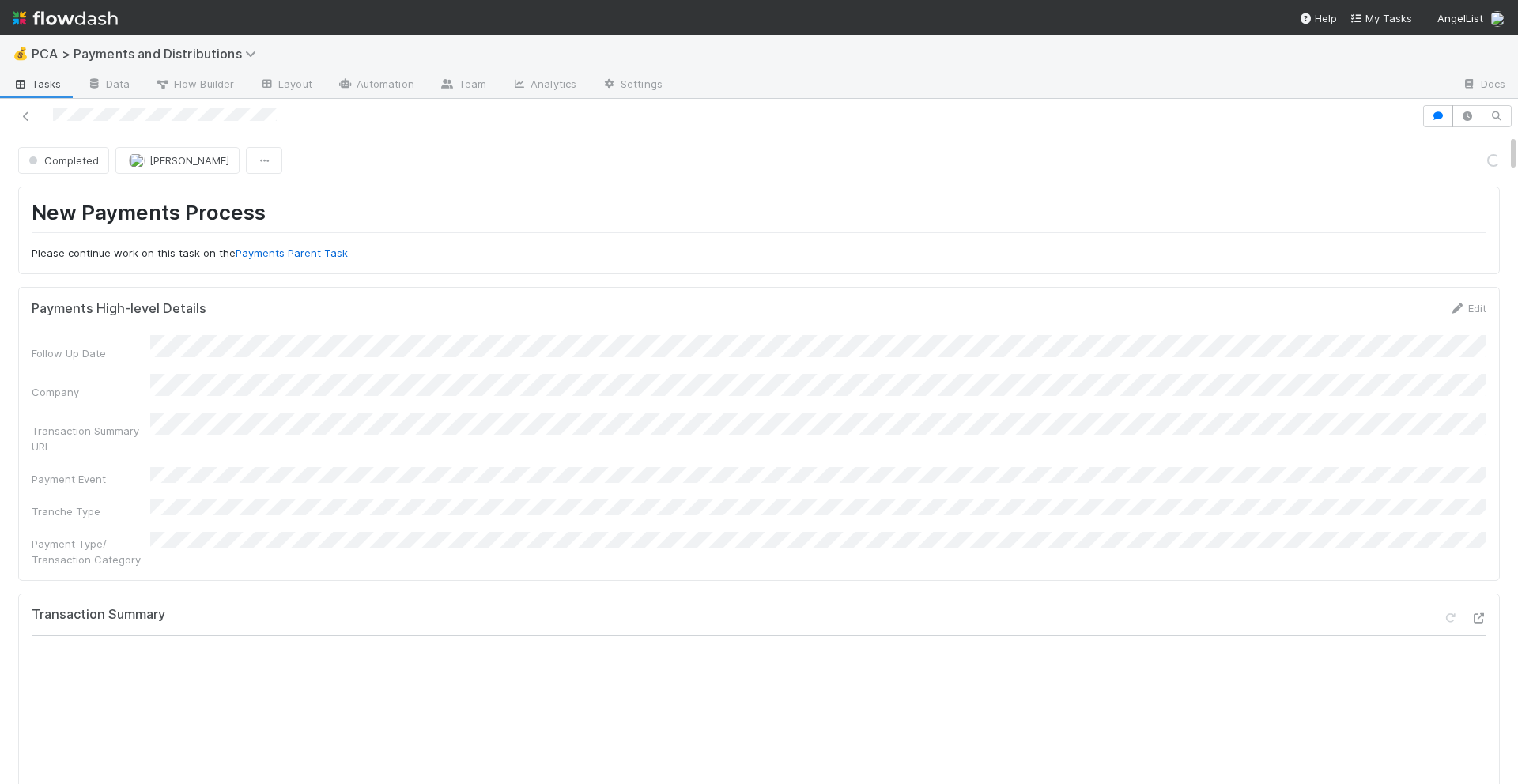
scroll to position [1225, 0]
click at [337, 128] on div at bounding box center [759, 116] width 1518 height 36
click at [441, 112] on div at bounding box center [711, 116] width 1409 height 22
click at [309, 117] on div at bounding box center [711, 116] width 1409 height 22
click at [306, 42] on div "💰 PCA > Payments and Distributions" at bounding box center [759, 54] width 1518 height 38
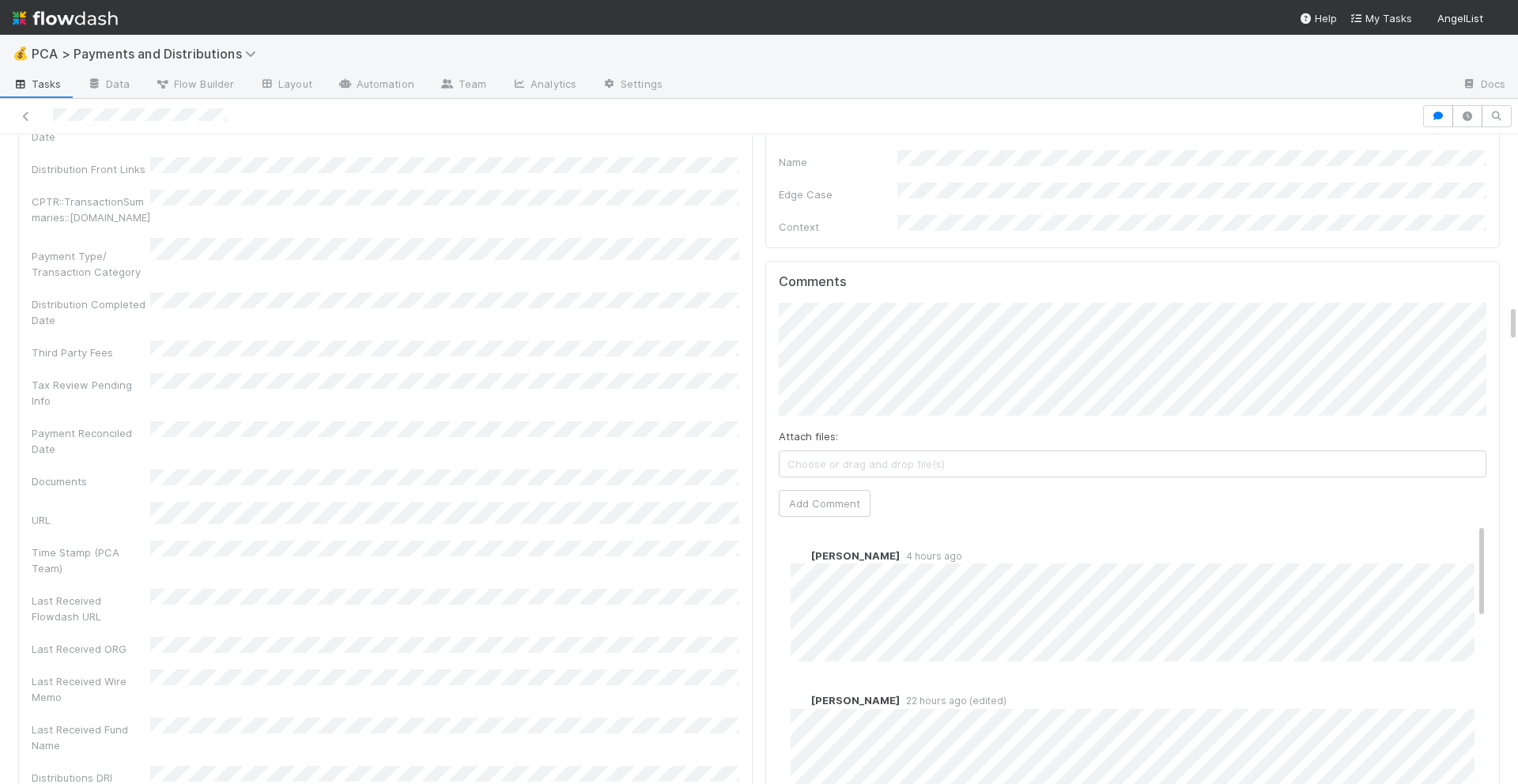
scroll to position [2906, 0]
click at [832, 494] on button "Add Comment" at bounding box center [824, 507] width 92 height 26
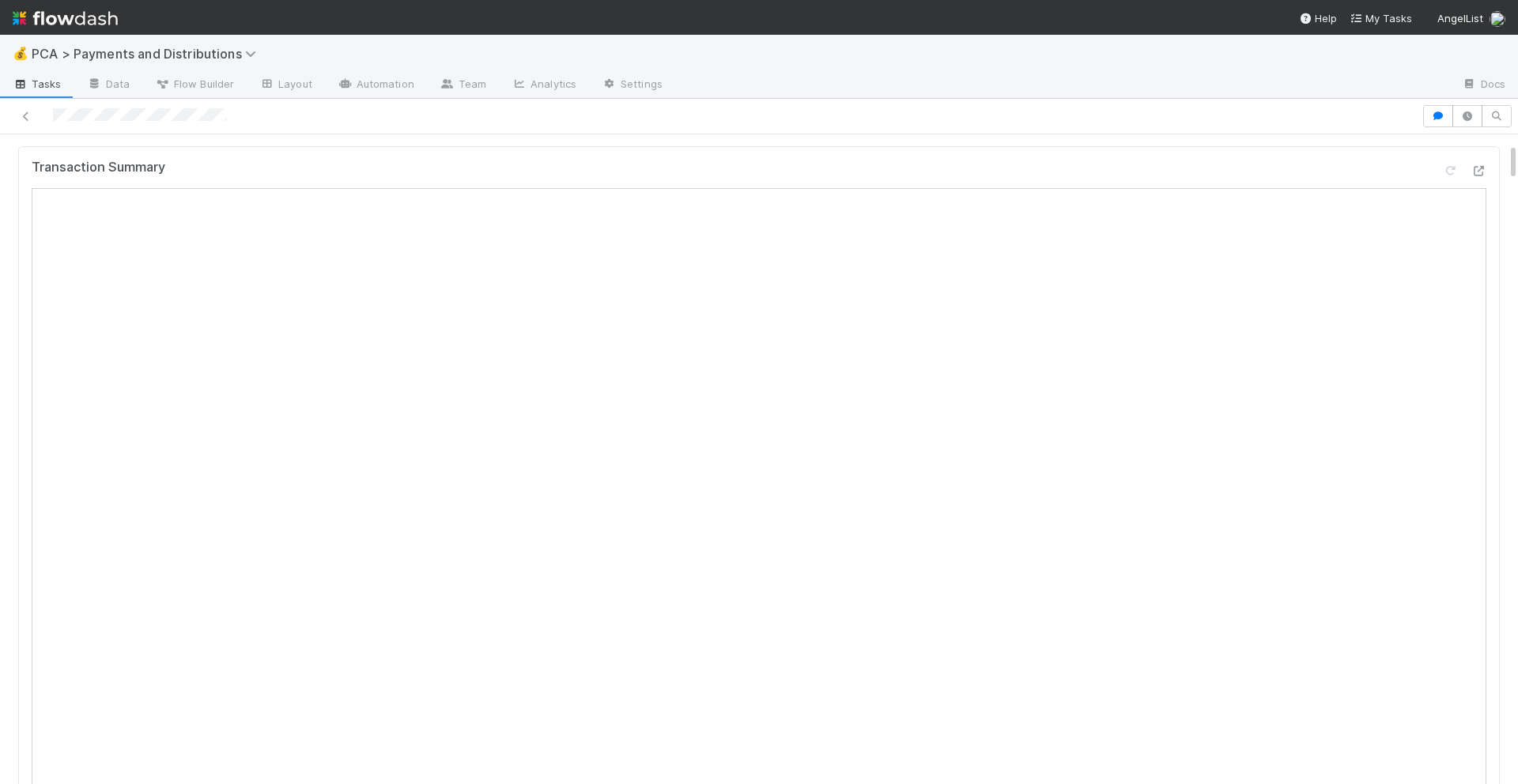
scroll to position [0, 0]
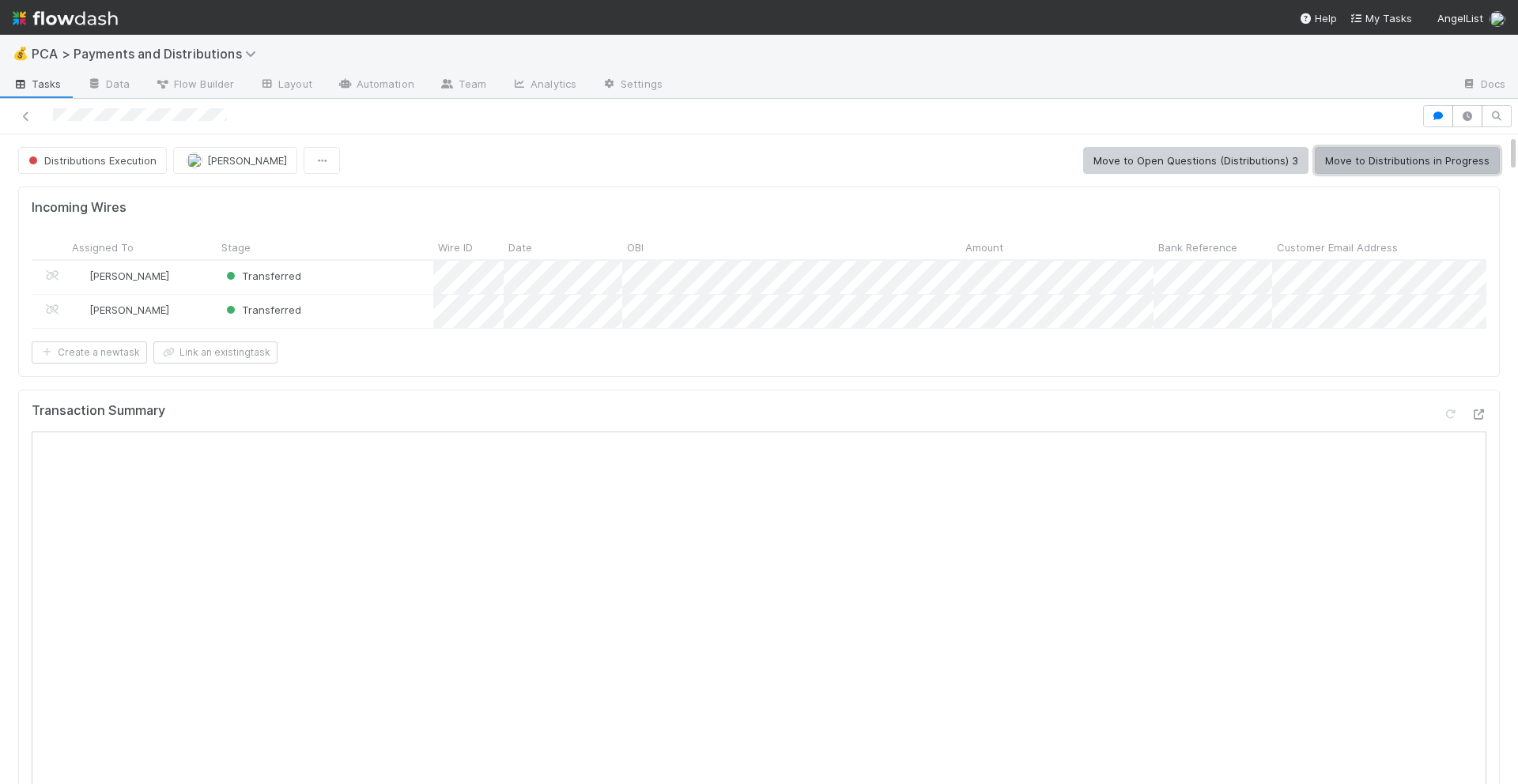
click at [1369, 168] on button "Move to Distributions in Progress" at bounding box center [1407, 160] width 185 height 26
click at [1415, 166] on button "Move to Update CT" at bounding box center [1439, 160] width 118 height 26
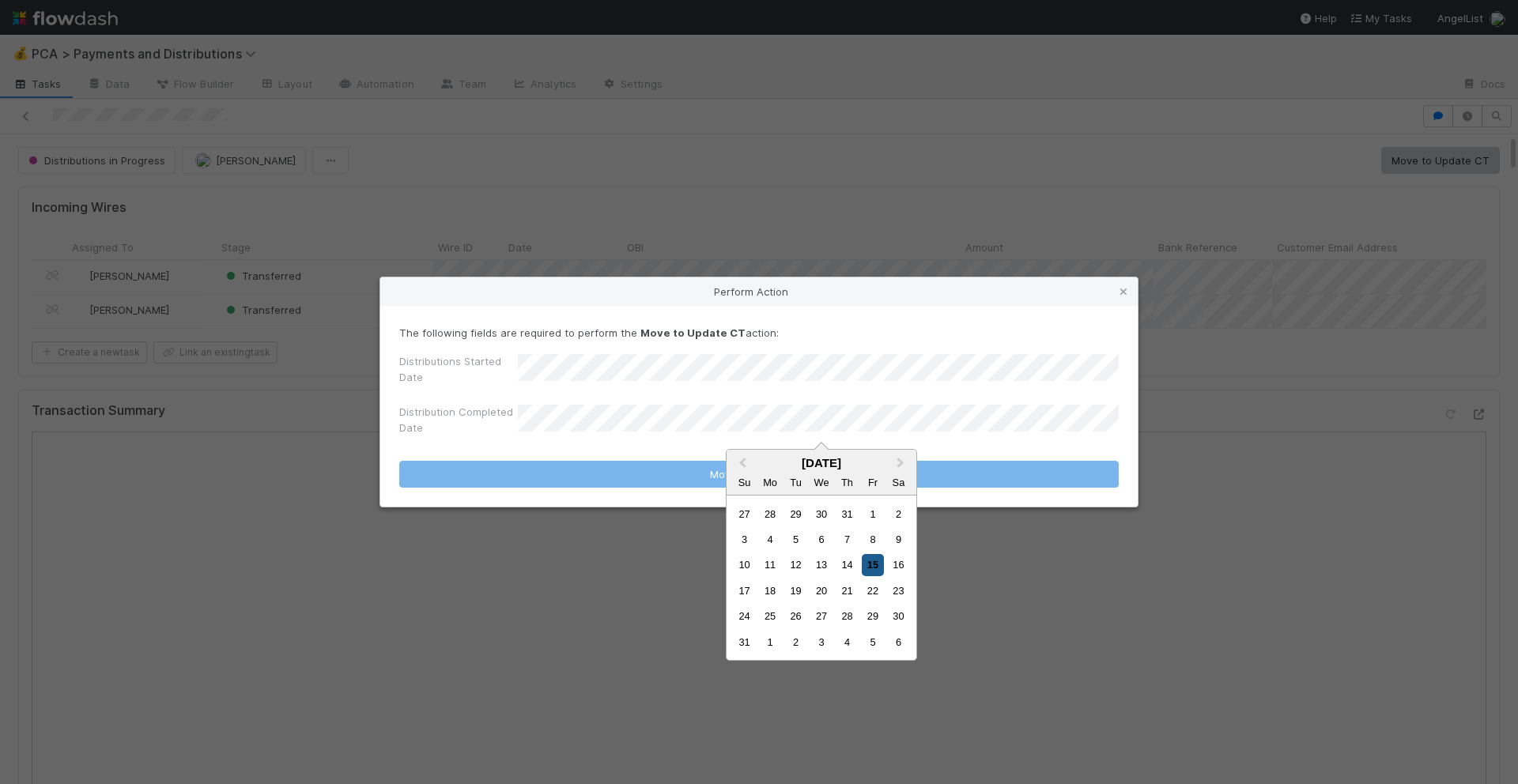
click at [879, 571] on div "15" at bounding box center [873, 565] width 22 height 22
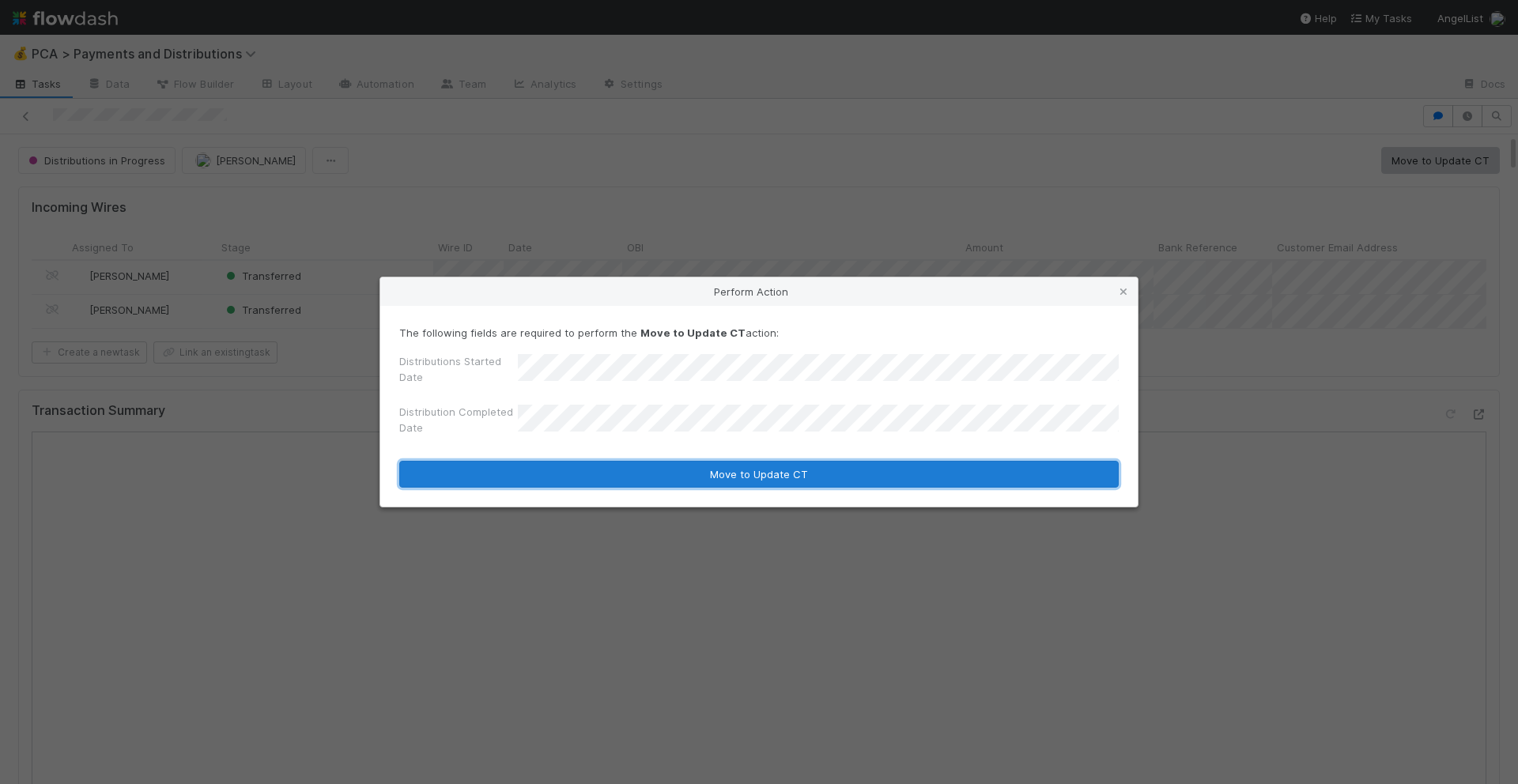
click at [838, 465] on button "Move to Update CT" at bounding box center [759, 474] width 720 height 26
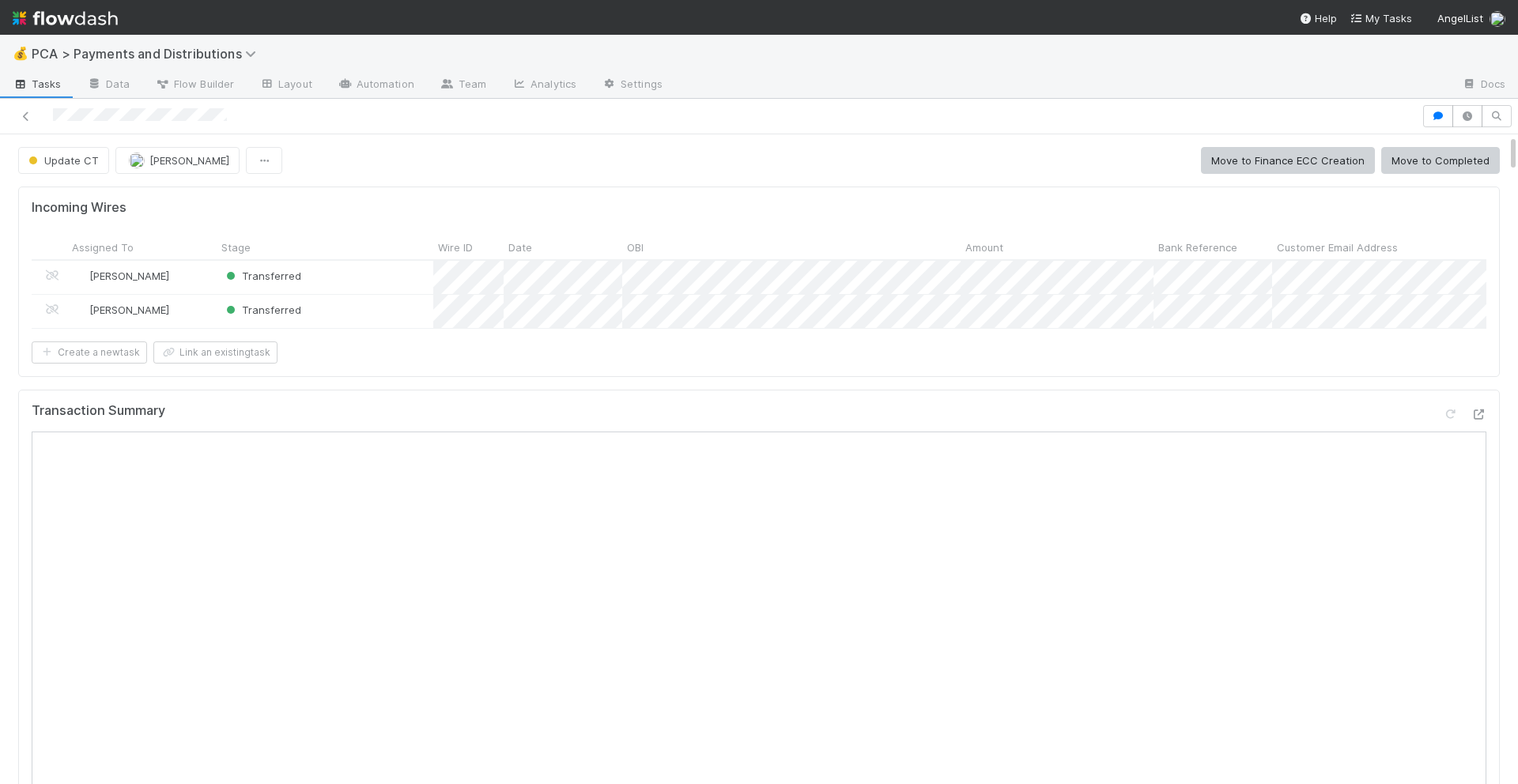
click at [1429, 157] on button "Move to Completed" at bounding box center [1439, 160] width 118 height 26
